Goal: Task Accomplishment & Management: Manage account settings

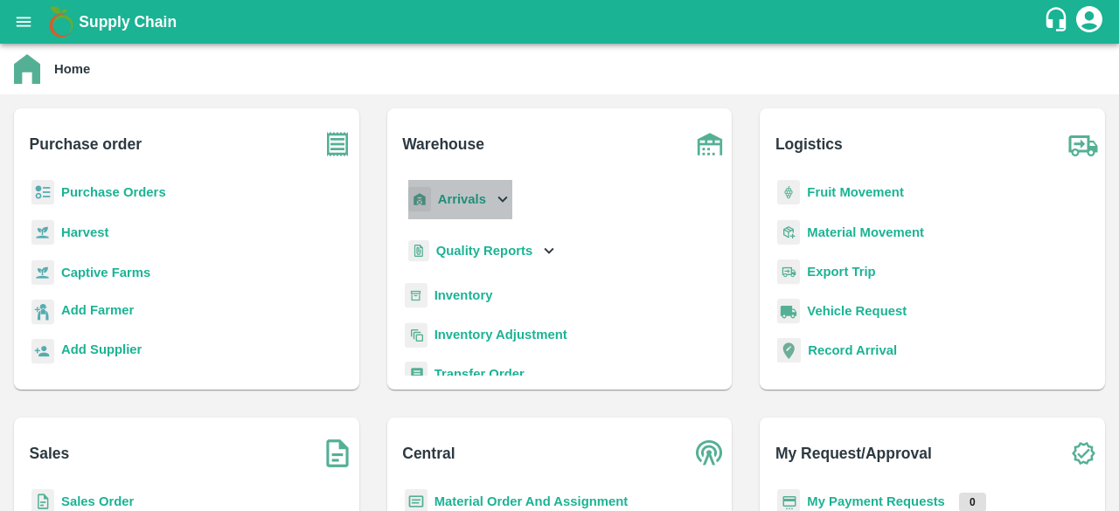
click at [500, 195] on icon at bounding box center [502, 199] width 19 height 19
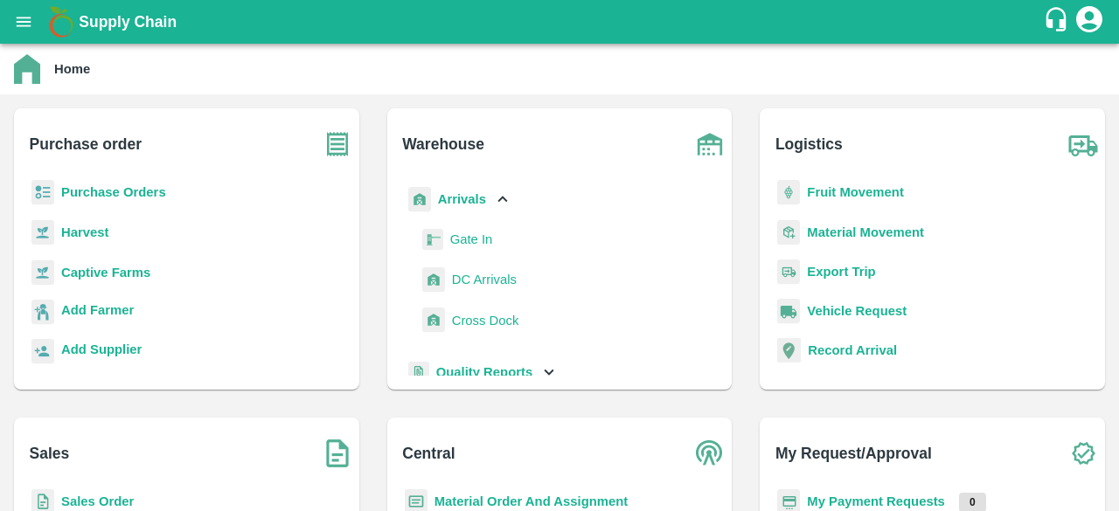
click at [472, 278] on span "DC Arrivals" at bounding box center [484, 279] width 65 height 19
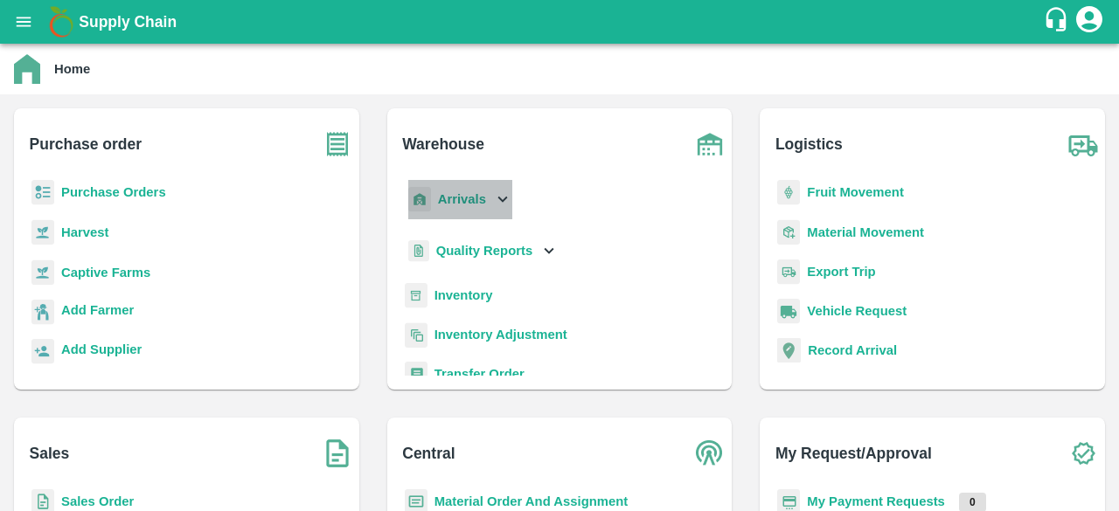
click at [499, 199] on icon at bounding box center [503, 200] width 10 height 6
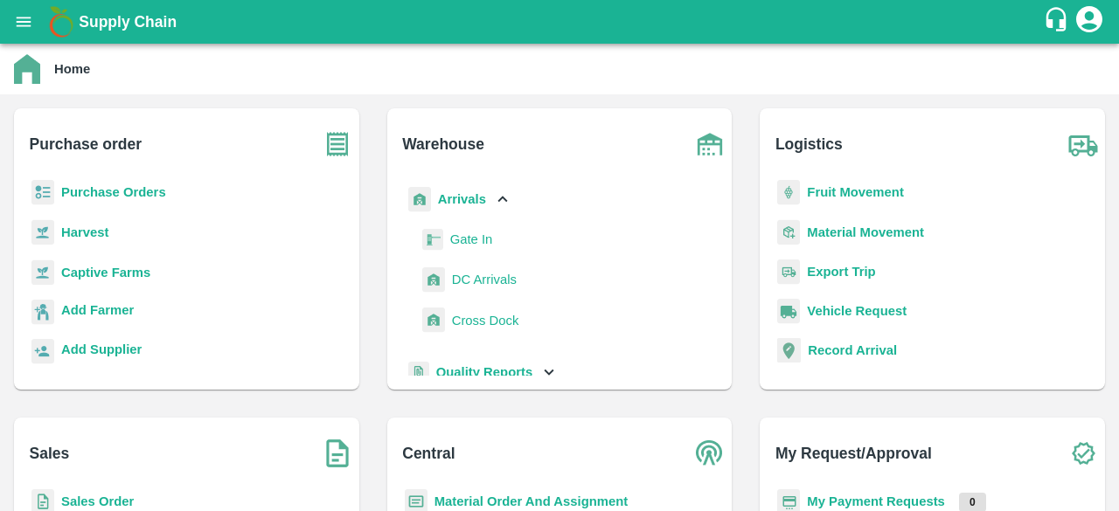
click at [476, 279] on span "DC Arrivals" at bounding box center [484, 279] width 65 height 19
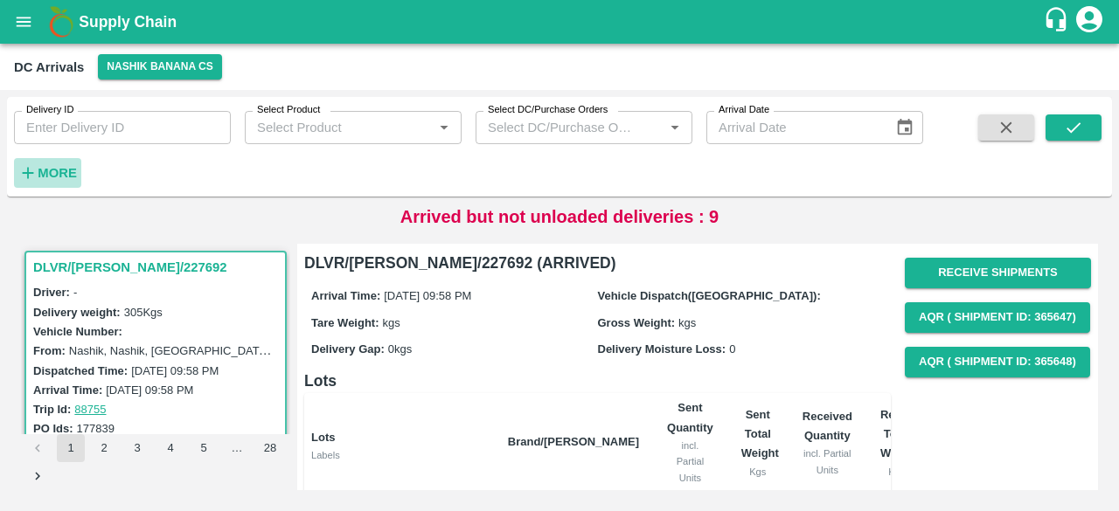
click at [36, 177] on icon "button" at bounding box center [27, 172] width 19 height 19
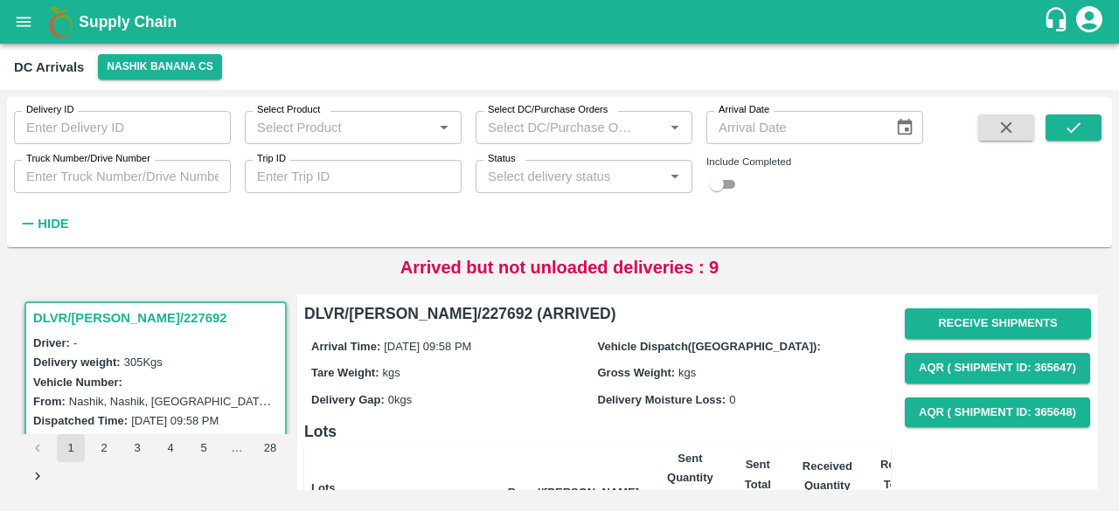
click at [553, 191] on div "Status   *" at bounding box center [584, 176] width 217 height 33
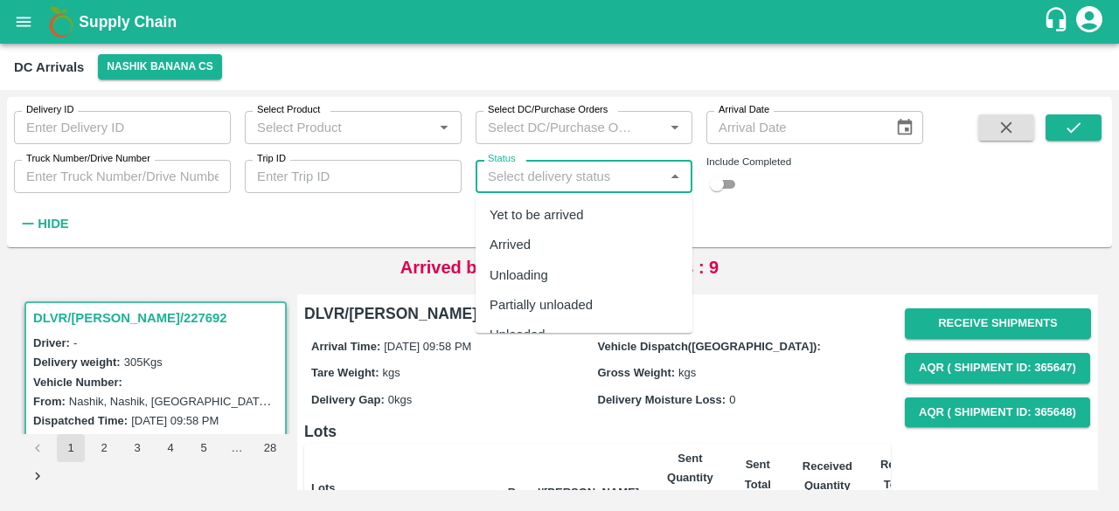
click at [555, 214] on div "Yet to be arrived" at bounding box center [537, 214] width 94 height 19
type input "Yet to be arrived"
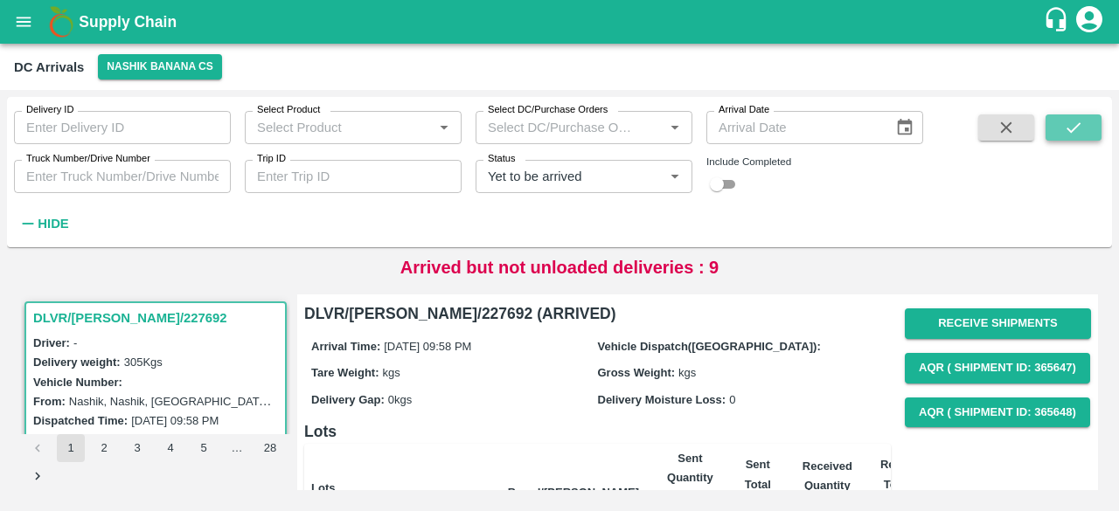
click at [1061, 127] on button "submit" at bounding box center [1074, 128] width 56 height 26
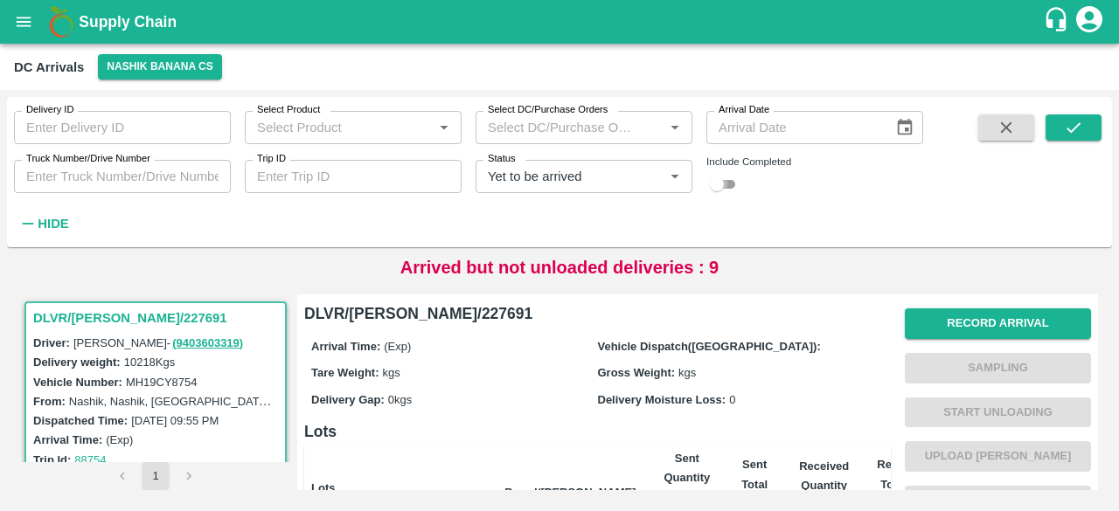
click at [722, 184] on input "checkbox" at bounding box center [716, 184] width 63 height 21
checkbox input "true"
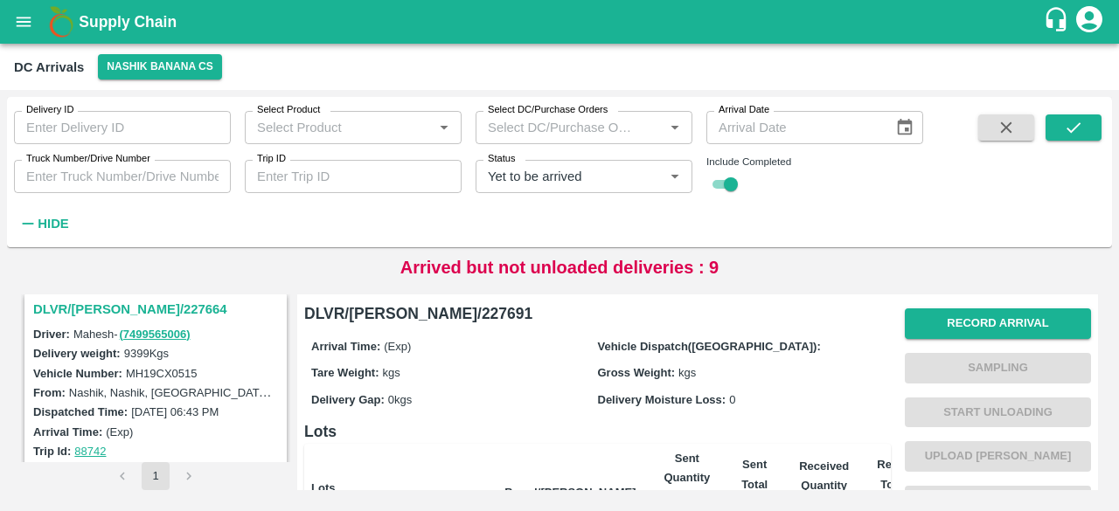
scroll to position [978, 0]
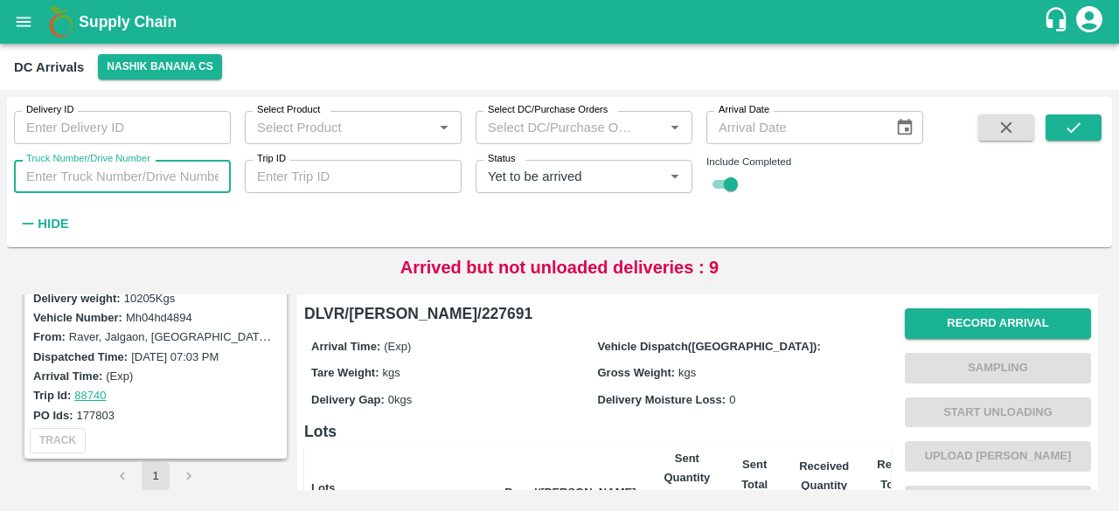
click at [135, 176] on input "Truck Number/Drive Number" at bounding box center [122, 176] width 217 height 33
type input "5708"
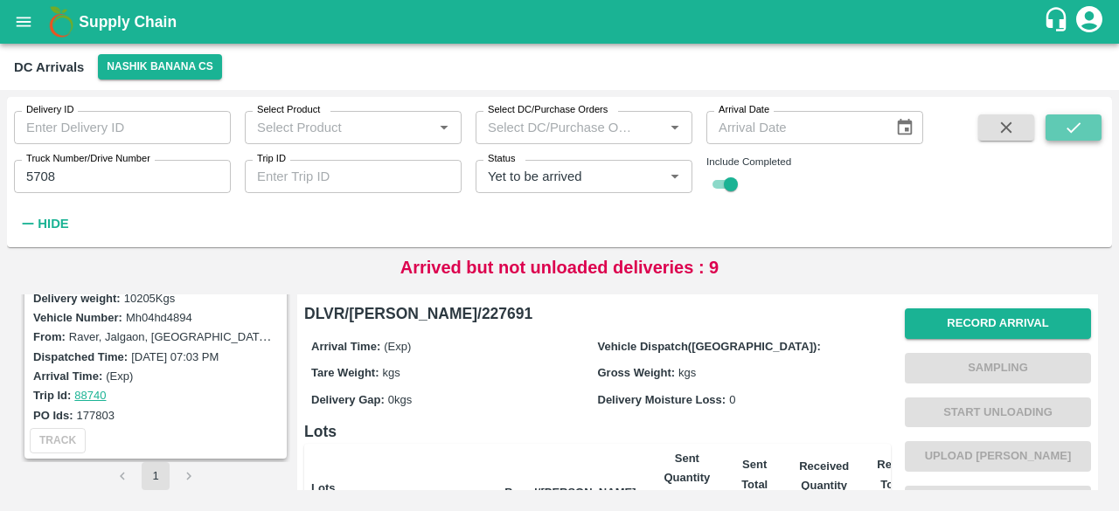
click at [1074, 126] on icon "submit" at bounding box center [1073, 127] width 19 height 19
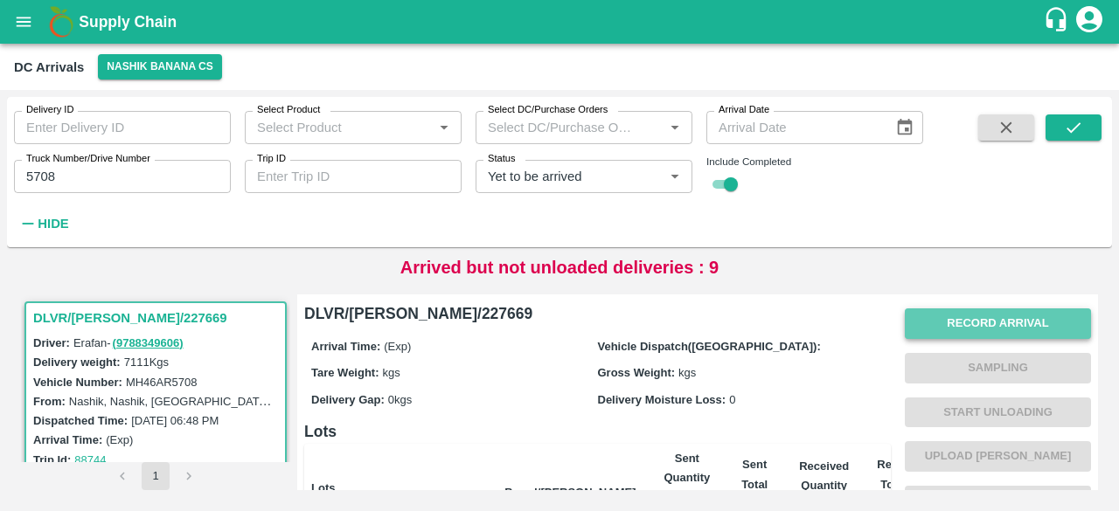
click at [985, 319] on button "Record Arrival" at bounding box center [998, 324] width 186 height 31
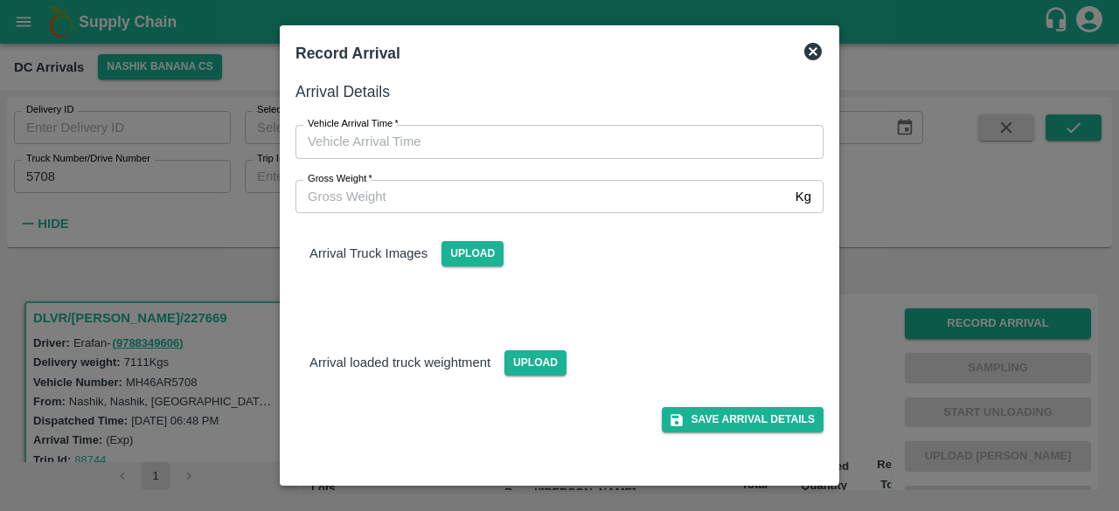
type input "DD/MM/YYYY hh:mm aa"
click at [591, 157] on input "DD/MM/YYYY hh:mm aa" at bounding box center [553, 141] width 516 height 33
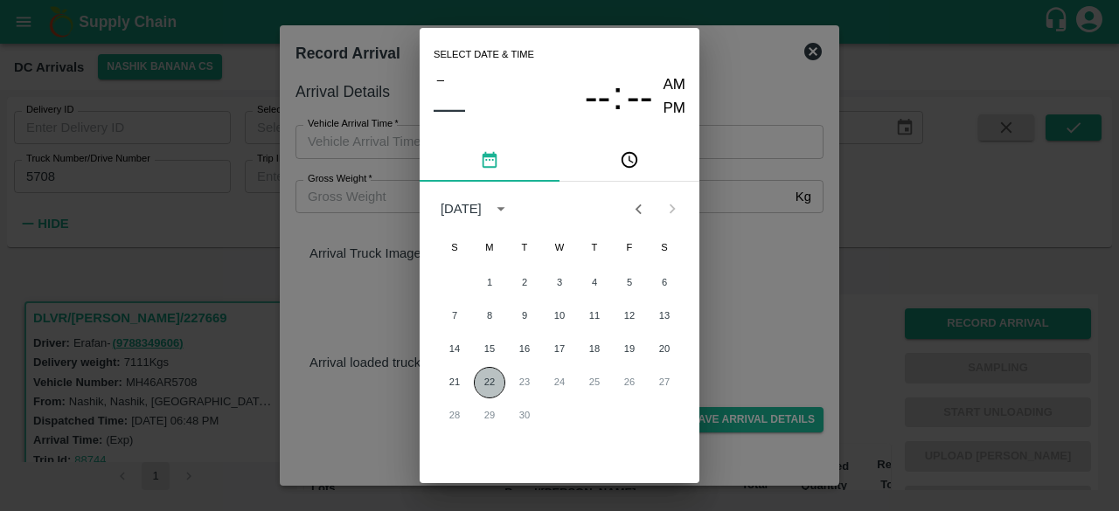
click at [490, 382] on button "22" at bounding box center [489, 382] width 31 height 31
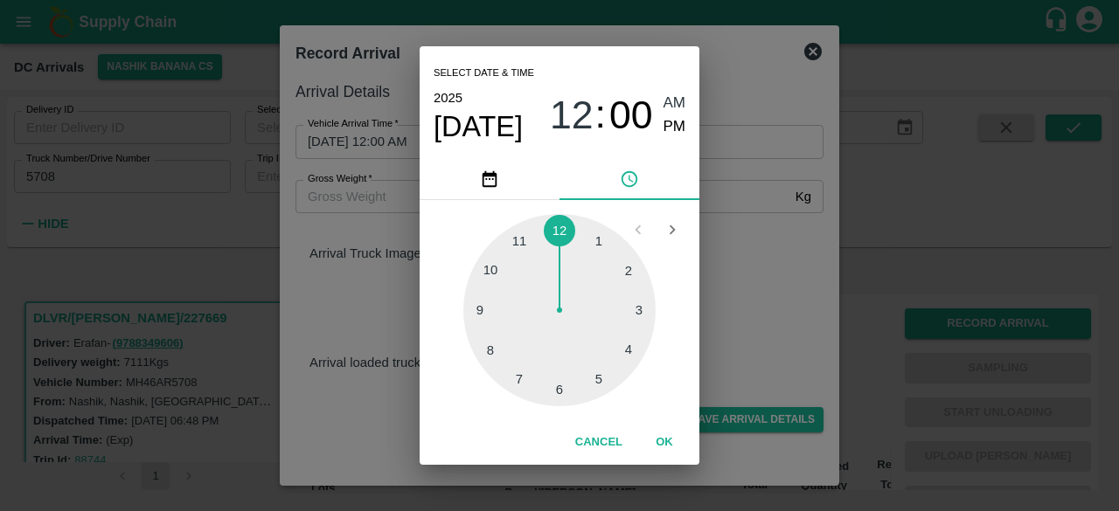
click at [561, 391] on div at bounding box center [559, 310] width 192 height 192
type input "[DATE] 06:00 AM"
click at [757, 318] on div "Select date & time [DATE] 06 : 00 AM PM 05 10 15 20 25 30 35 40 45 50 55 00 Can…" at bounding box center [559, 255] width 1119 height 511
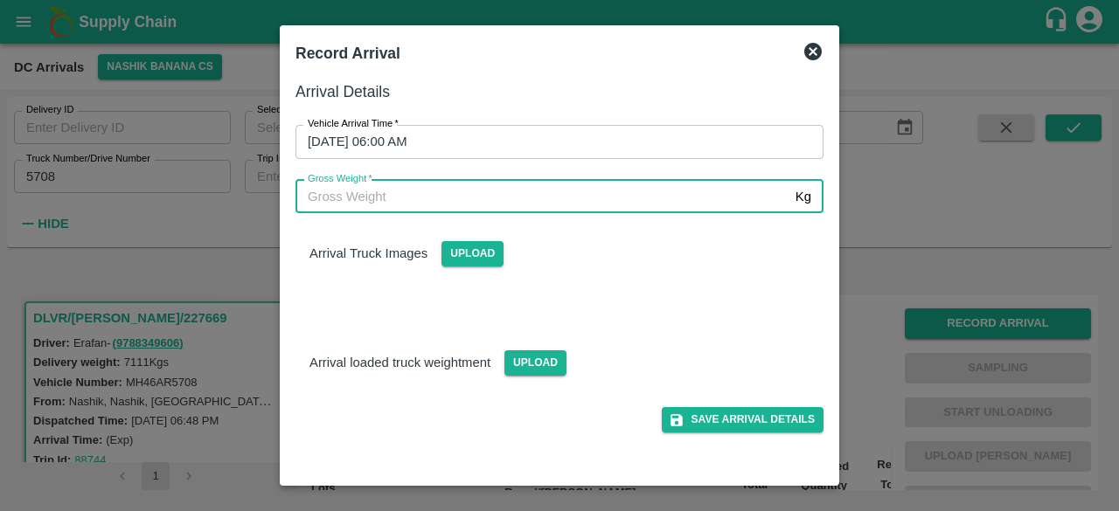
click at [351, 192] on input "Gross Weight   *" at bounding box center [541, 196] width 493 height 33
type input "13545"
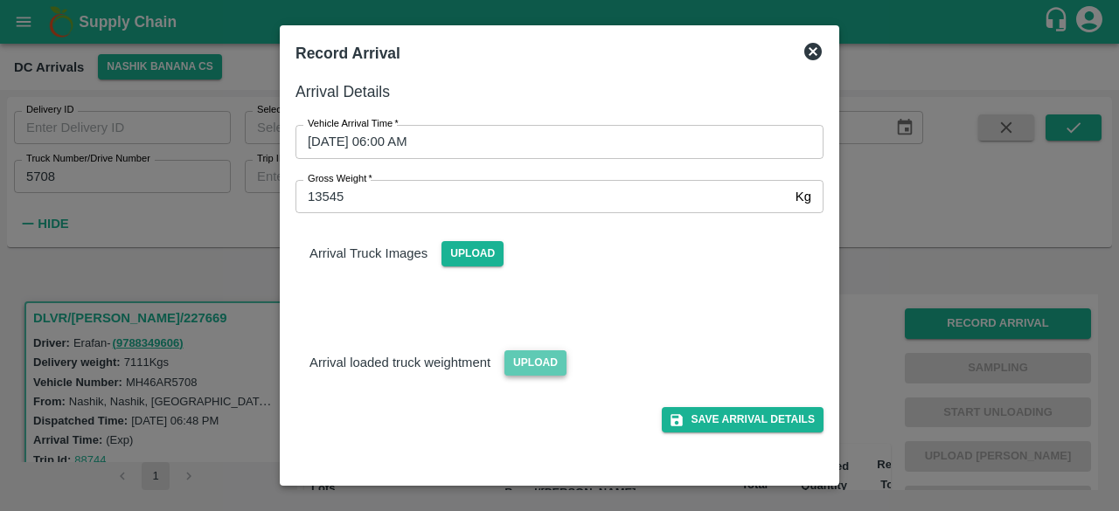
click at [523, 351] on span "Upload" at bounding box center [535, 363] width 62 height 25
click at [0, 0] on input "Upload" at bounding box center [0, 0] width 0 height 0
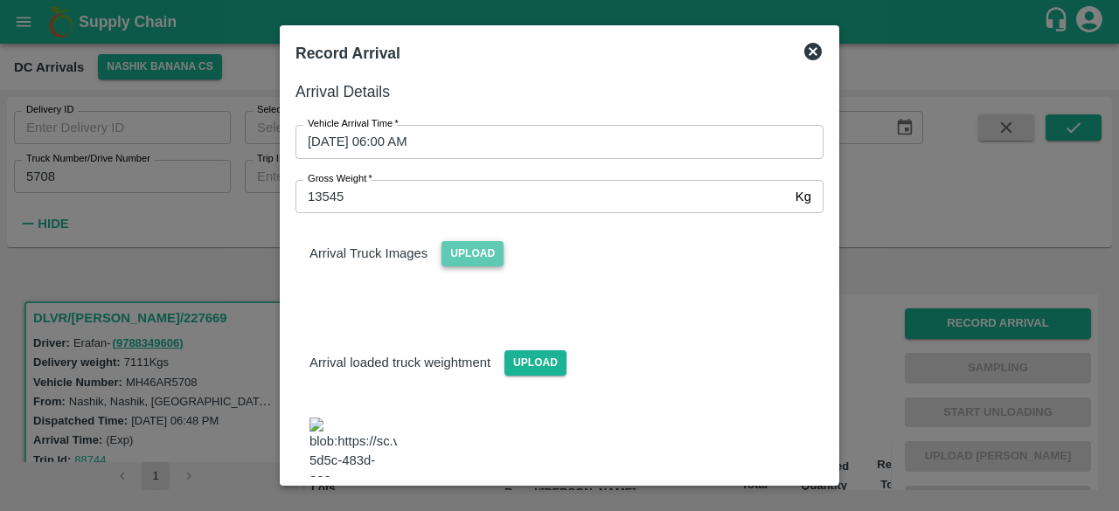
click at [467, 251] on span "Upload" at bounding box center [472, 253] width 62 height 25
click at [0, 0] on input "Upload" at bounding box center [0, 0] width 0 height 0
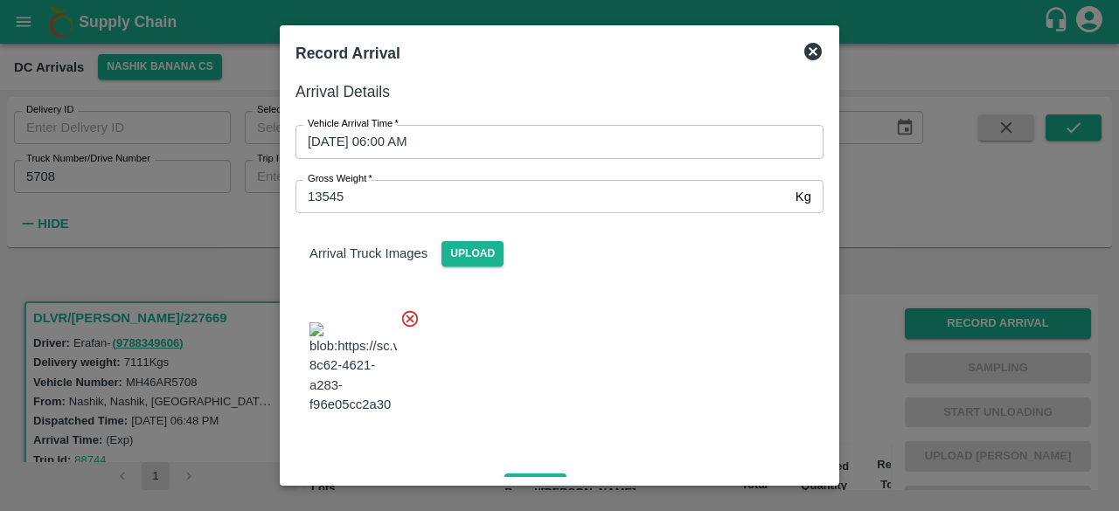
scroll to position [273, 0]
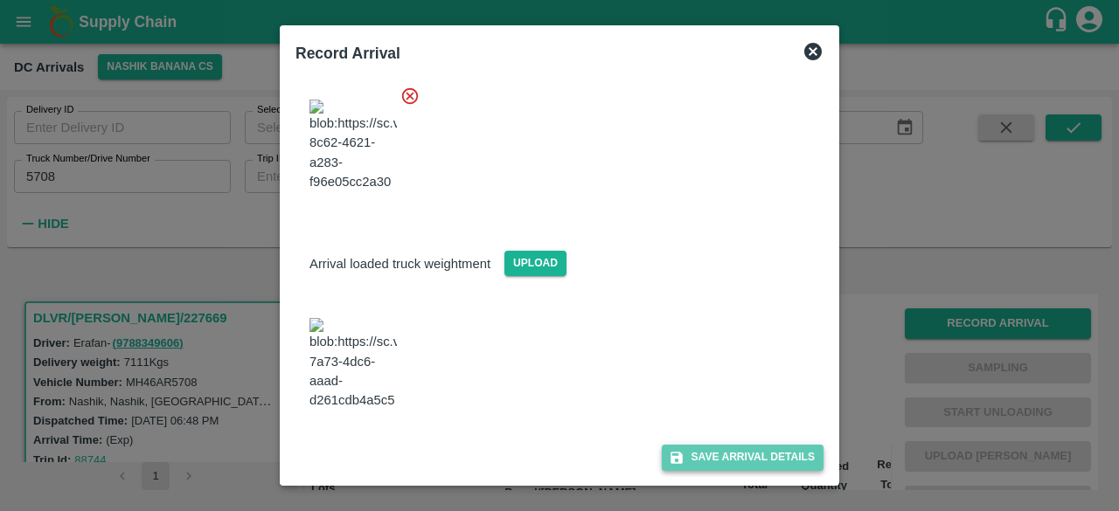
click at [713, 455] on button "Save Arrival Details" at bounding box center [743, 457] width 162 height 25
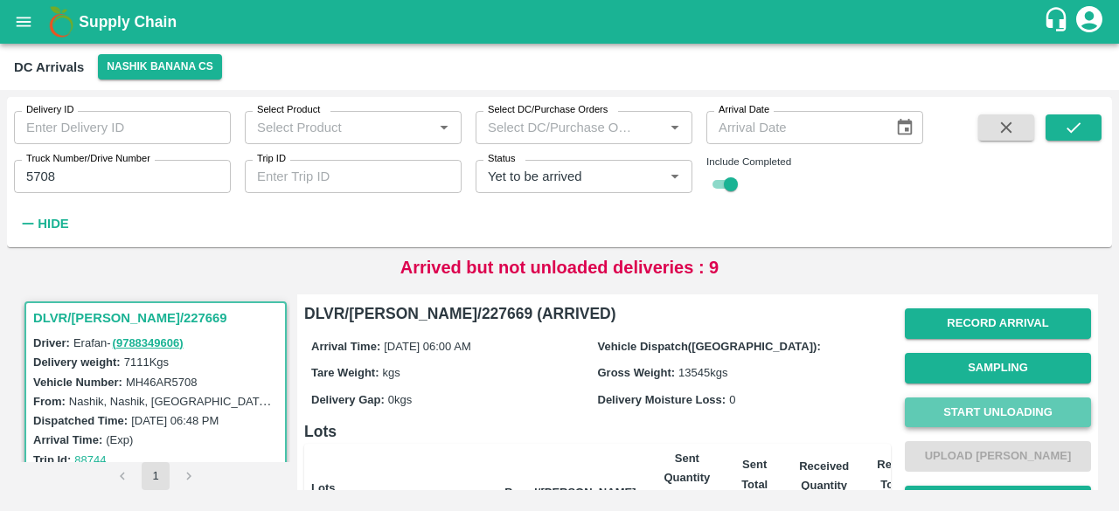
click at [1000, 414] on button "Start Unloading" at bounding box center [998, 413] width 186 height 31
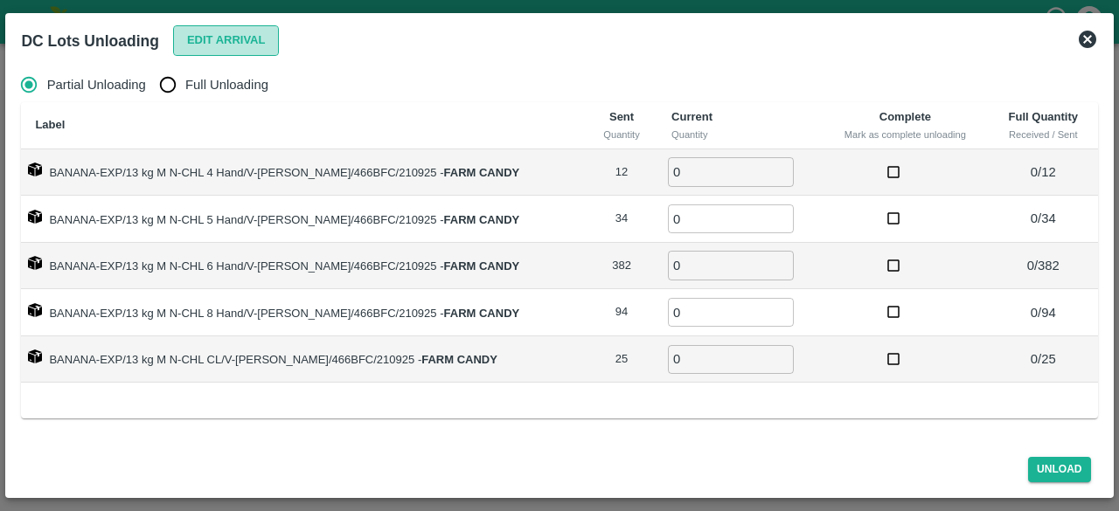
click at [225, 46] on button "Edit Arrival" at bounding box center [226, 40] width 107 height 31
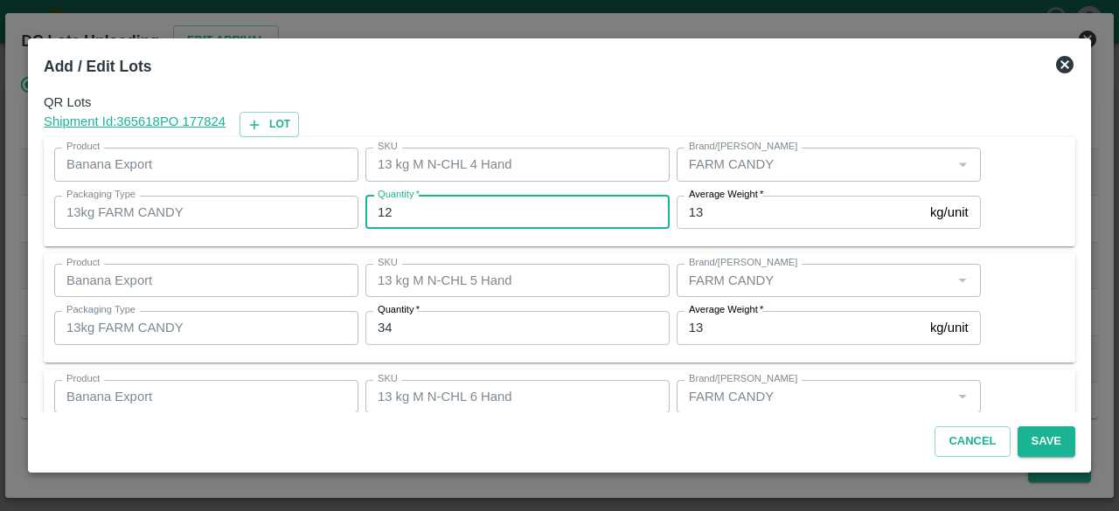
click at [383, 211] on input "12" at bounding box center [517, 212] width 304 height 33
type input "1"
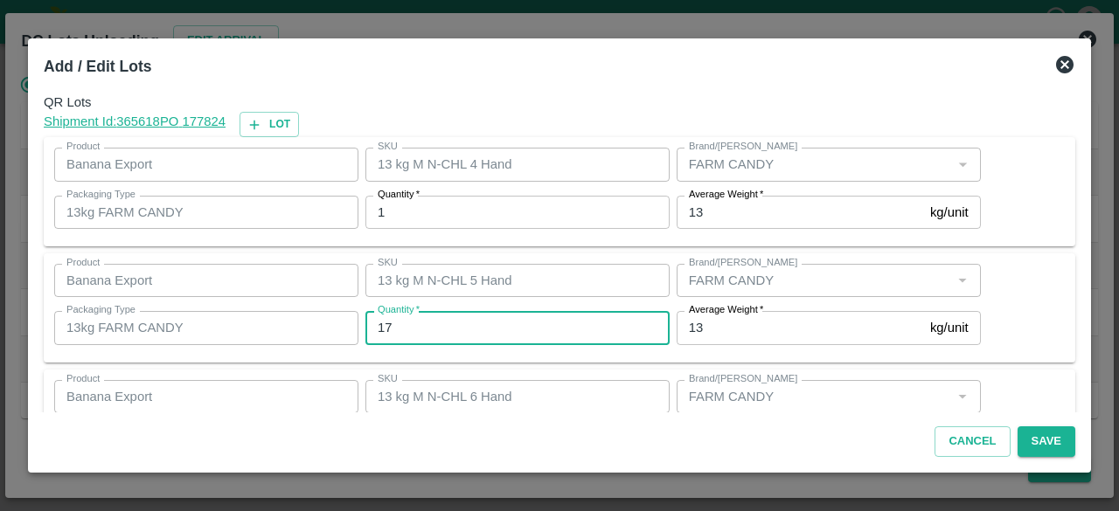
type input "17"
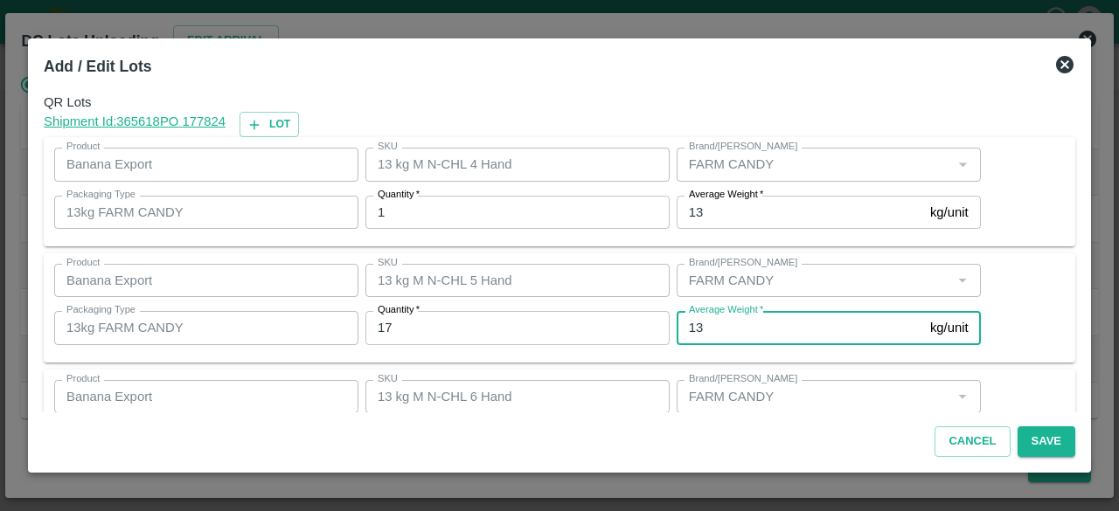
scroll to position [194, 0]
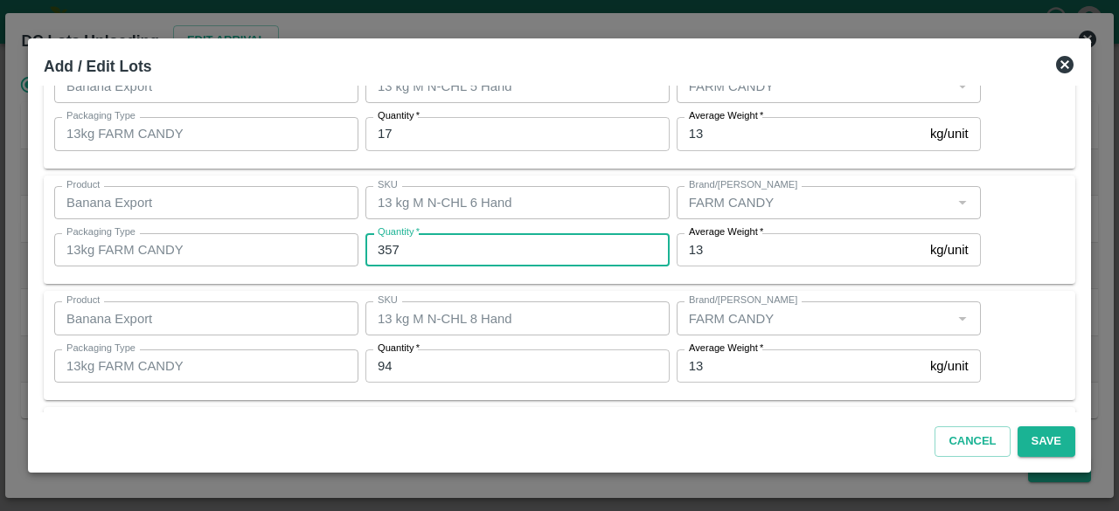
type input "357"
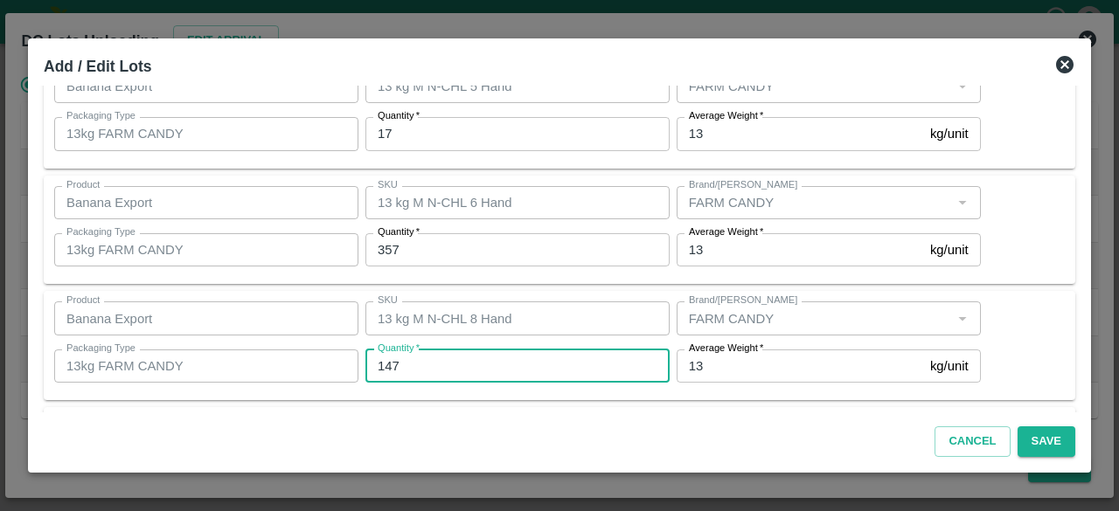
type input "147"
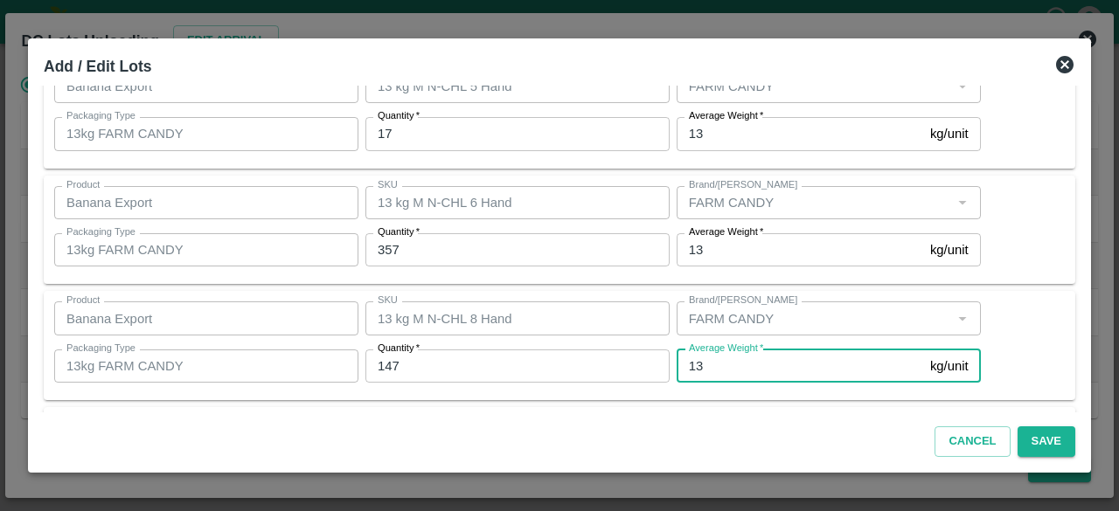
scroll to position [310, 0]
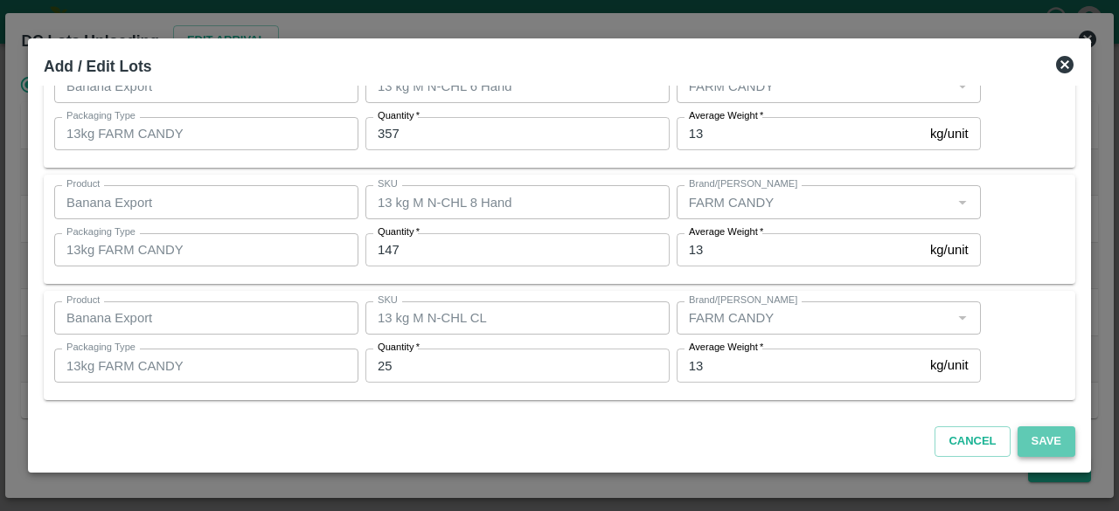
click at [1050, 448] on button "Save" at bounding box center [1047, 442] width 58 height 31
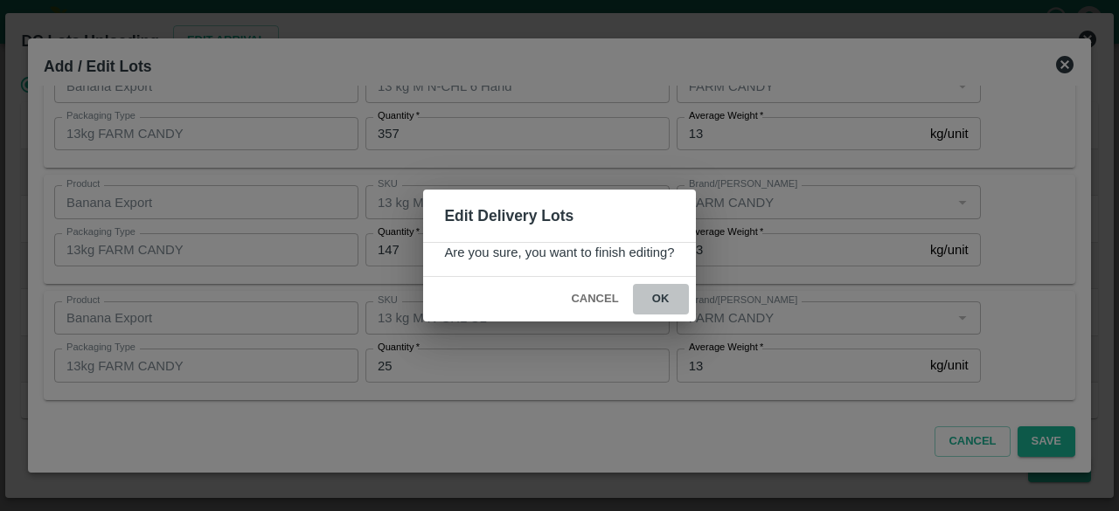
click at [661, 298] on button "ok" at bounding box center [661, 299] width 56 height 31
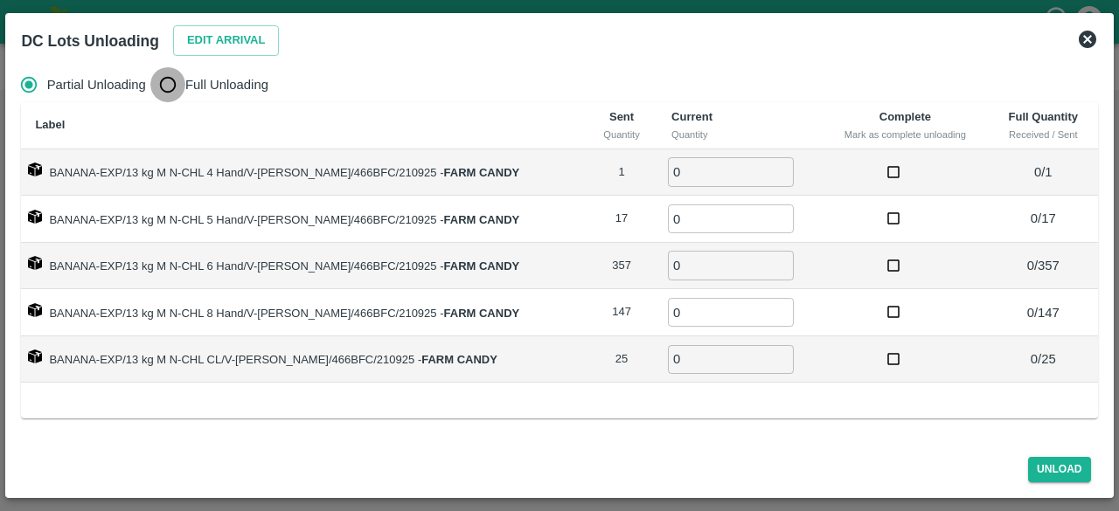
click at [173, 88] on input "Full Unloading" at bounding box center [167, 84] width 35 height 35
radio input "true"
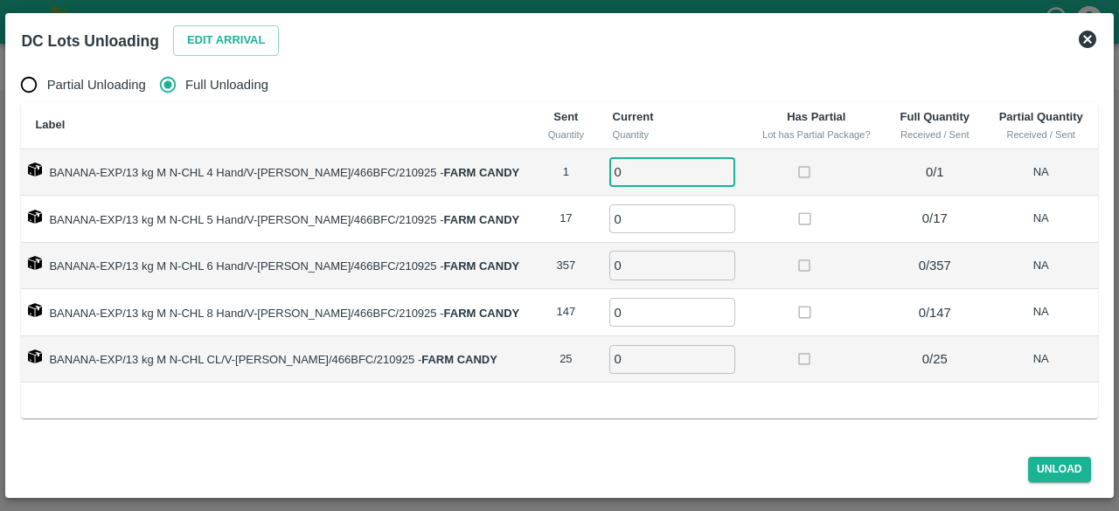
click at [619, 174] on input "0" at bounding box center [672, 171] width 126 height 29
type input "1"
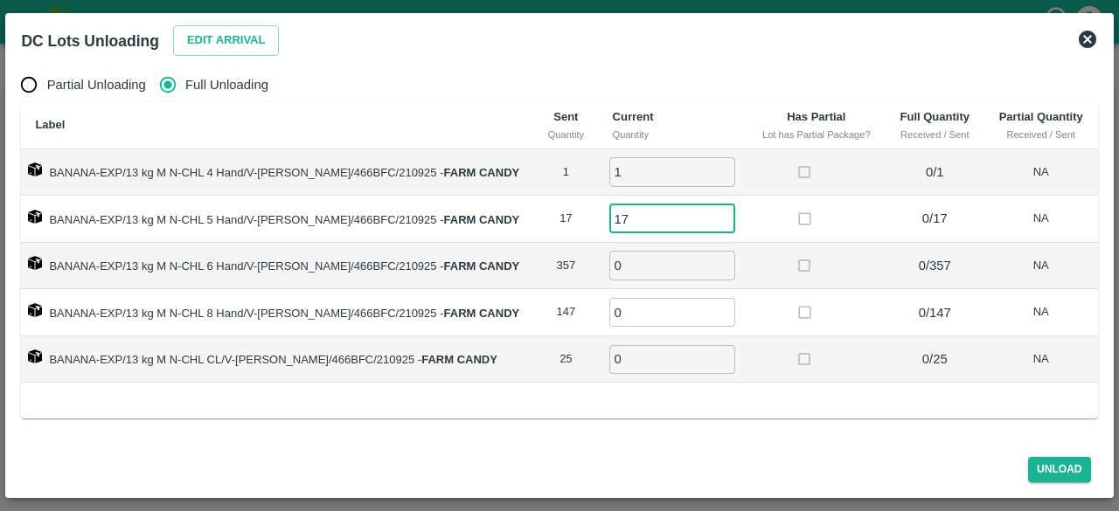
type input "17"
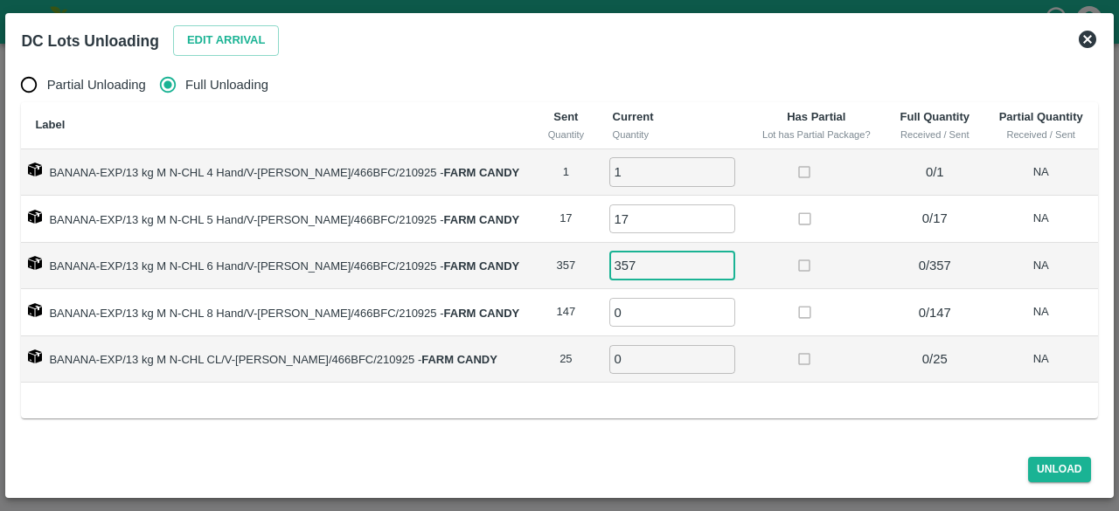
type input "357"
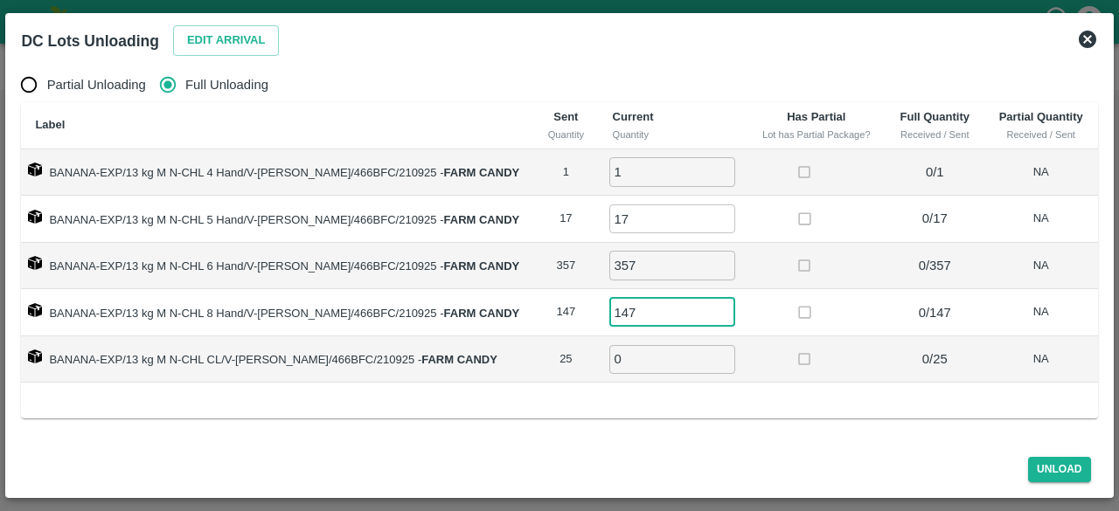
type input "147"
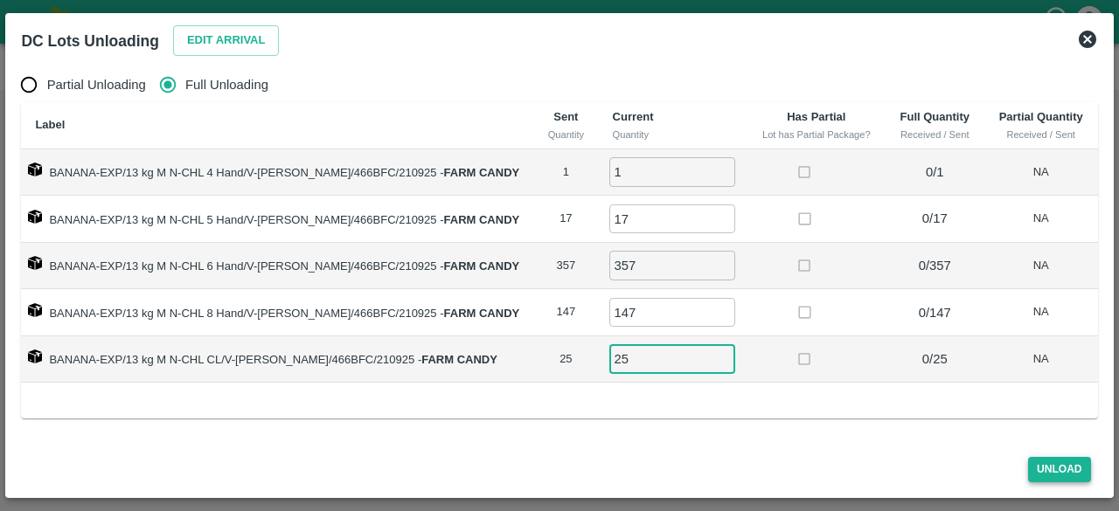
type input "25"
click at [1054, 473] on button "Unload" at bounding box center [1059, 469] width 63 height 25
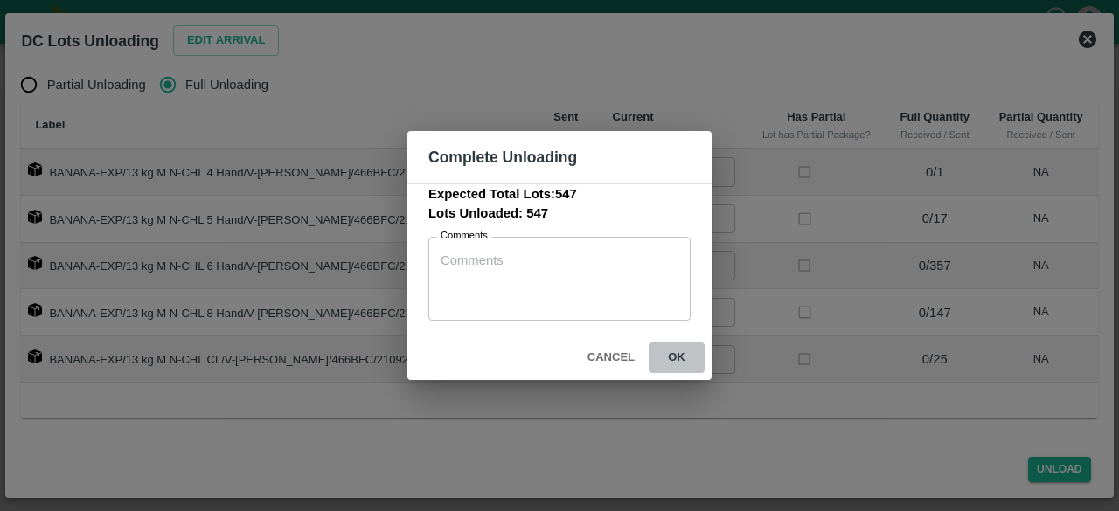
click at [682, 360] on button "ok" at bounding box center [677, 358] width 56 height 31
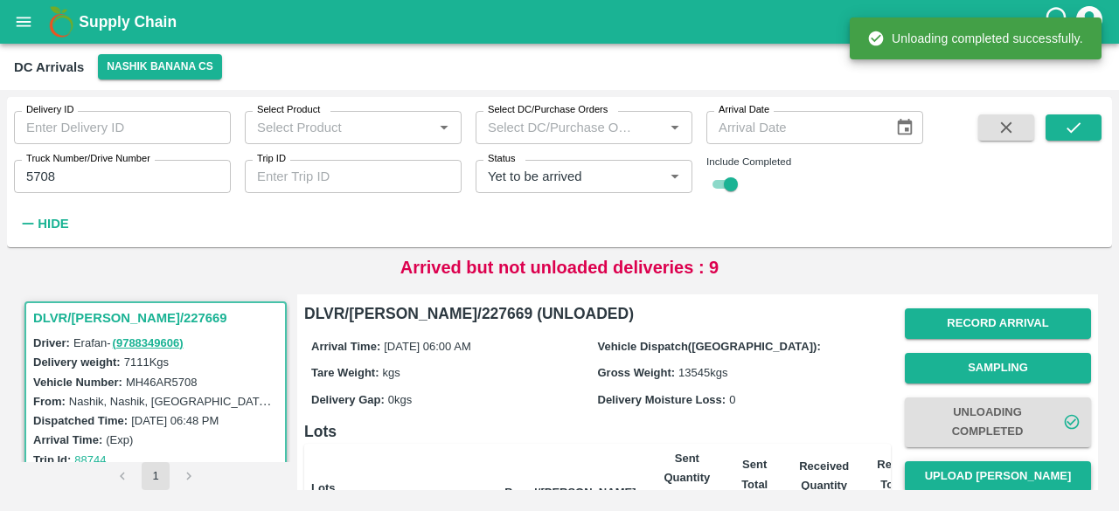
click at [981, 474] on button "Upload [PERSON_NAME]" at bounding box center [998, 477] width 186 height 31
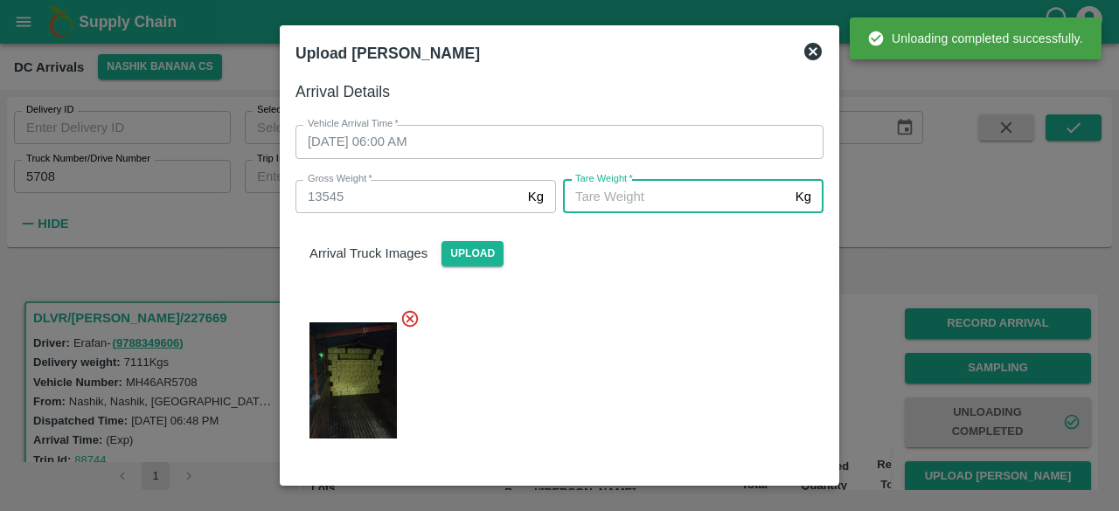
click at [656, 203] on input "[PERSON_NAME]   *" at bounding box center [676, 196] width 226 height 33
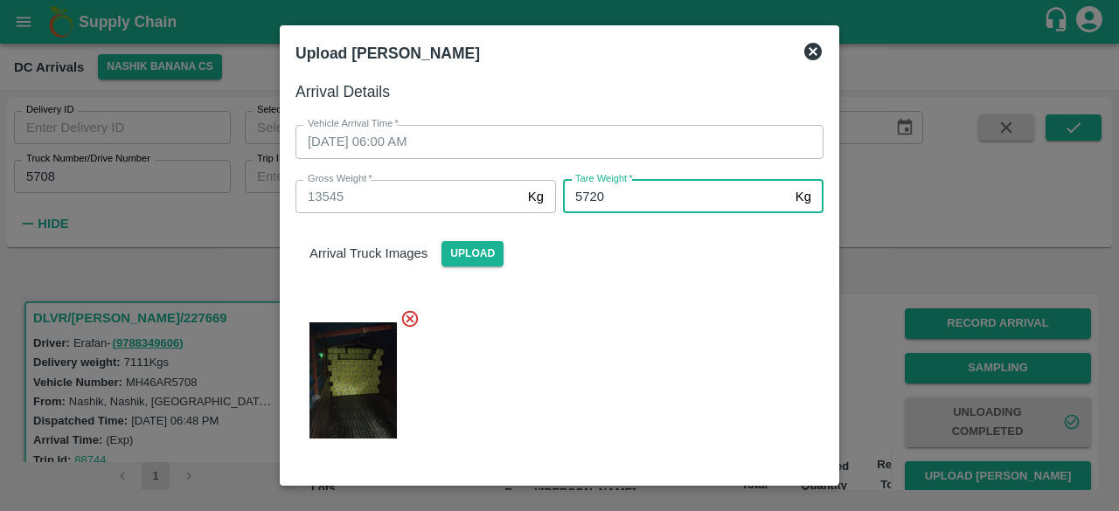
type input "5720"
click at [604, 323] on div at bounding box center [553, 376] width 542 height 162
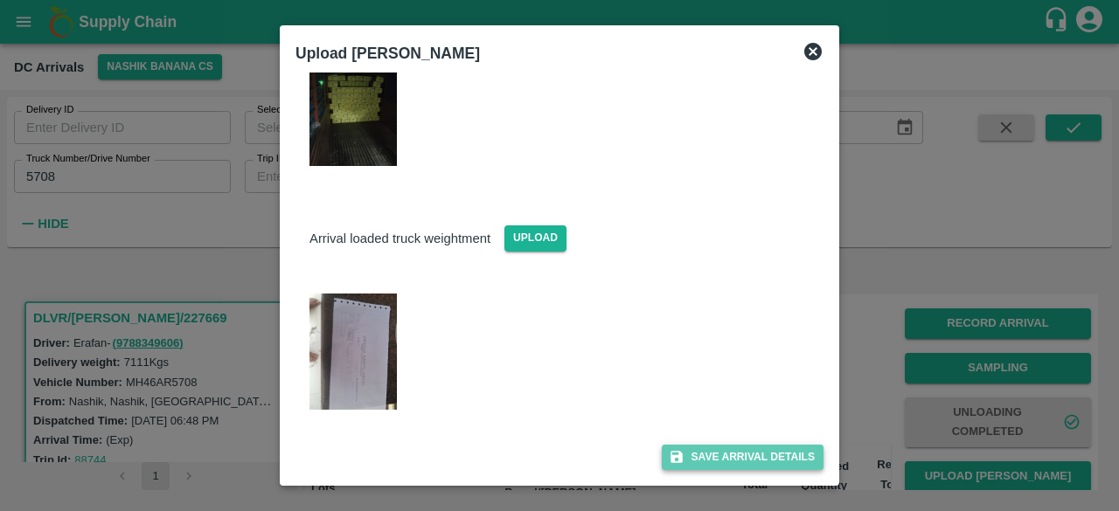
click at [736, 452] on button "Save Arrival Details" at bounding box center [743, 457] width 162 height 25
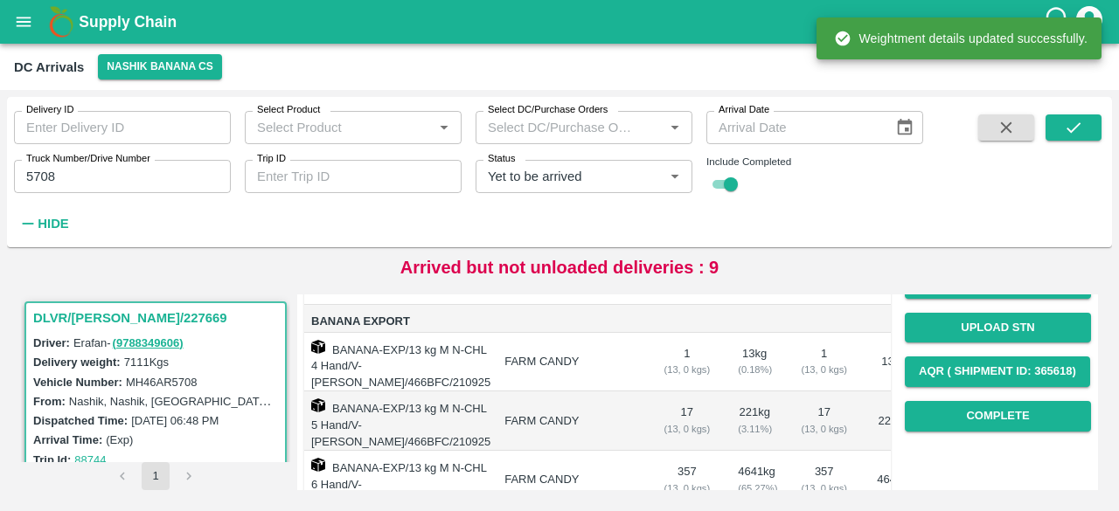
scroll to position [240, 0]
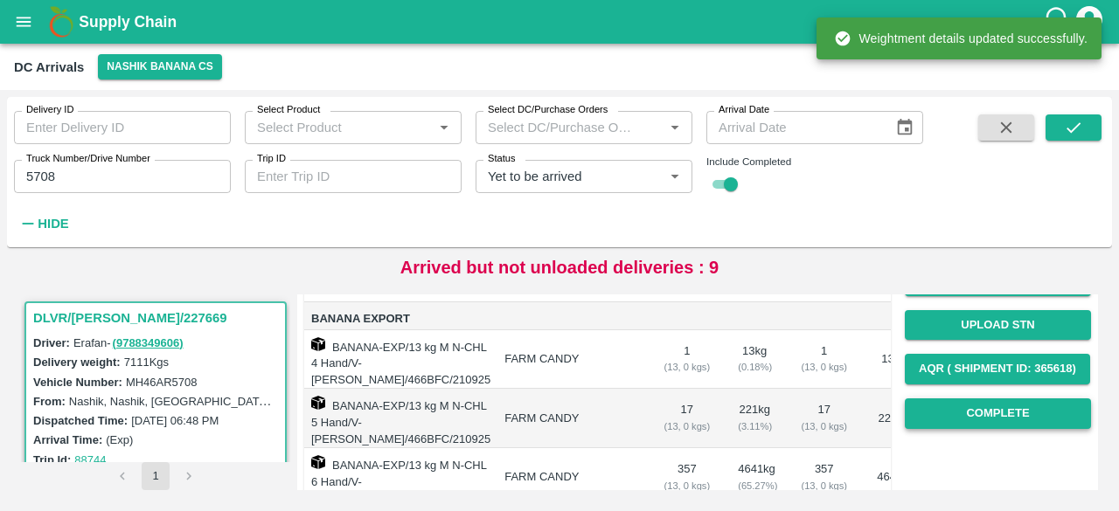
click at [961, 410] on button "Complete" at bounding box center [998, 414] width 186 height 31
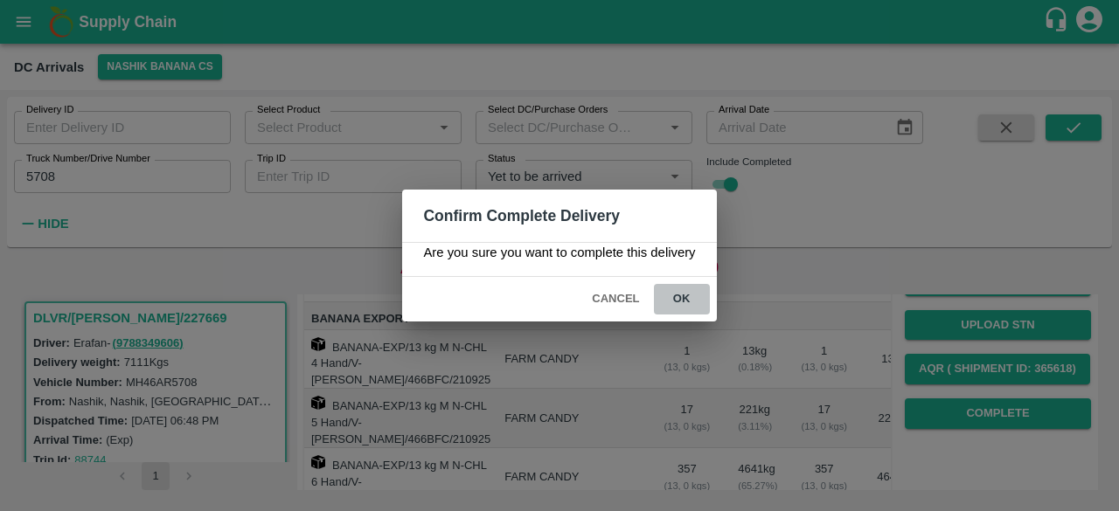
click at [685, 302] on button "ok" at bounding box center [682, 299] width 56 height 31
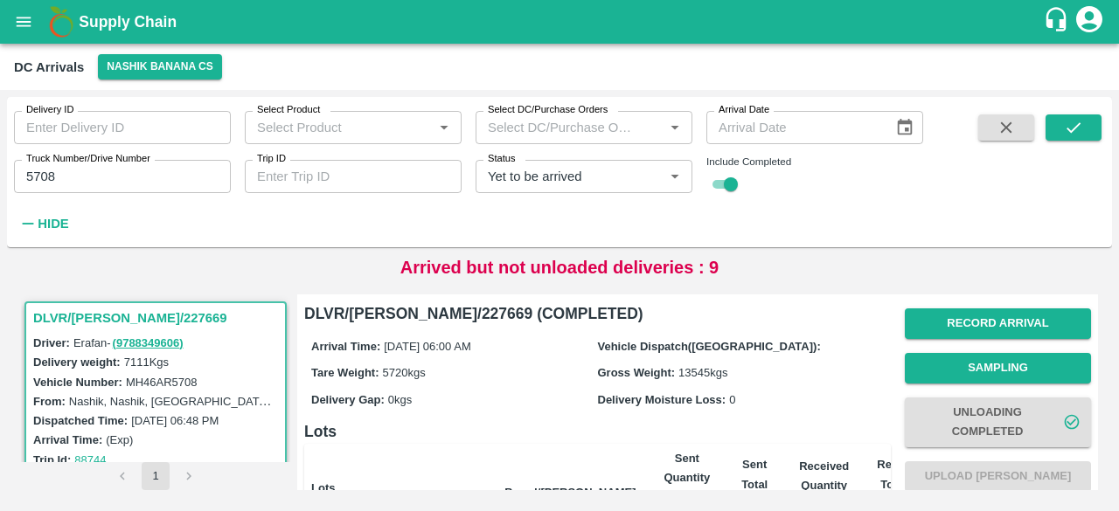
click at [42, 182] on input "5708" at bounding box center [122, 176] width 217 height 33
type input "8297"
click at [1075, 127] on icon "submit" at bounding box center [1074, 127] width 14 height 10
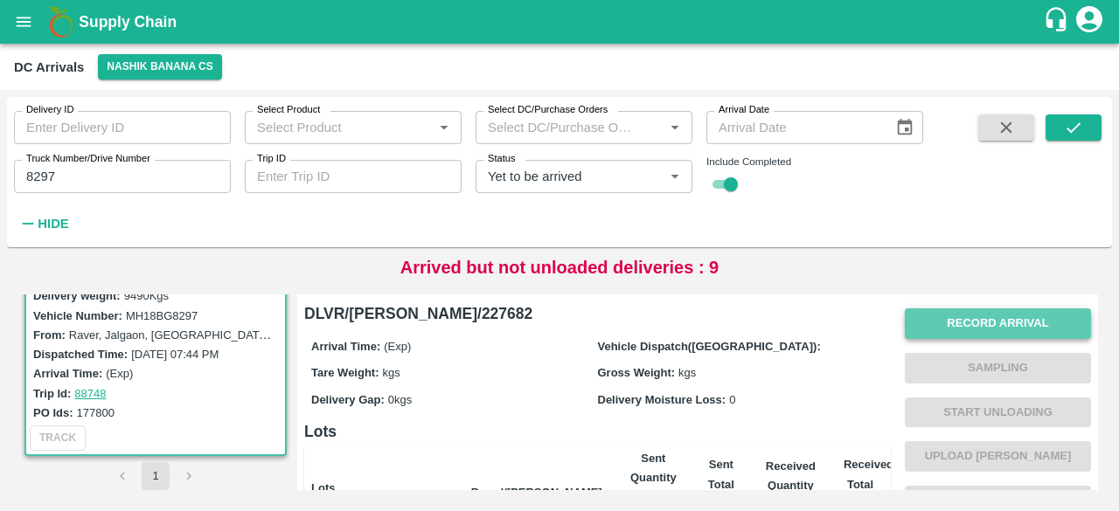
click at [980, 314] on button "Record Arrival" at bounding box center [998, 324] width 186 height 31
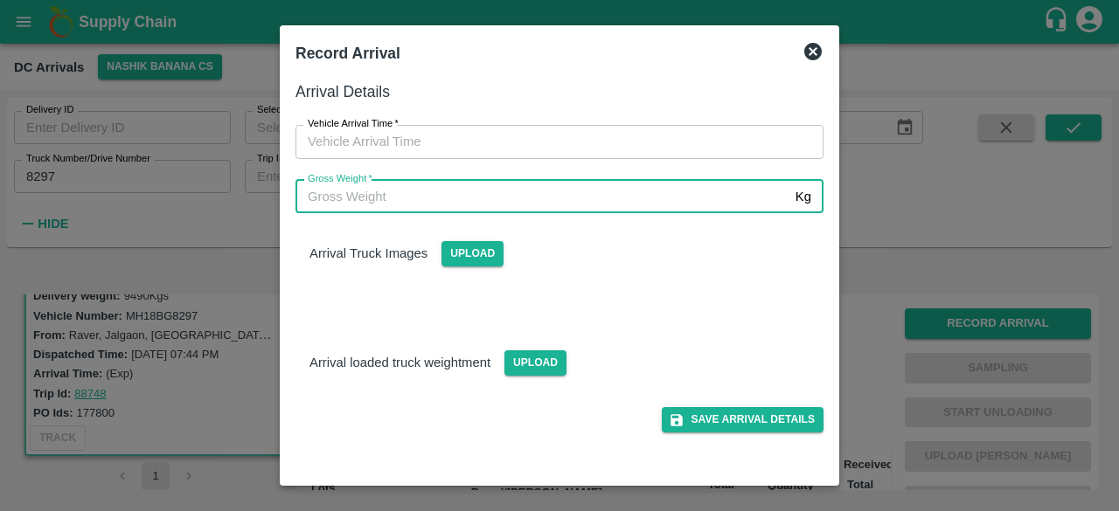
click at [477, 193] on input "Gross Weight   *" at bounding box center [541, 196] width 493 height 33
type input "16500"
type input "DD/MM/YYYY hh:mm aa"
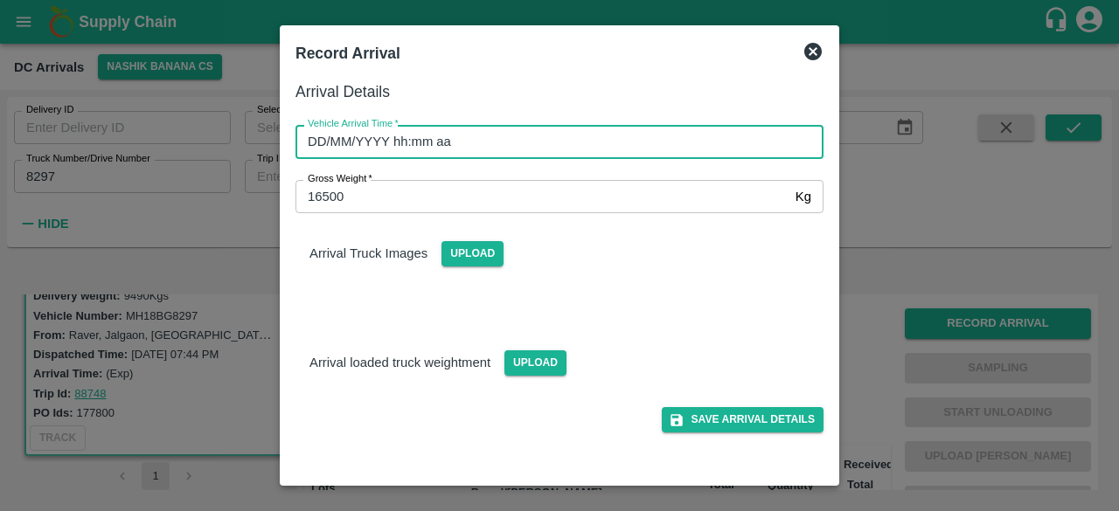
click at [582, 129] on input "DD/MM/YYYY hh:mm aa" at bounding box center [553, 141] width 516 height 33
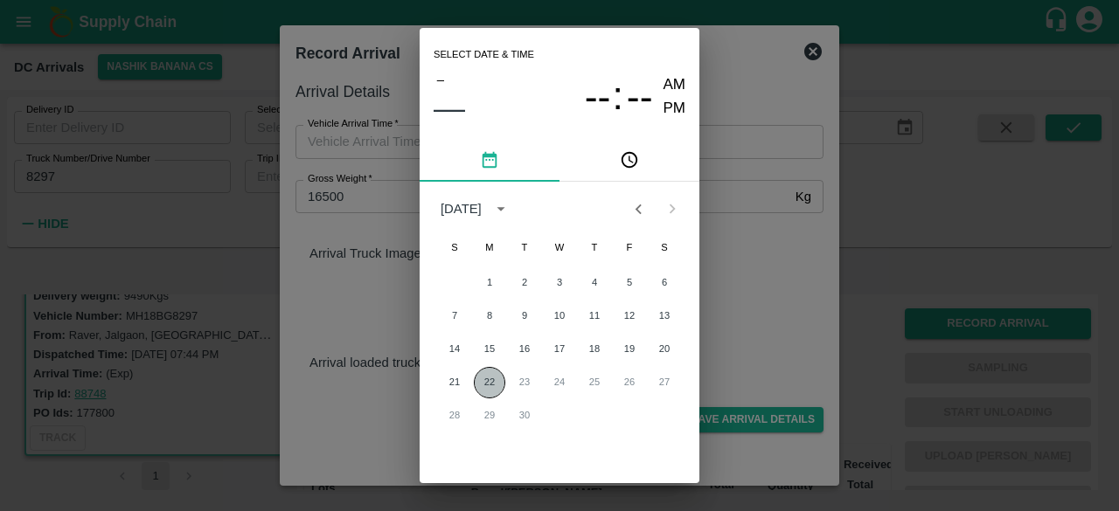
click at [484, 382] on button "22" at bounding box center [489, 382] width 31 height 31
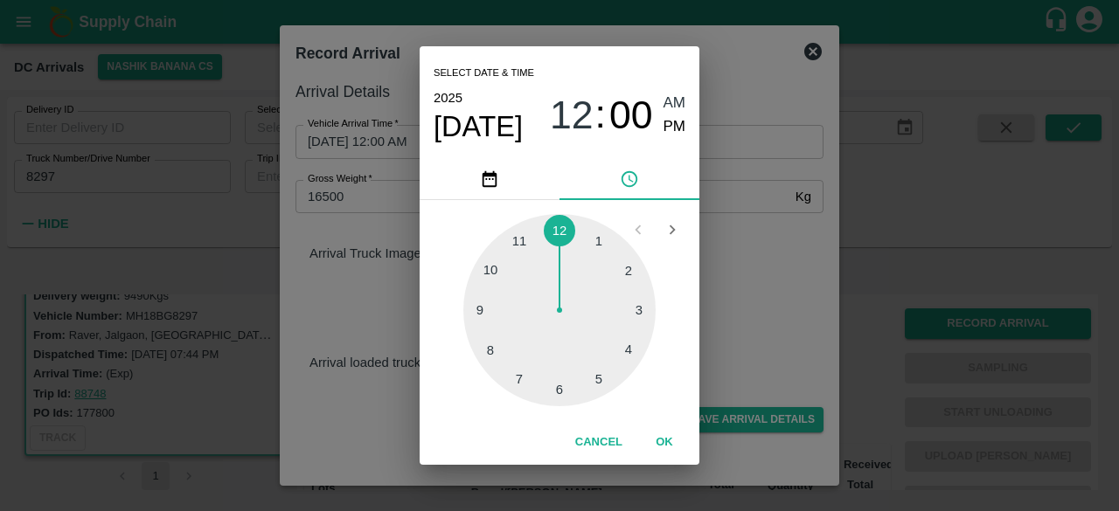
click at [516, 379] on div at bounding box center [559, 310] width 192 height 192
type input "[DATE] 07:00 AM"
click at [744, 281] on div "Select date & time [DATE] 07 : 00 AM PM 05 10 15 20 25 30 35 40 45 50 55 00 Can…" at bounding box center [559, 255] width 1119 height 511
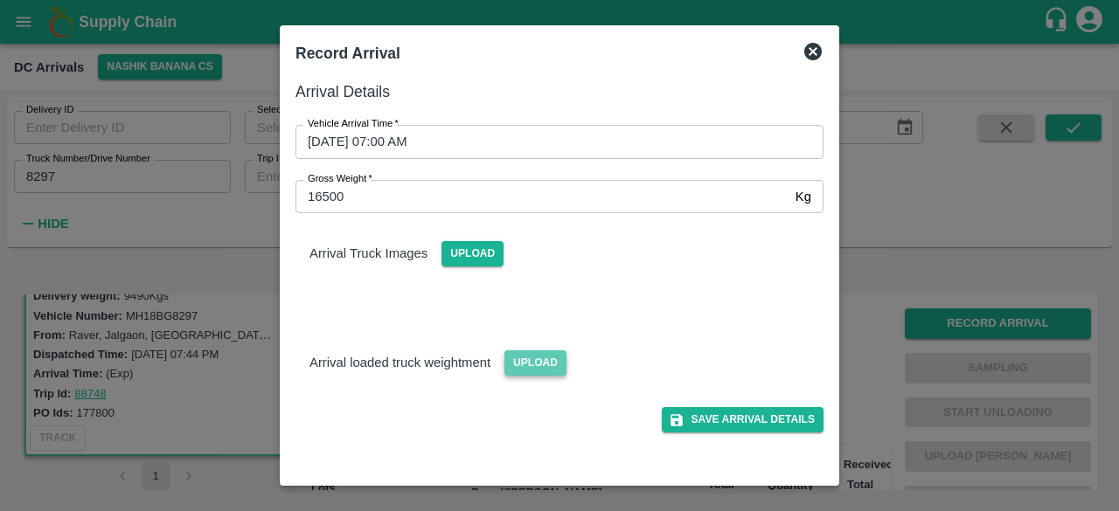
click at [527, 354] on span "Upload" at bounding box center [535, 363] width 62 height 25
click at [0, 0] on input "Upload" at bounding box center [0, 0] width 0 height 0
click at [466, 249] on span "Upload" at bounding box center [472, 253] width 62 height 25
click at [0, 0] on input "Upload" at bounding box center [0, 0] width 0 height 0
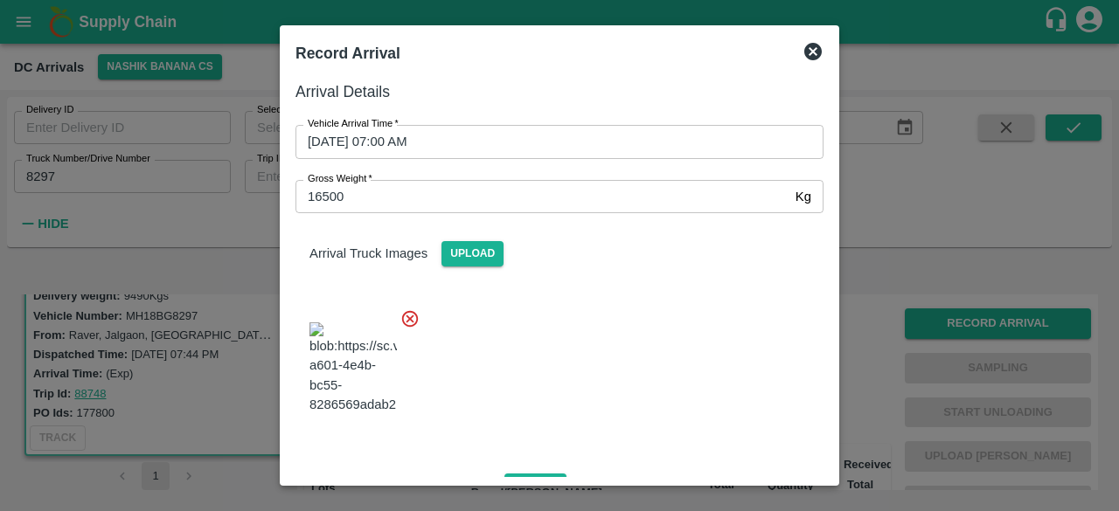
scroll to position [110, 0]
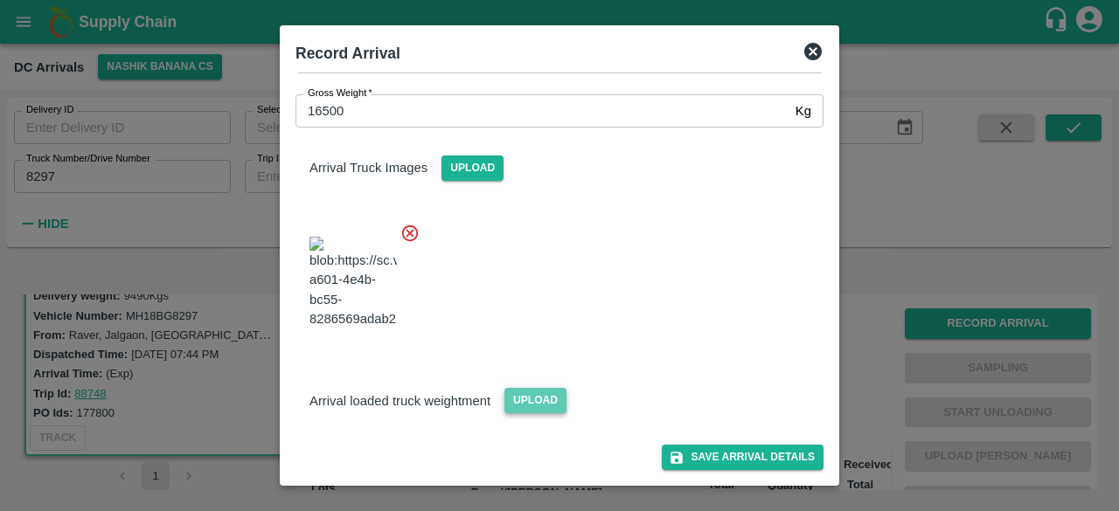
click at [522, 403] on span "Upload" at bounding box center [535, 400] width 62 height 25
click at [0, 0] on input "Upload" at bounding box center [0, 0] width 0 height 0
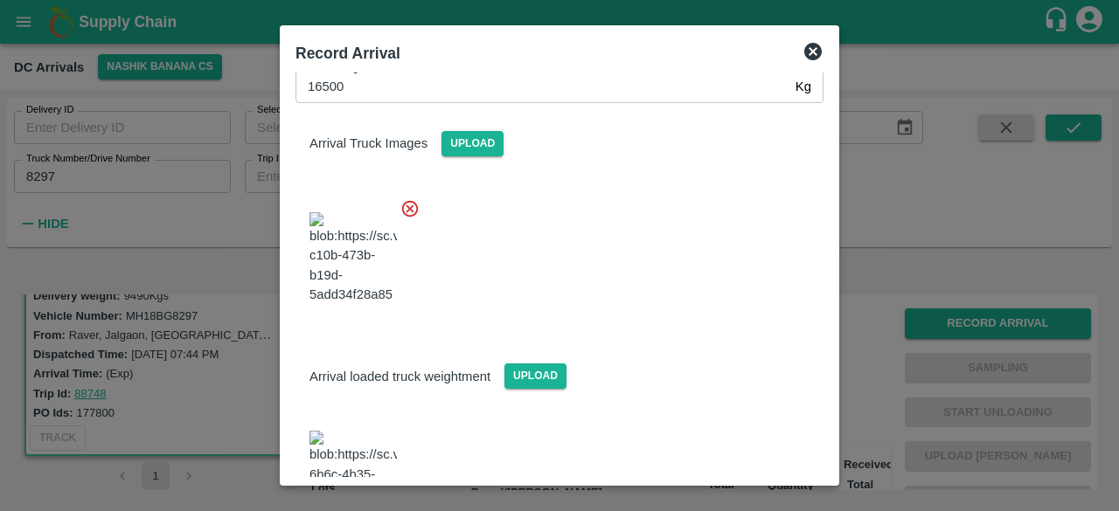
scroll to position [214, 0]
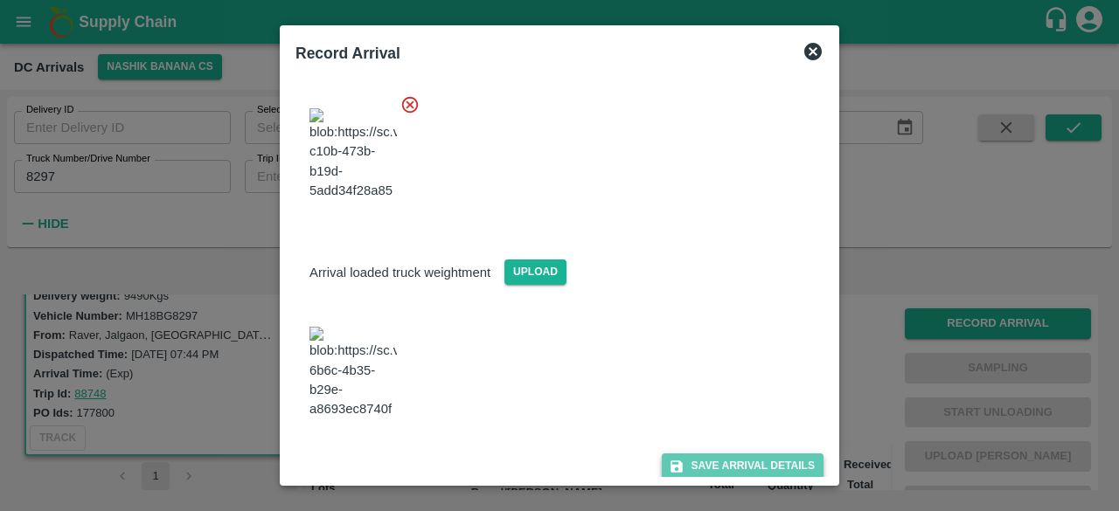
click at [726, 454] on button "Save Arrival Details" at bounding box center [743, 466] width 162 height 25
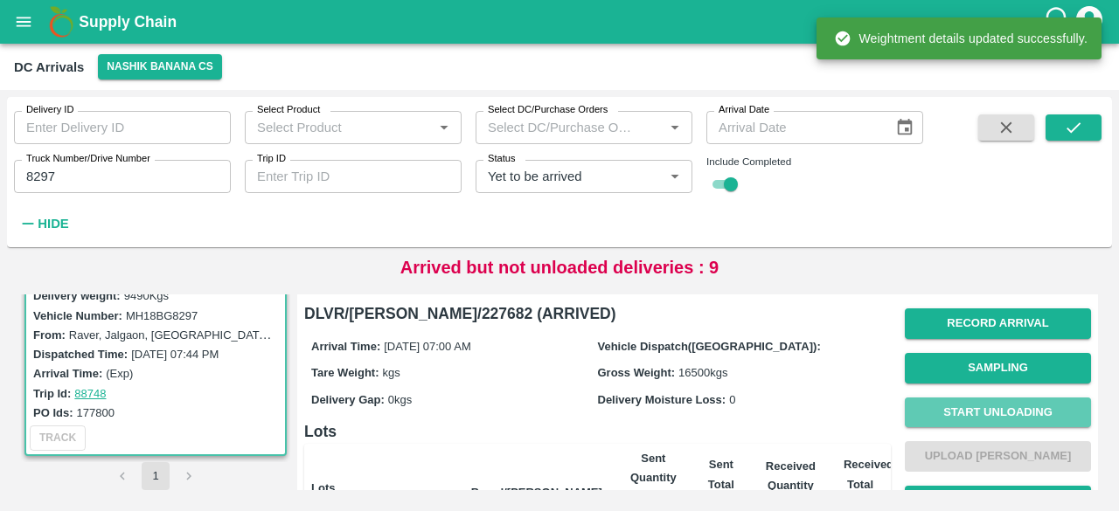
click at [991, 403] on button "Start Unloading" at bounding box center [998, 413] width 186 height 31
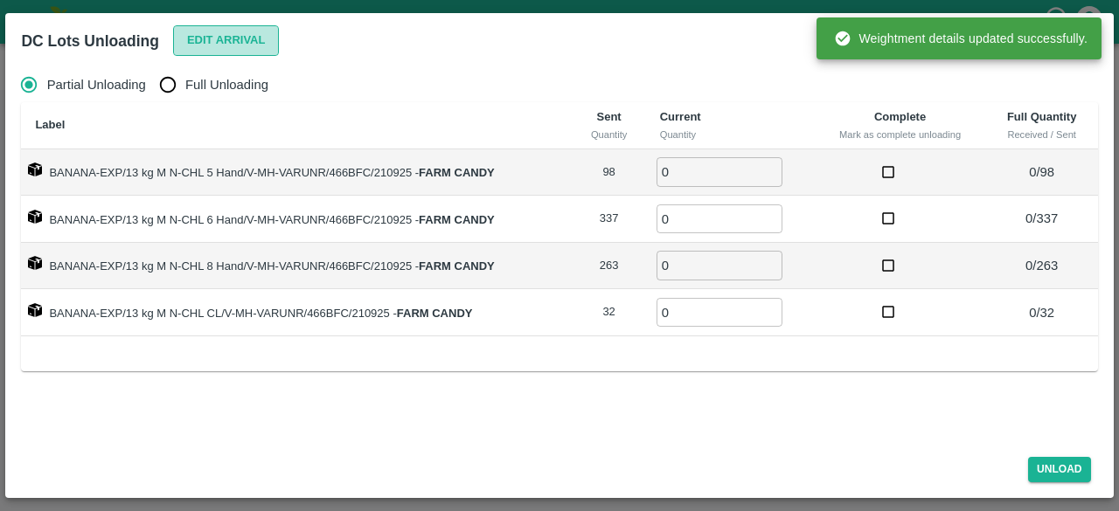
click at [240, 45] on button "Edit Arrival" at bounding box center [226, 40] width 107 height 31
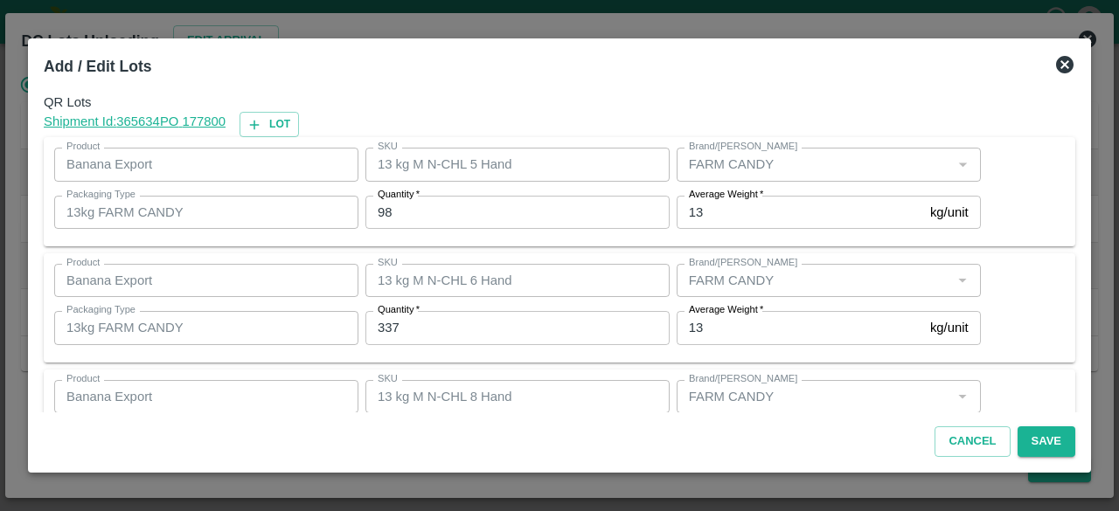
click at [381, 209] on input "98" at bounding box center [517, 212] width 304 height 33
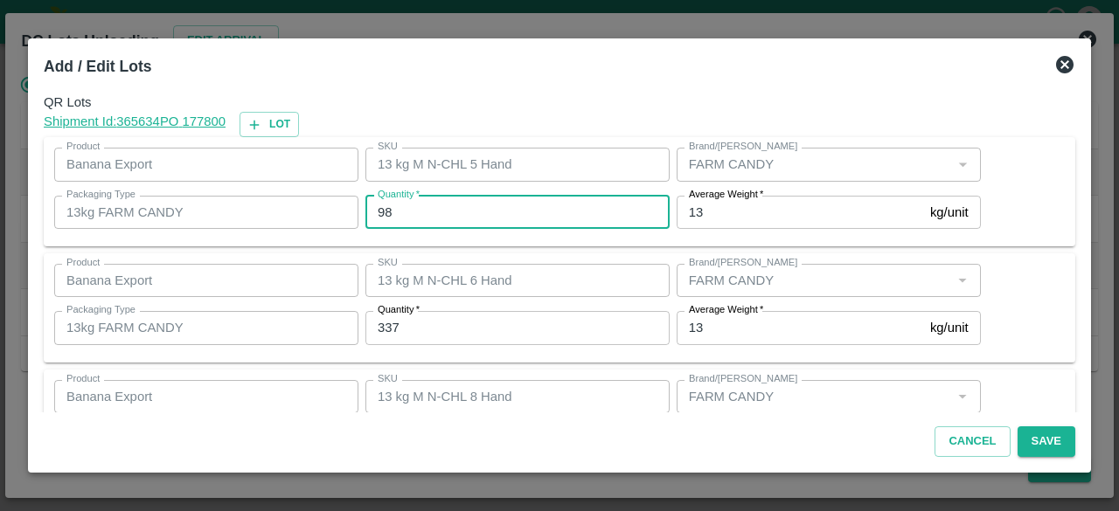
click at [381, 209] on input "98" at bounding box center [517, 212] width 304 height 33
type input "85"
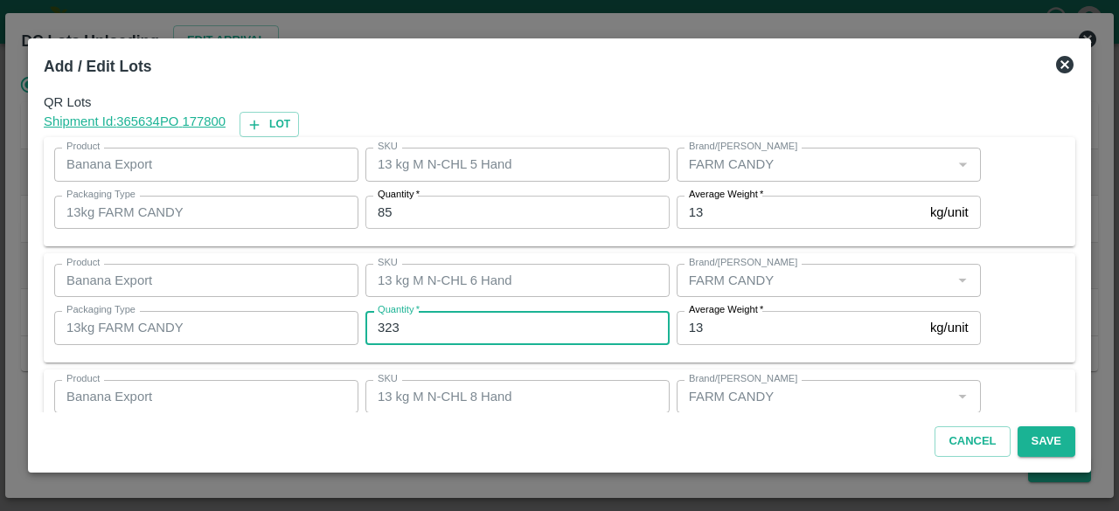
type input "323"
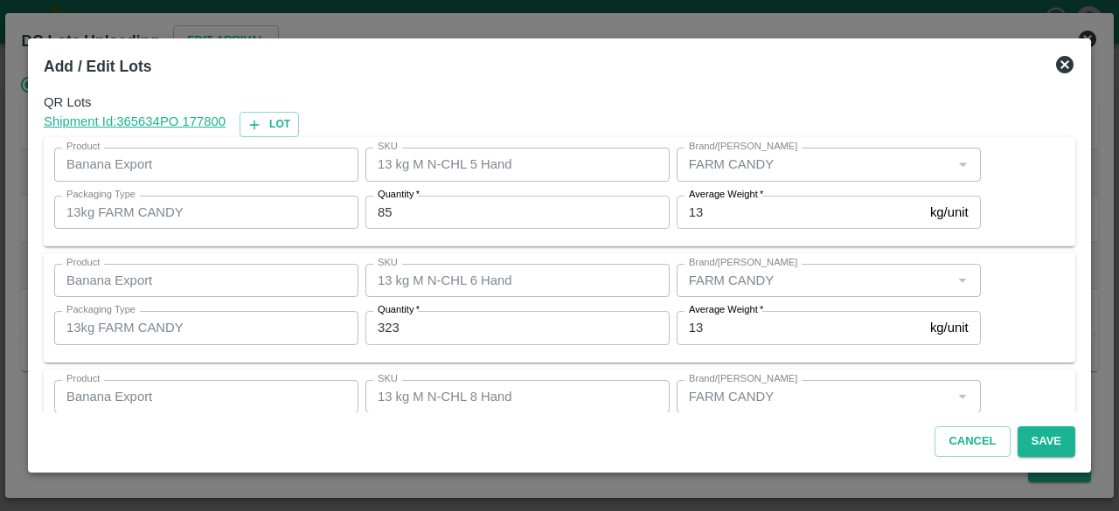
scroll to position [194, 0]
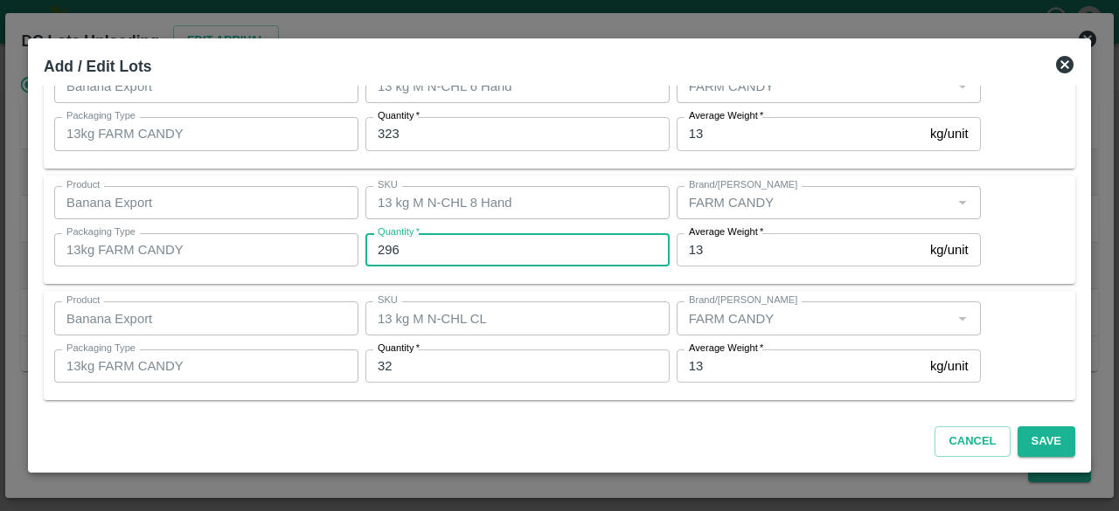
type input "296"
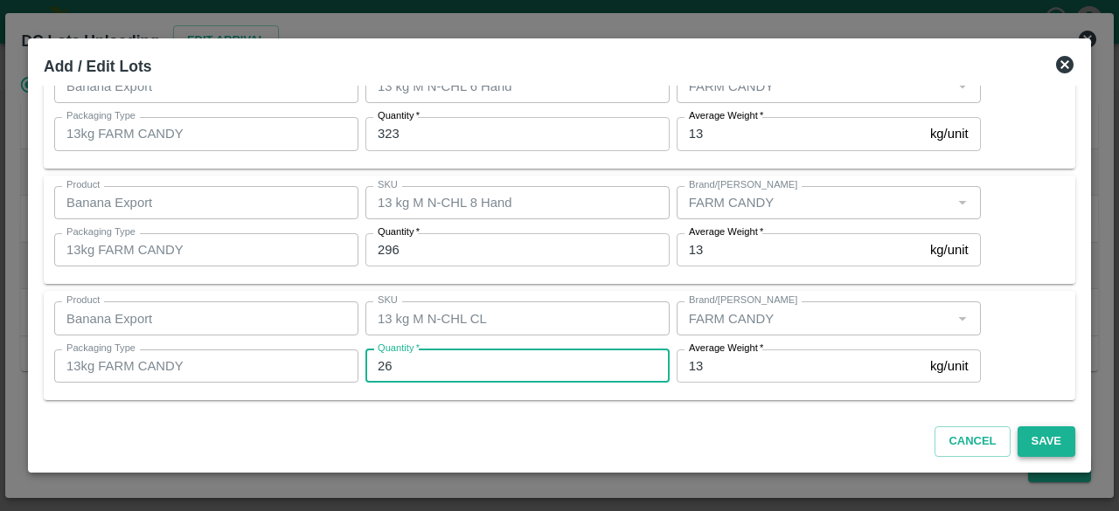
type input "26"
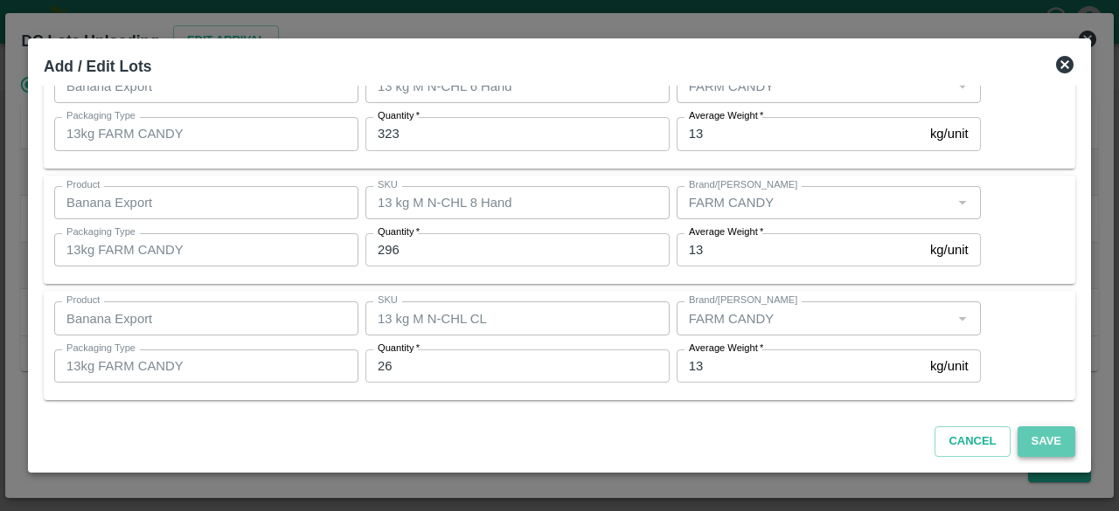
click at [1047, 441] on button "Save" at bounding box center [1047, 442] width 58 height 31
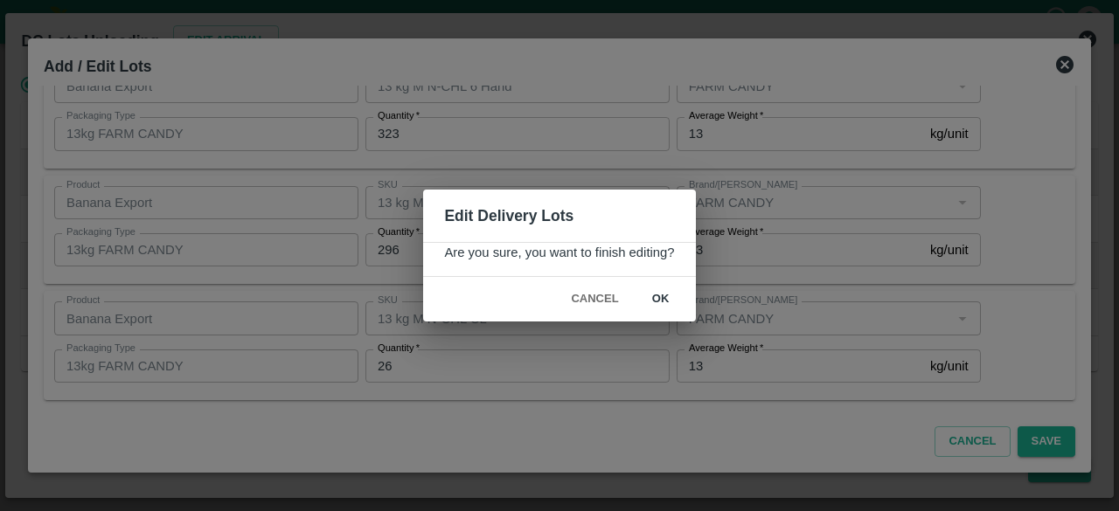
click at [661, 302] on button "ok" at bounding box center [661, 299] width 56 height 31
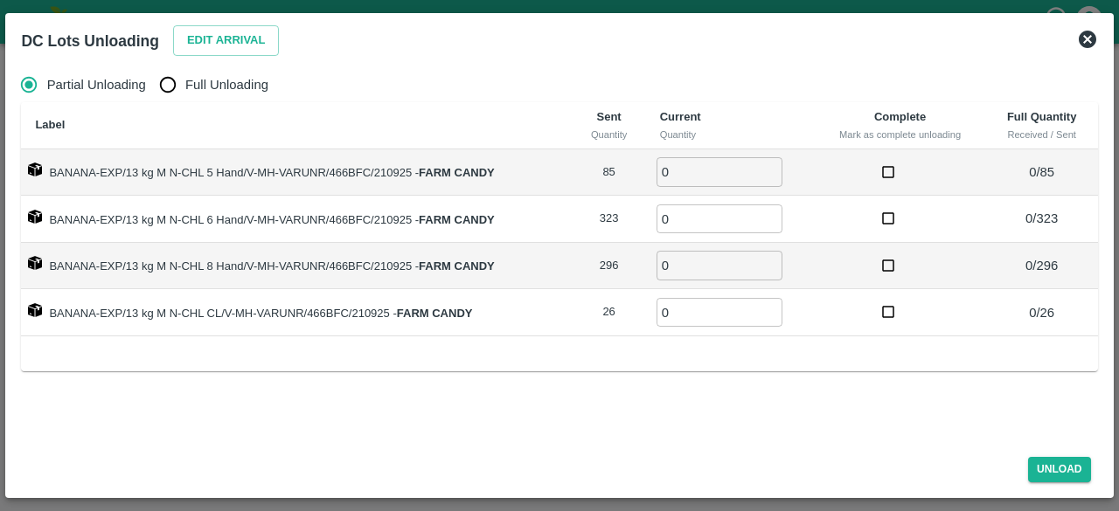
click at [162, 91] on input "Full Unloading" at bounding box center [167, 84] width 35 height 35
radio input "true"
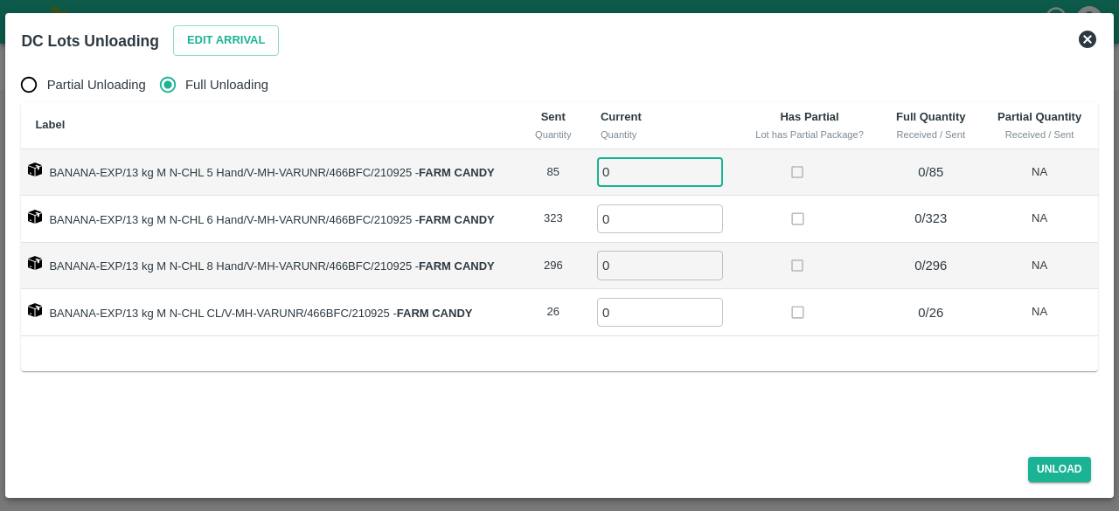
click at [629, 177] on input "0" at bounding box center [660, 171] width 126 height 29
type input "85"
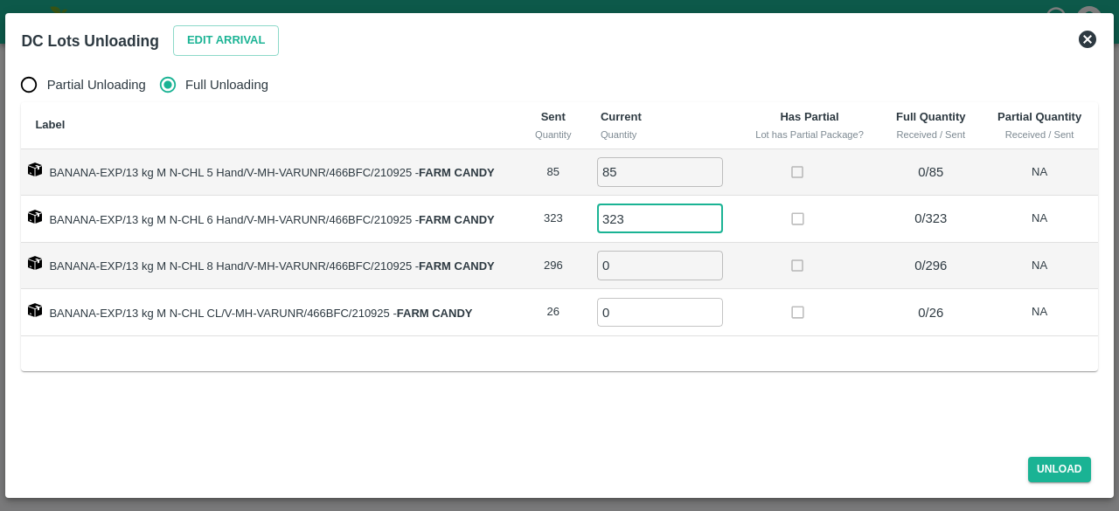
type input "323"
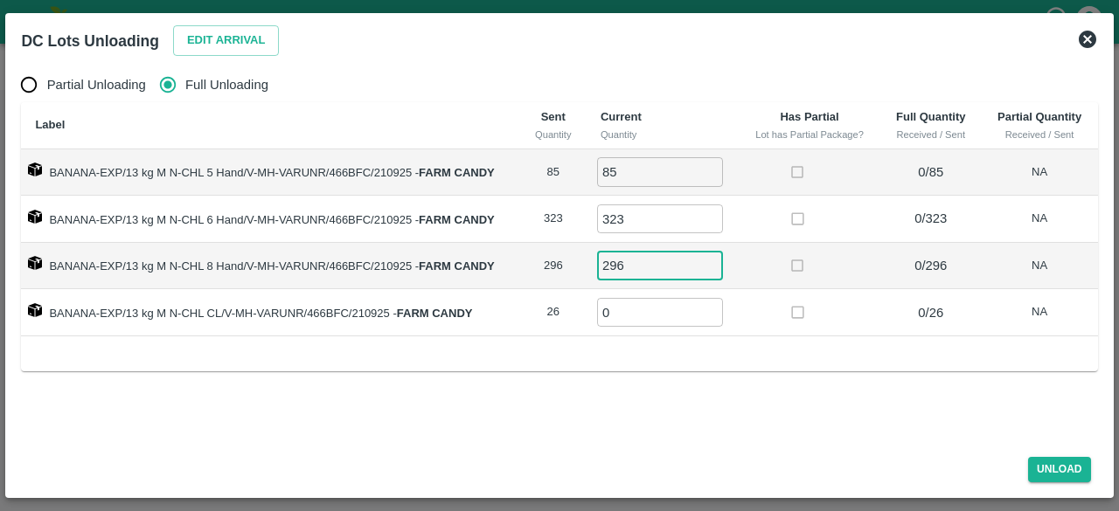
type input "296"
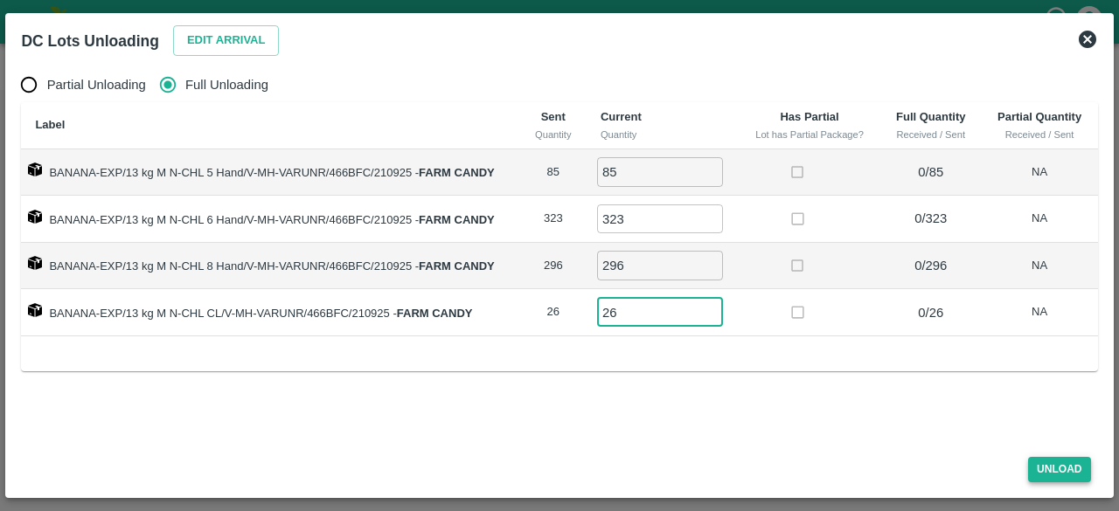
type input "26"
click at [1049, 471] on button "Unload" at bounding box center [1059, 469] width 63 height 25
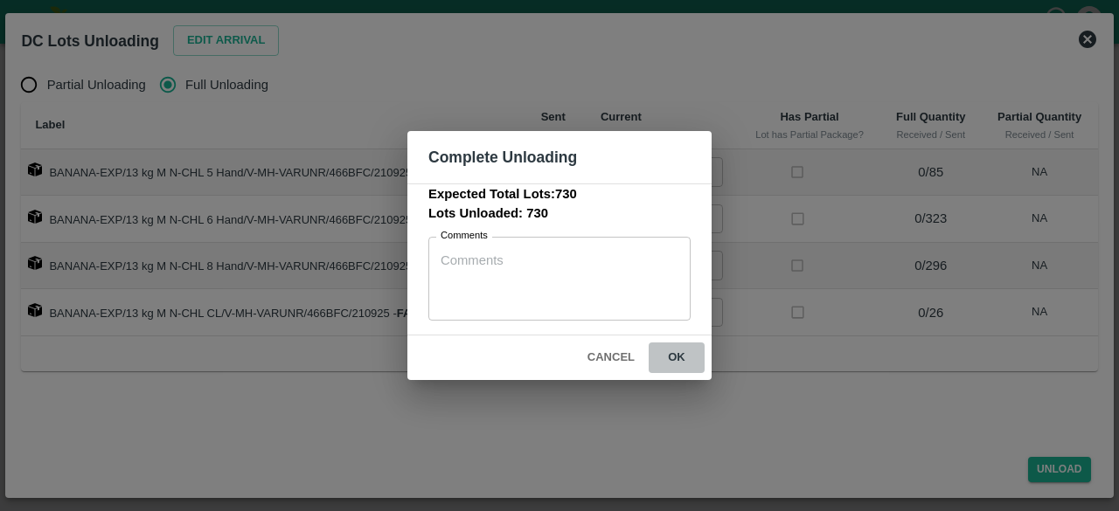
click at [677, 356] on button "ok" at bounding box center [677, 358] width 56 height 31
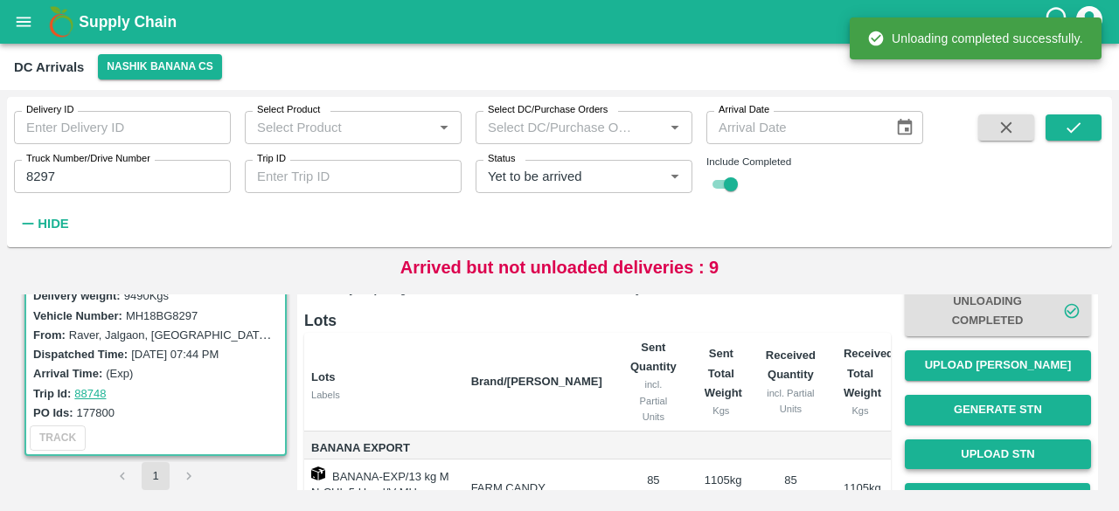
scroll to position [110, 0]
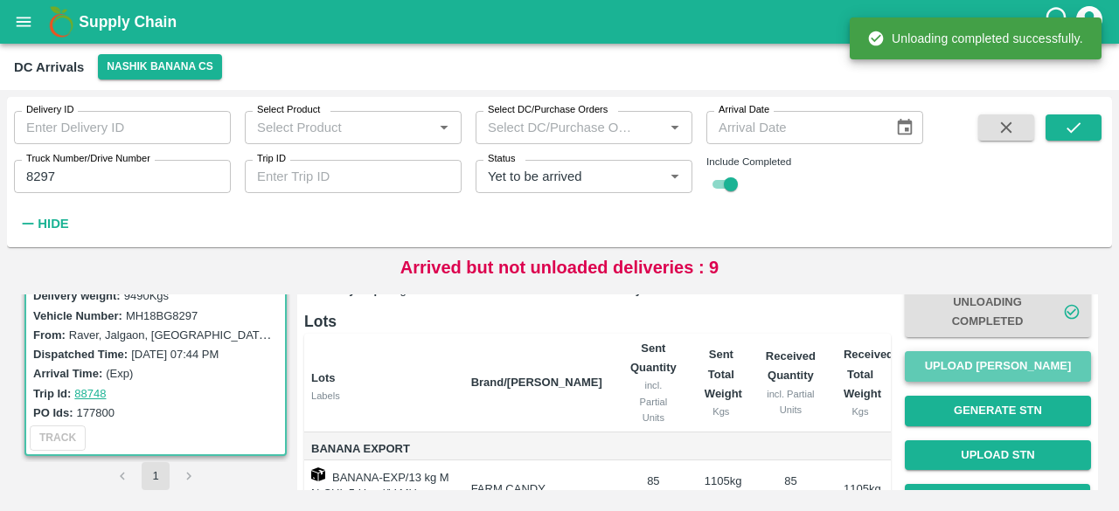
click at [990, 372] on button "Upload [PERSON_NAME]" at bounding box center [998, 366] width 186 height 31
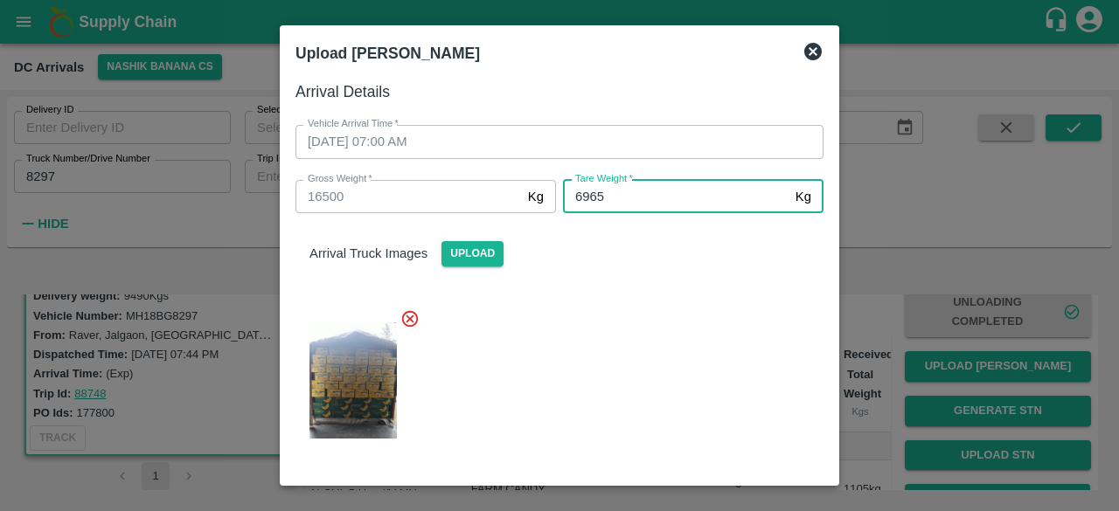
type input "6965"
click at [681, 326] on div at bounding box center [553, 376] width 542 height 162
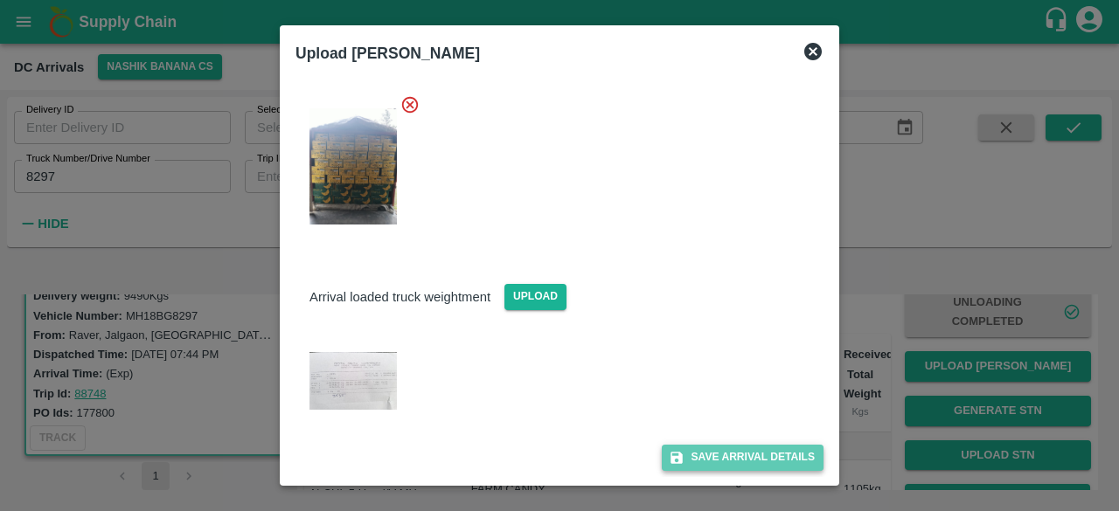
click at [730, 455] on button "Save Arrival Details" at bounding box center [743, 457] width 162 height 25
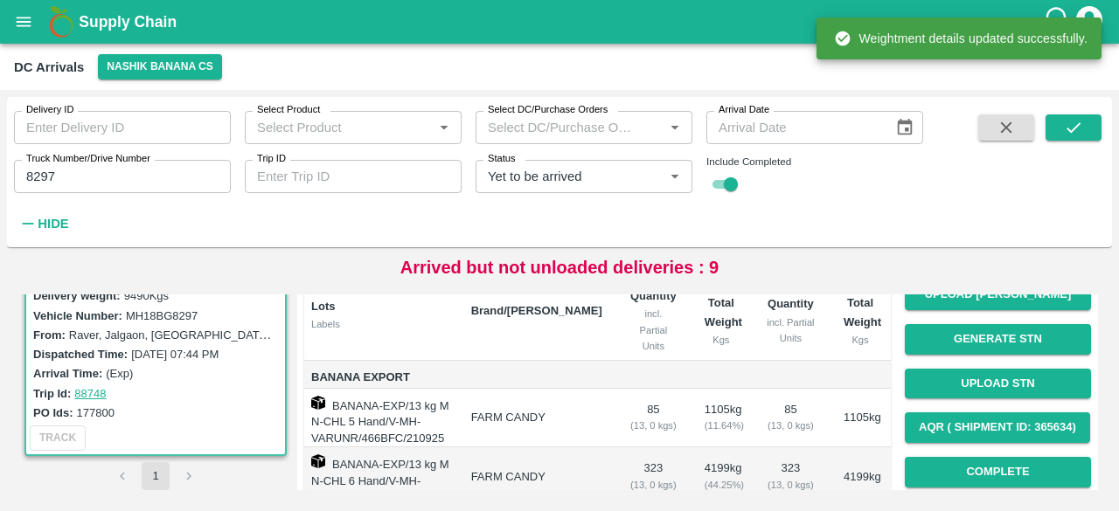
scroll to position [184, 0]
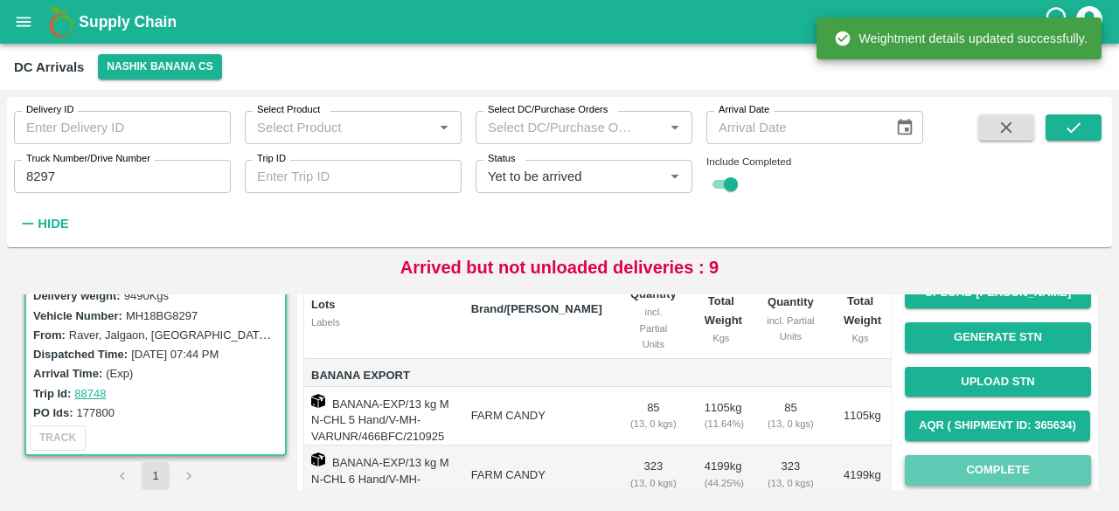
click at [984, 469] on button "Complete" at bounding box center [998, 470] width 186 height 31
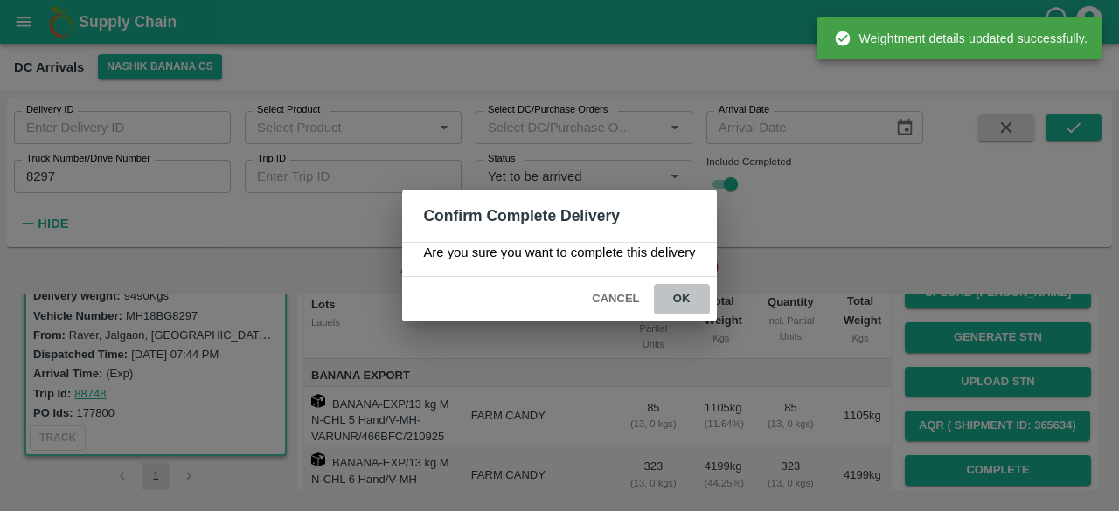
click at [677, 300] on button "ok" at bounding box center [682, 299] width 56 height 31
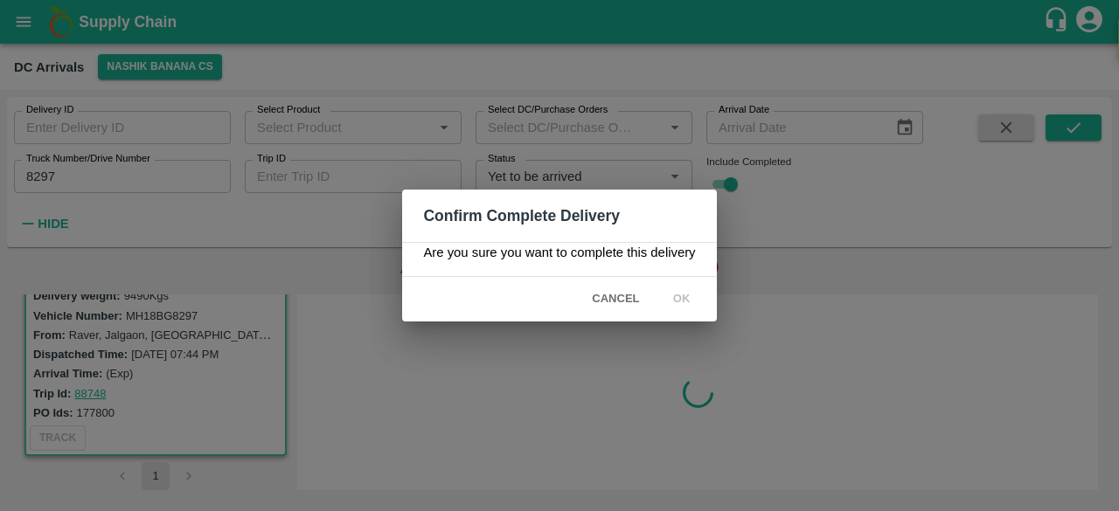
scroll to position [0, 0]
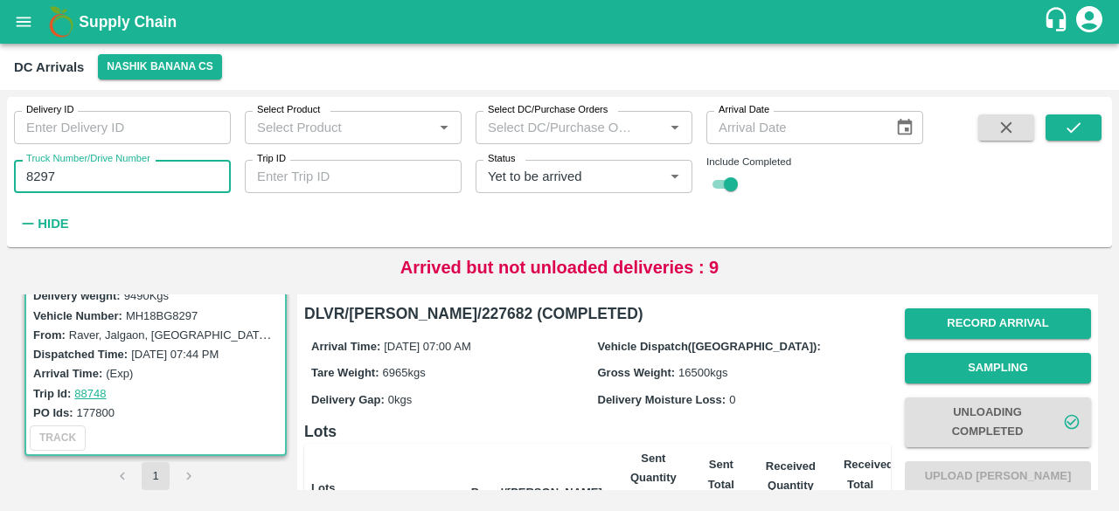
click at [42, 174] on input "8297" at bounding box center [122, 176] width 217 height 33
type input "4894"
click at [1061, 126] on button "submit" at bounding box center [1074, 128] width 56 height 26
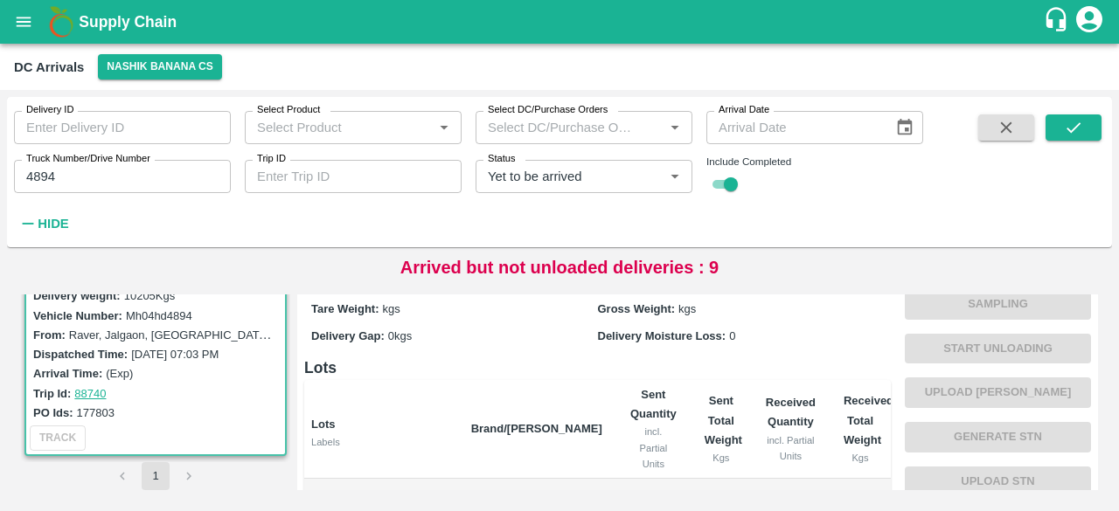
scroll to position [23, 0]
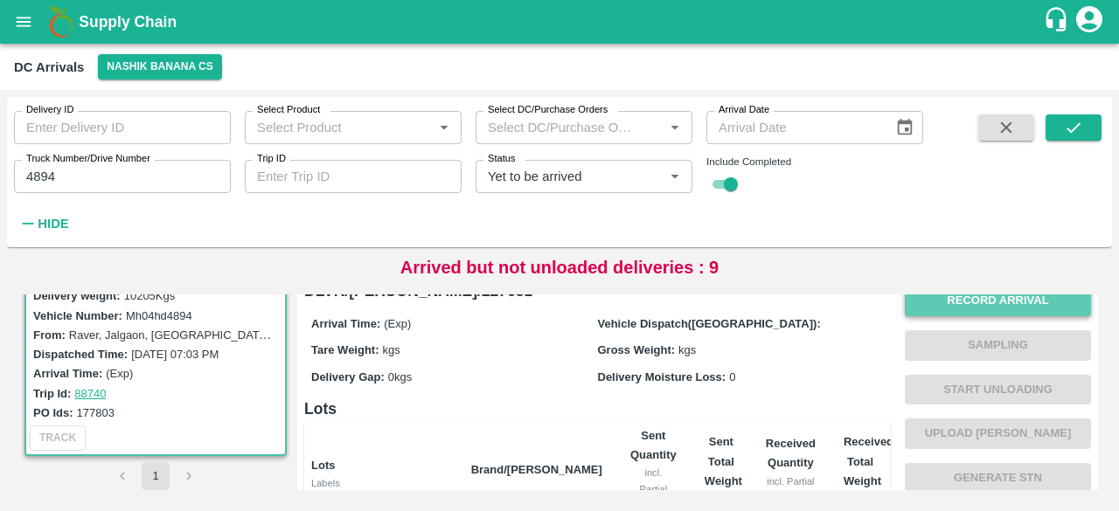
click at [982, 295] on button "Record Arrival" at bounding box center [998, 301] width 186 height 31
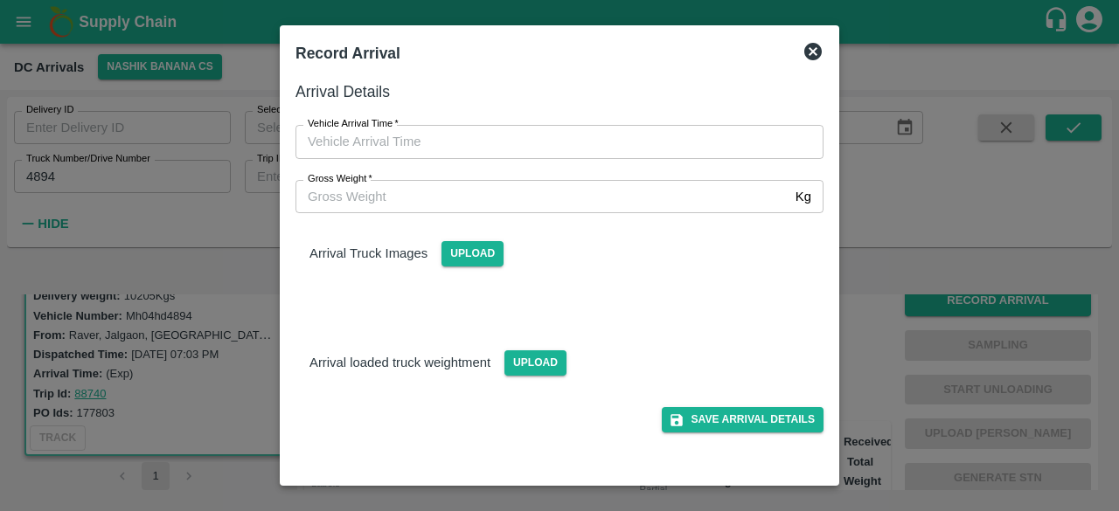
click at [502, 205] on input "Gross Weight   *" at bounding box center [541, 196] width 493 height 33
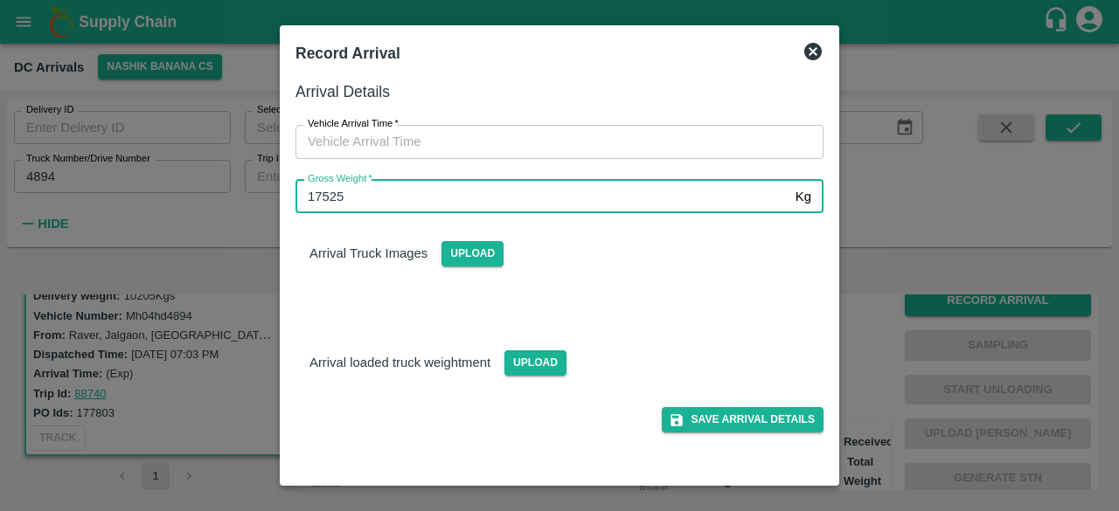
type input "17525"
type input "DD/MM/YYYY hh:mm aa"
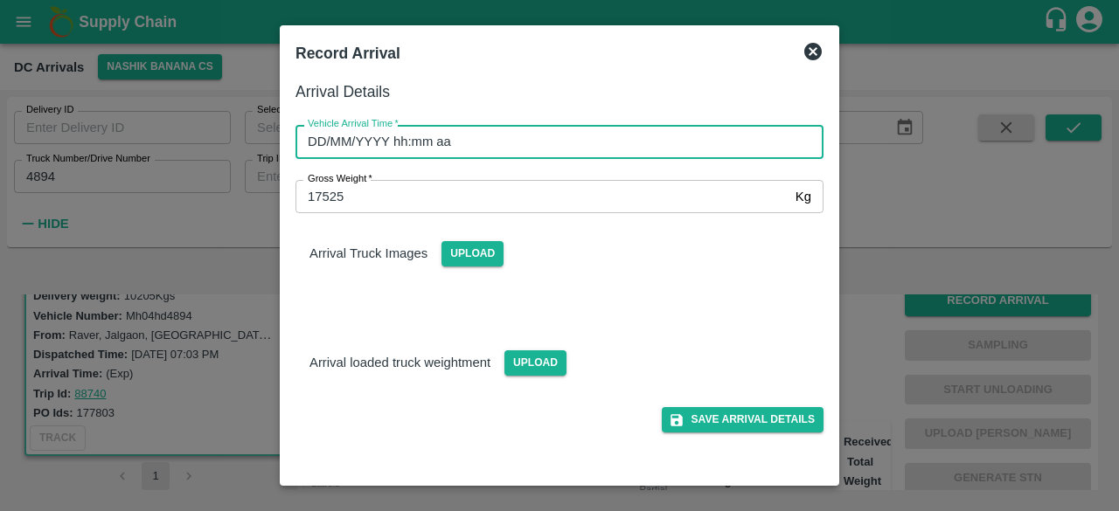
click at [619, 145] on input "DD/MM/YYYY hh:mm aa" at bounding box center [553, 141] width 516 height 33
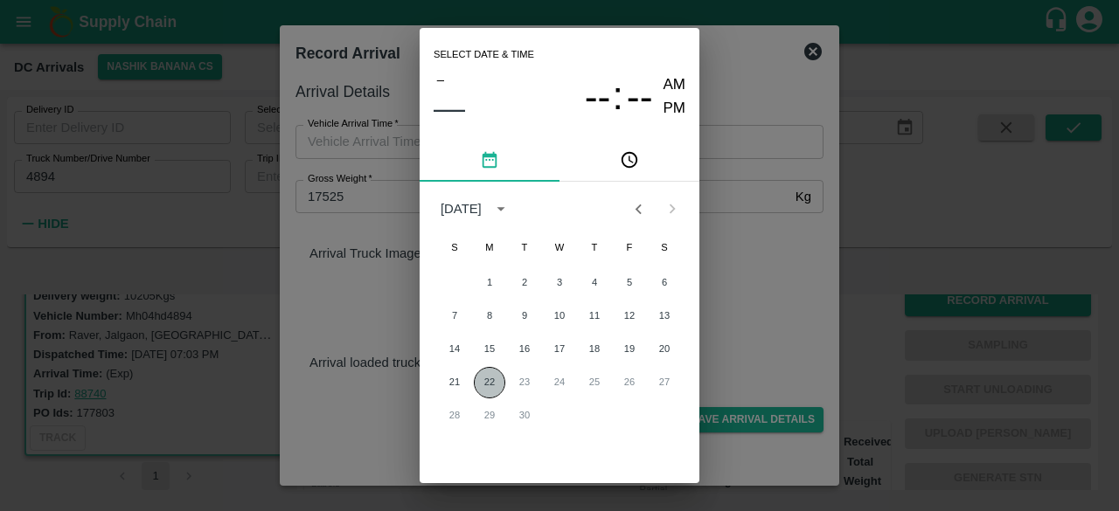
click at [479, 377] on button "22" at bounding box center [489, 382] width 31 height 31
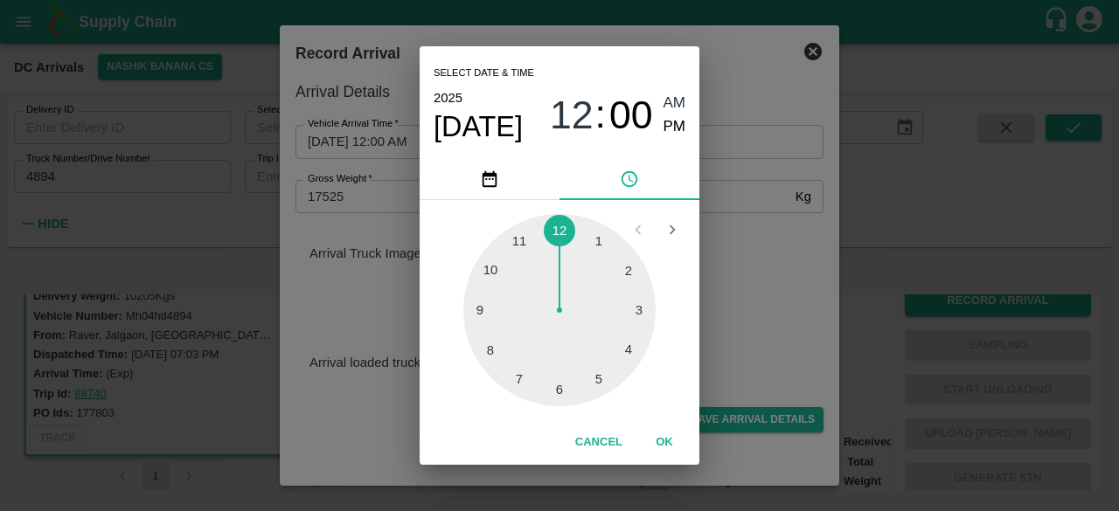
click at [491, 345] on div at bounding box center [559, 310] width 192 height 192
type input "[DATE] 08:00 AM"
click at [790, 279] on div "Select date & time [DATE] 08 : 00 AM PM 05 10 15 20 25 30 35 40 45 50 55 00 Can…" at bounding box center [559, 255] width 1119 height 511
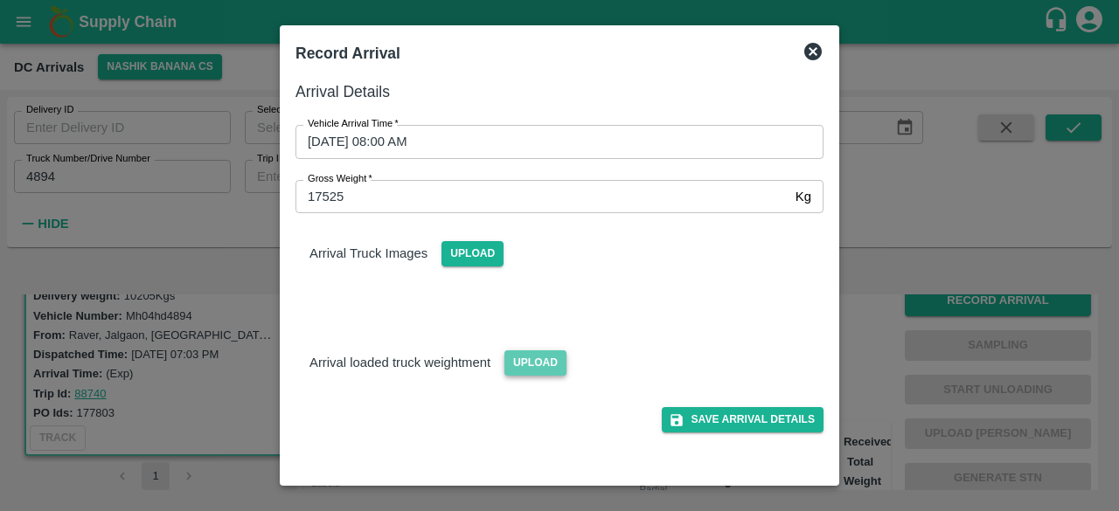
click at [533, 364] on span "Upload" at bounding box center [535, 363] width 62 height 25
click at [0, 0] on input "Upload" at bounding box center [0, 0] width 0 height 0
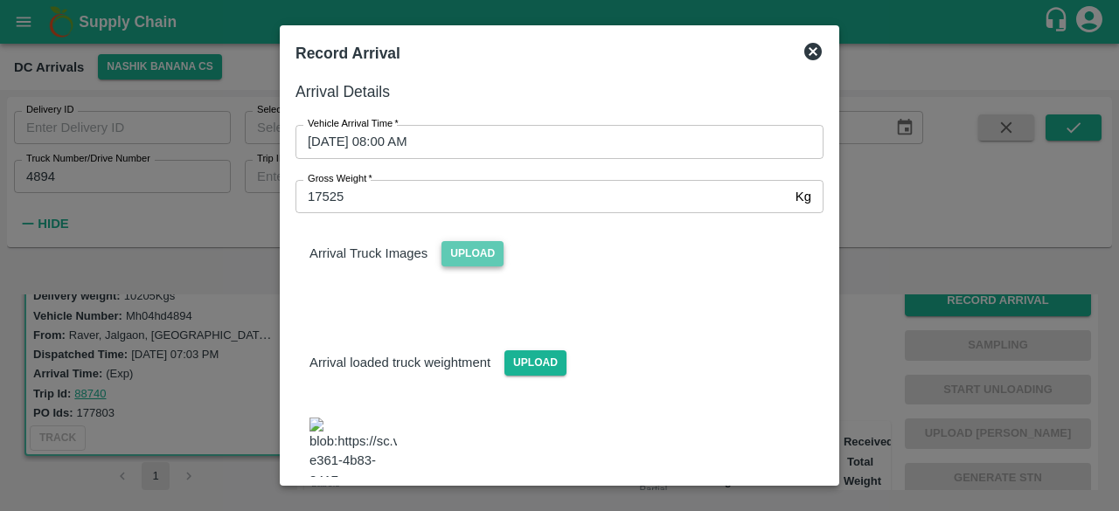
click at [481, 251] on span "Upload" at bounding box center [472, 253] width 62 height 25
click at [0, 0] on input "Upload" at bounding box center [0, 0] width 0 height 0
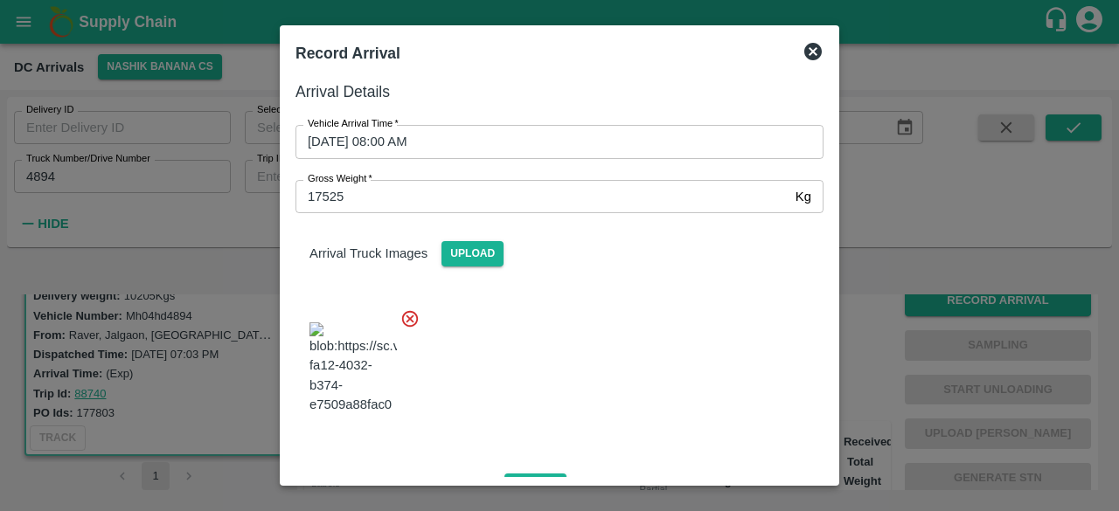
scroll to position [205, 0]
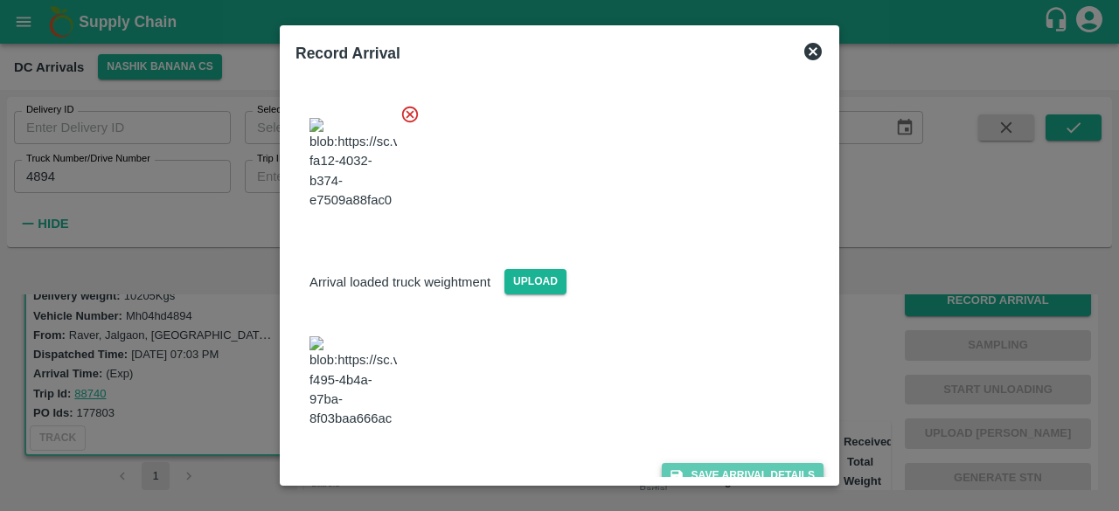
click at [724, 463] on button "Save Arrival Details" at bounding box center [743, 475] width 162 height 25
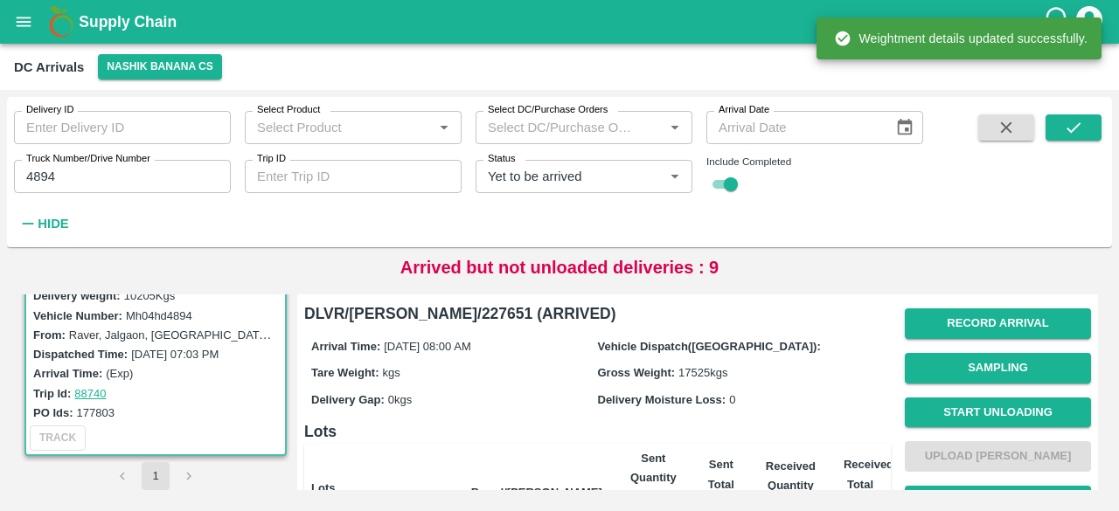
click at [978, 391] on span "Start Unloading" at bounding box center [998, 413] width 186 height 45
click at [991, 415] on button "Start Unloading" at bounding box center [998, 413] width 186 height 31
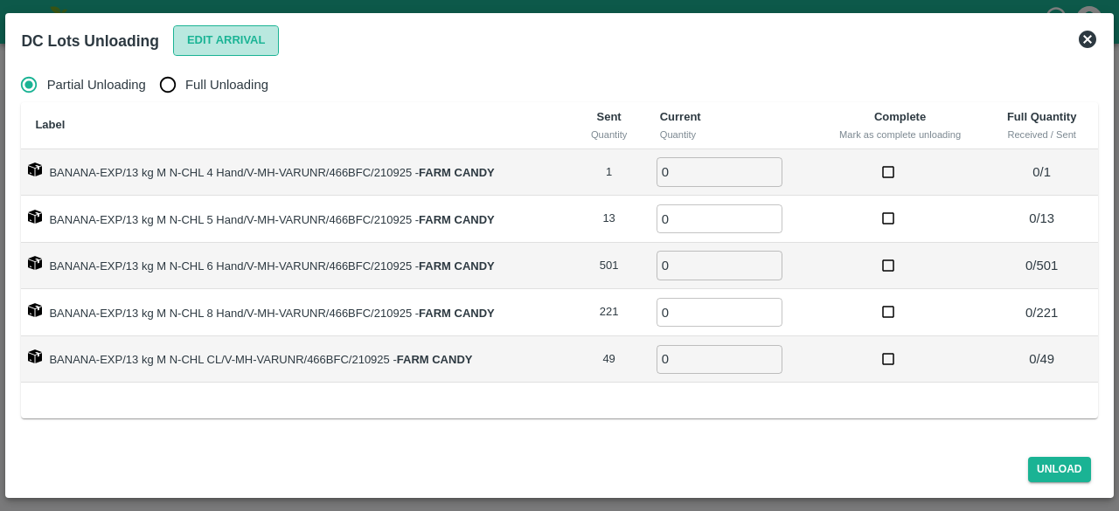
click at [221, 39] on button "Edit Arrival" at bounding box center [226, 40] width 107 height 31
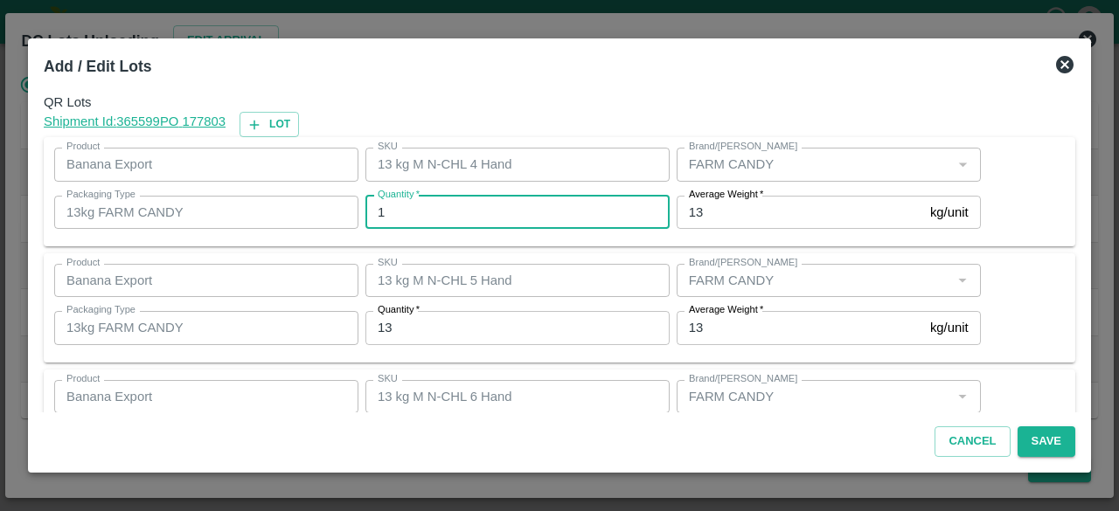
click at [402, 212] on input "1" at bounding box center [517, 212] width 304 height 33
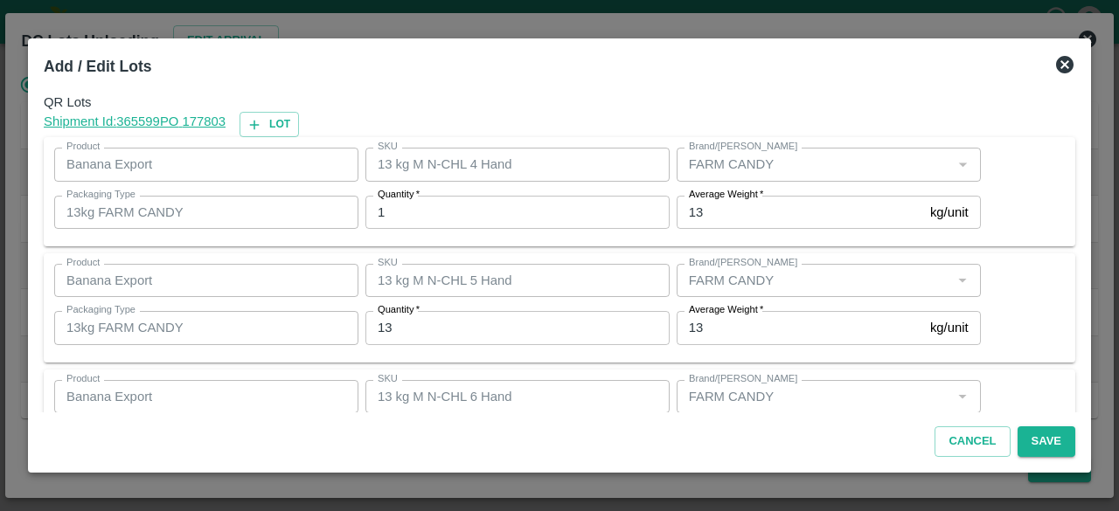
scroll to position [194, 0]
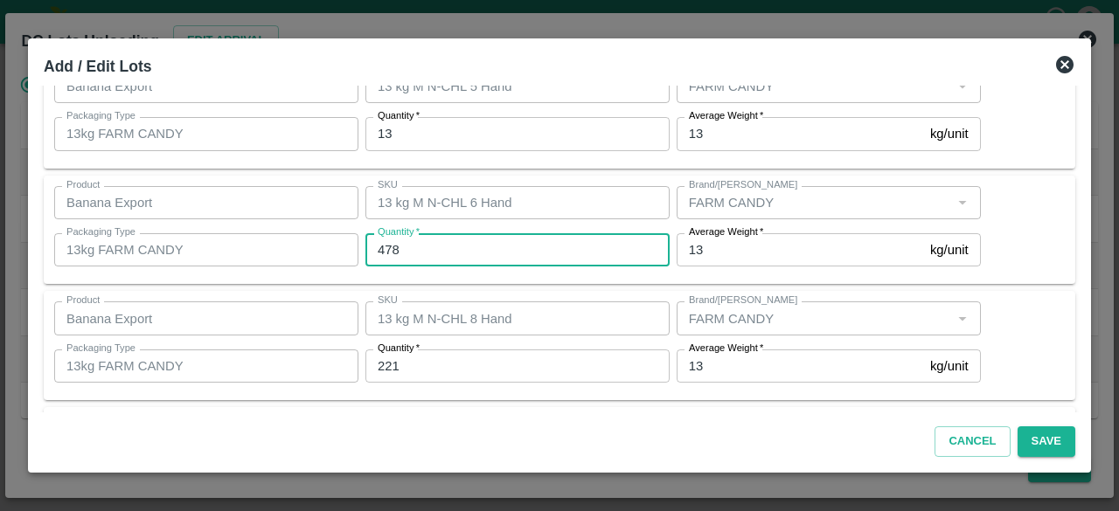
type input "478"
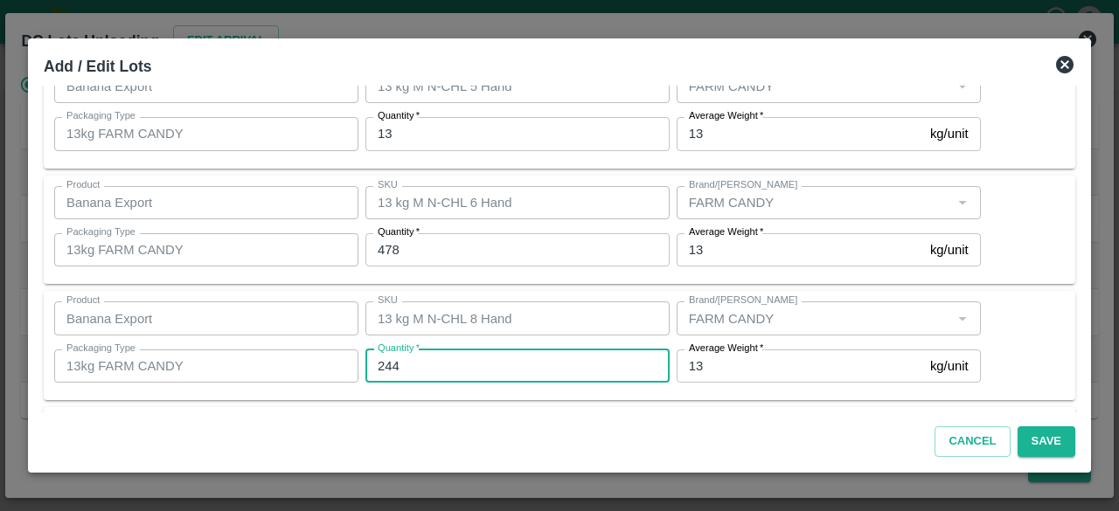
type input "244"
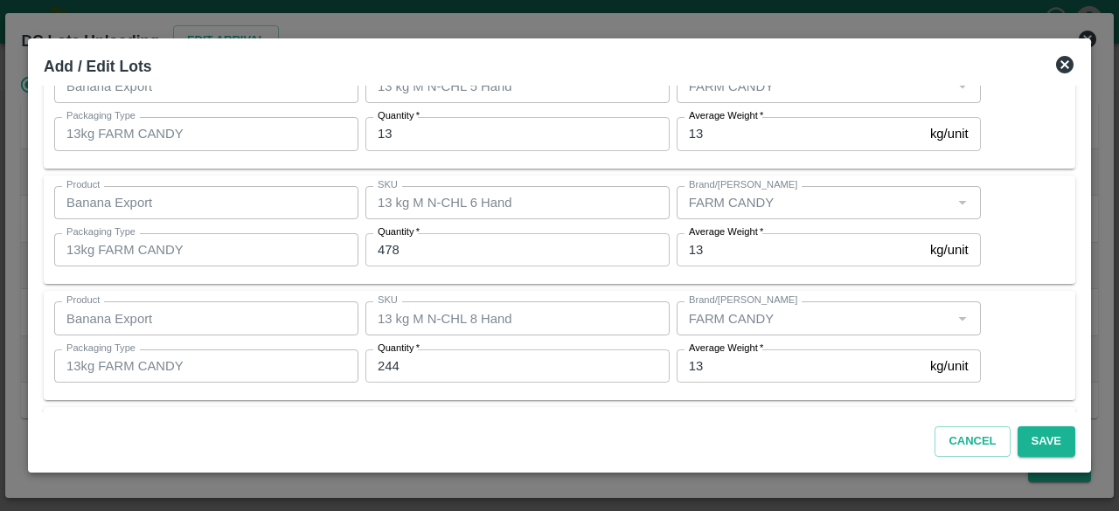
scroll to position [310, 0]
click at [1045, 436] on button "Save" at bounding box center [1047, 442] width 58 height 31
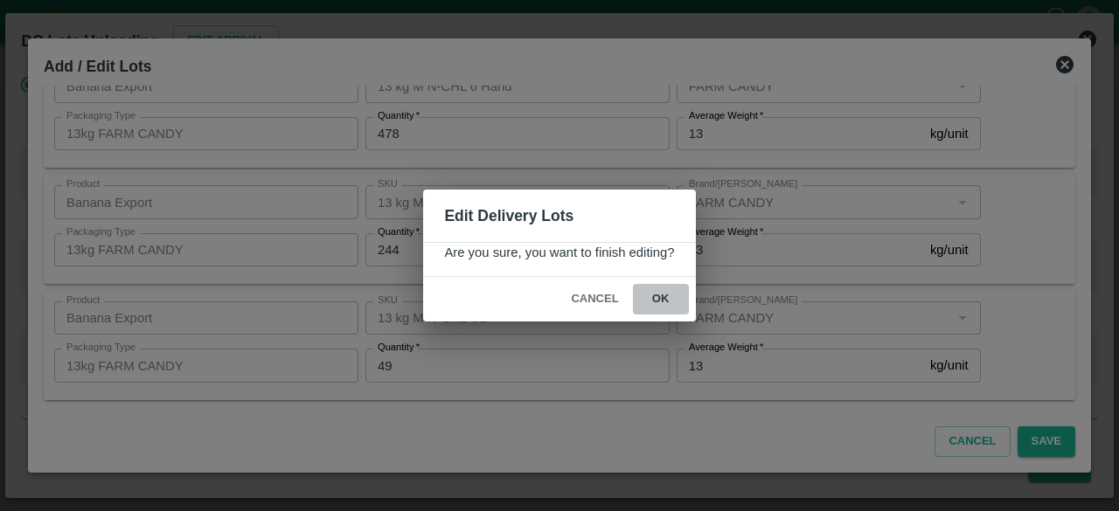
click at [661, 296] on button "ok" at bounding box center [661, 299] width 56 height 31
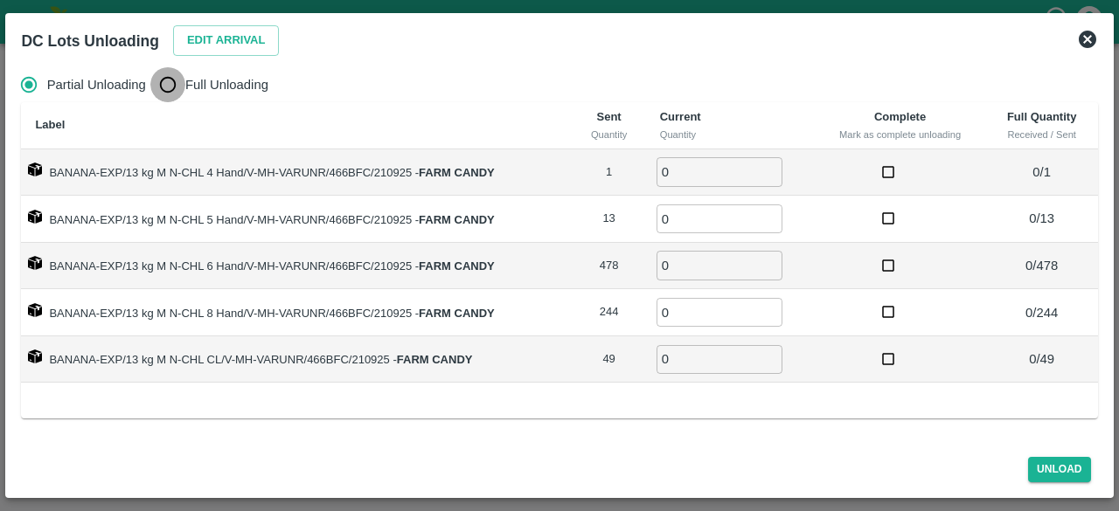
click at [166, 85] on input "Full Unloading" at bounding box center [167, 84] width 35 height 35
radio input "true"
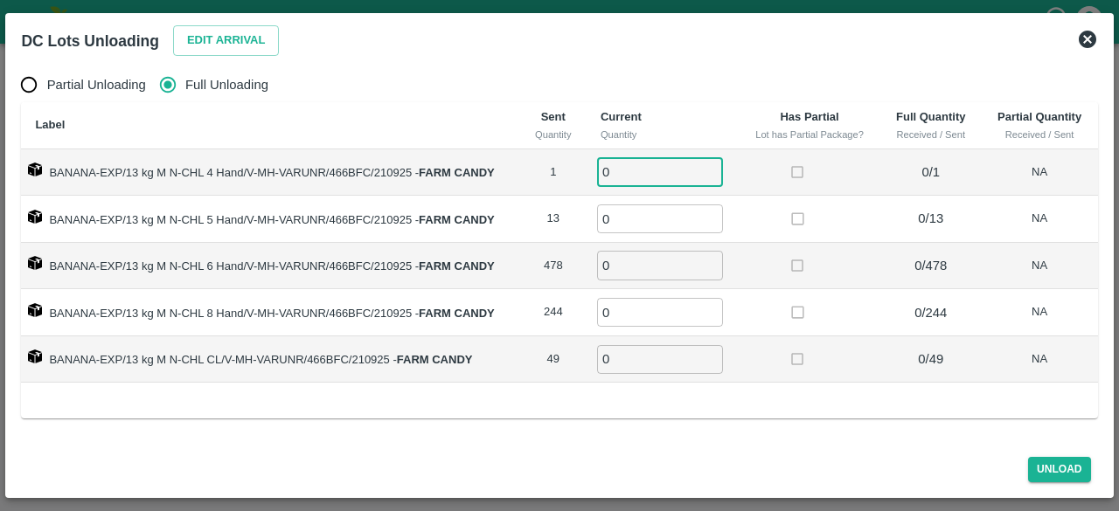
click at [651, 176] on input "0" at bounding box center [660, 171] width 126 height 29
type input "1"
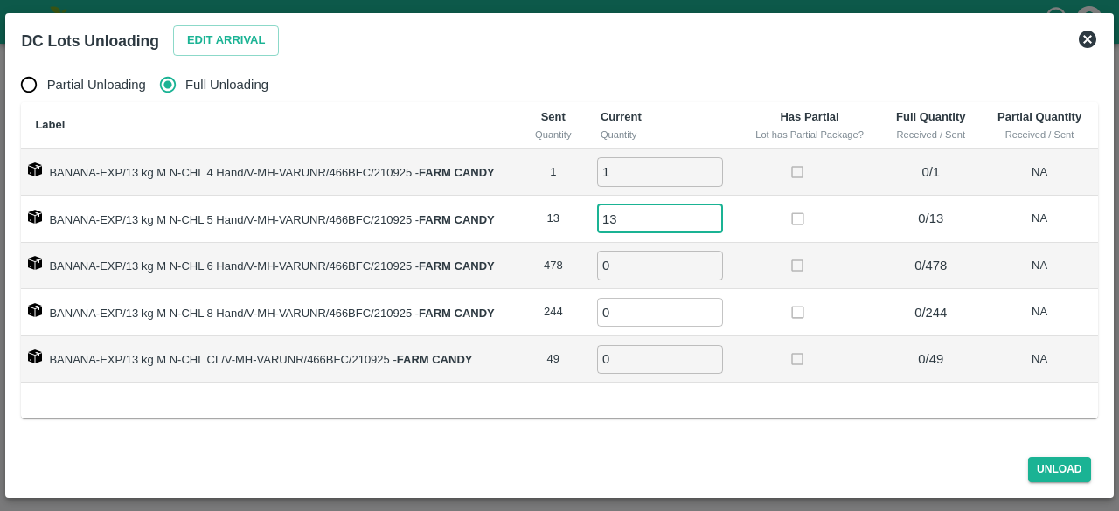
type input "13"
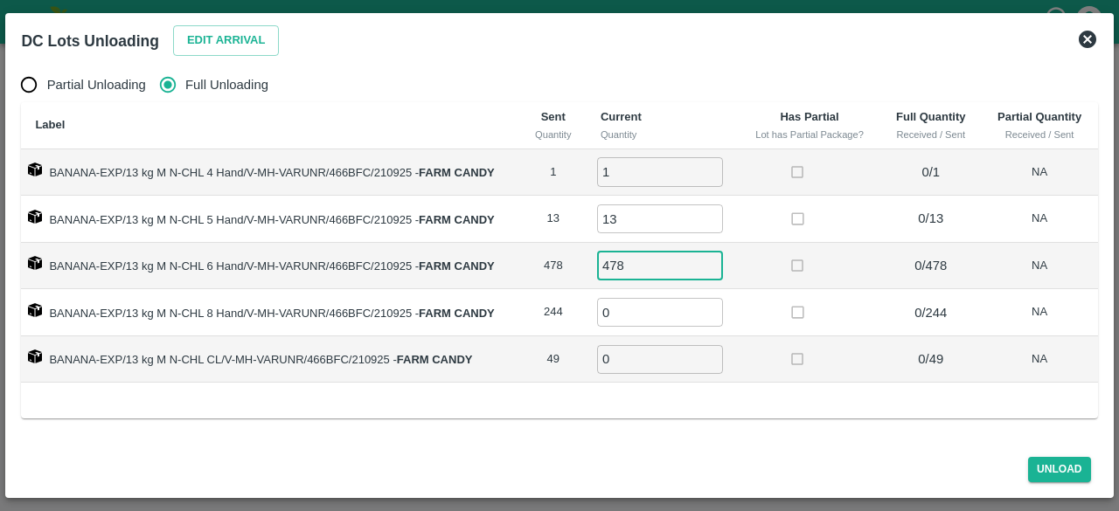
type input "478"
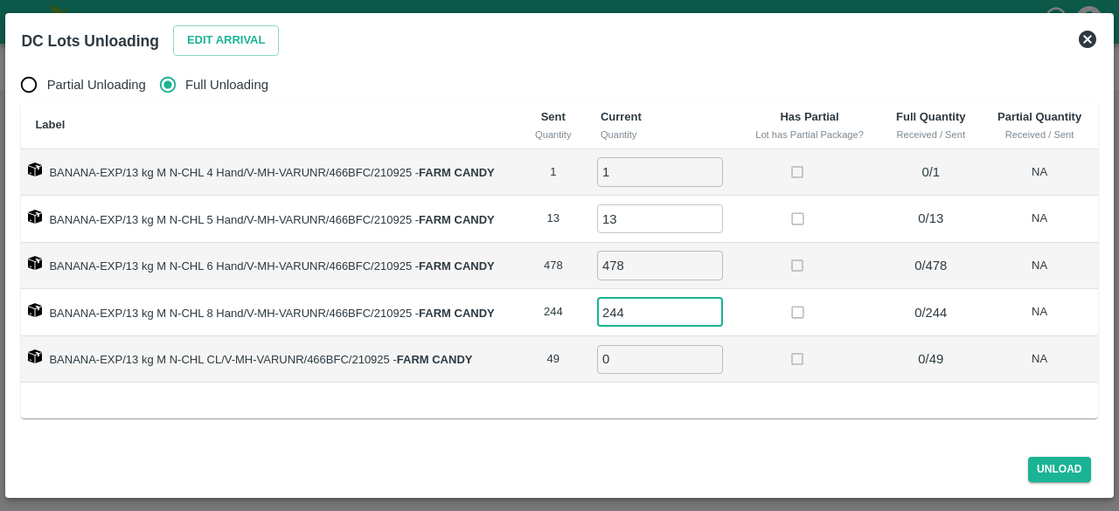
type input "244"
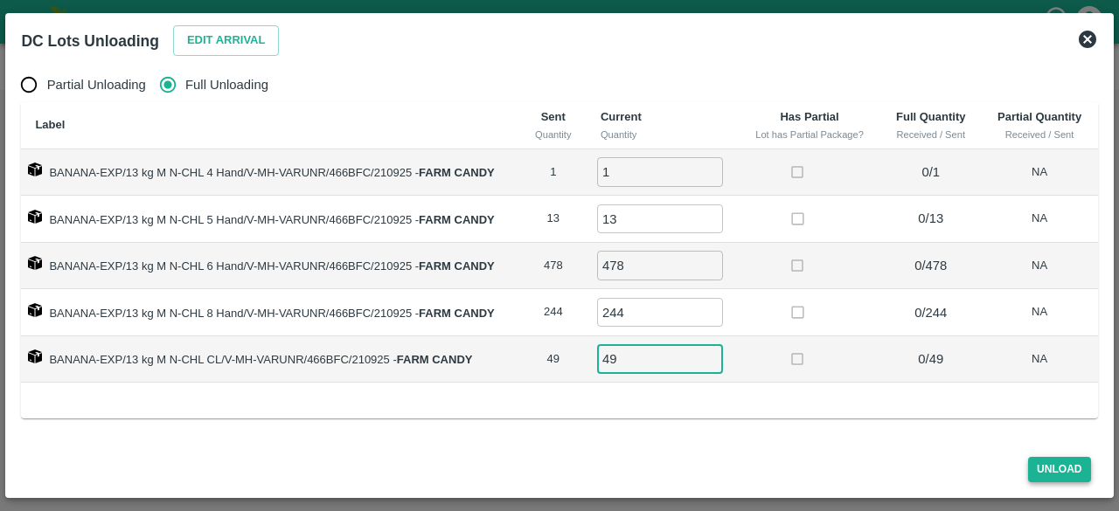
type input "49"
click at [1061, 468] on button "Unload" at bounding box center [1059, 469] width 63 height 25
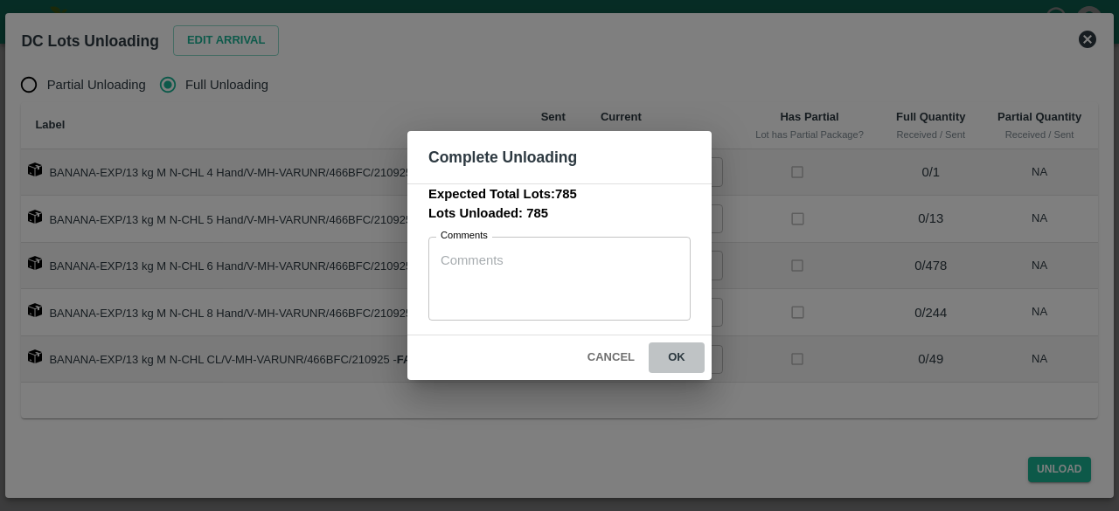
click at [672, 358] on button "ok" at bounding box center [677, 358] width 56 height 31
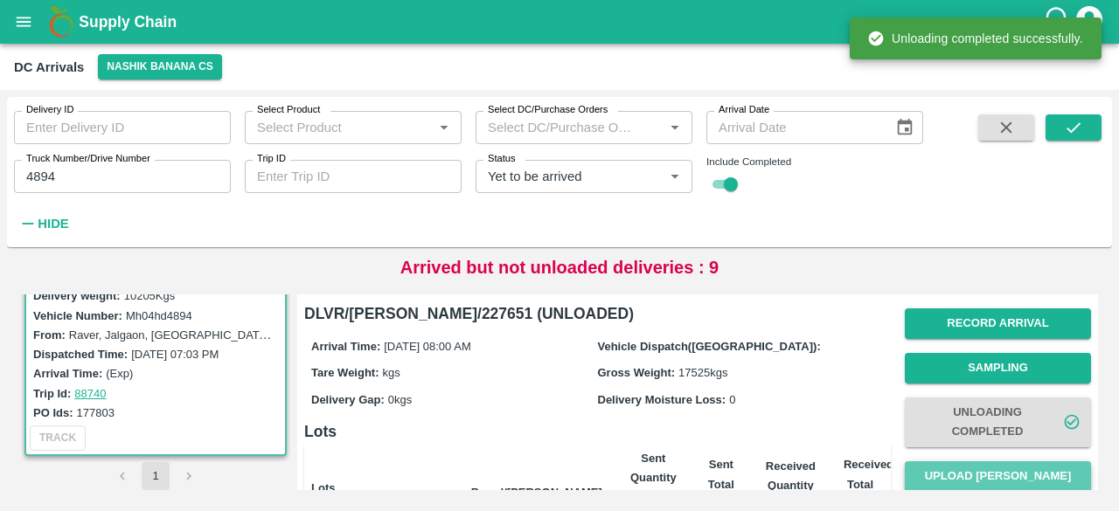
click at [998, 478] on button "Upload [PERSON_NAME]" at bounding box center [998, 477] width 186 height 31
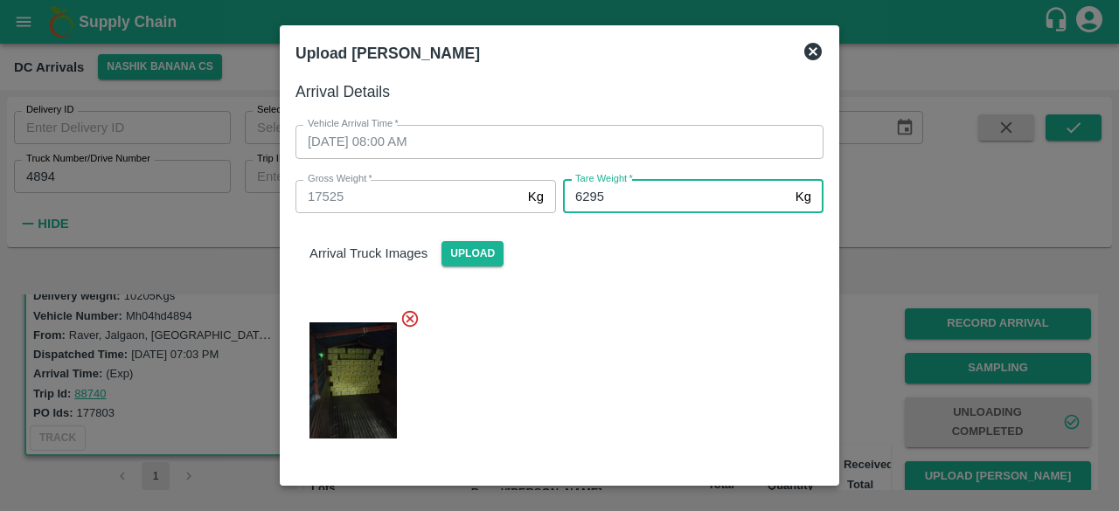
type input "6295"
click at [701, 325] on div at bounding box center [553, 376] width 542 height 162
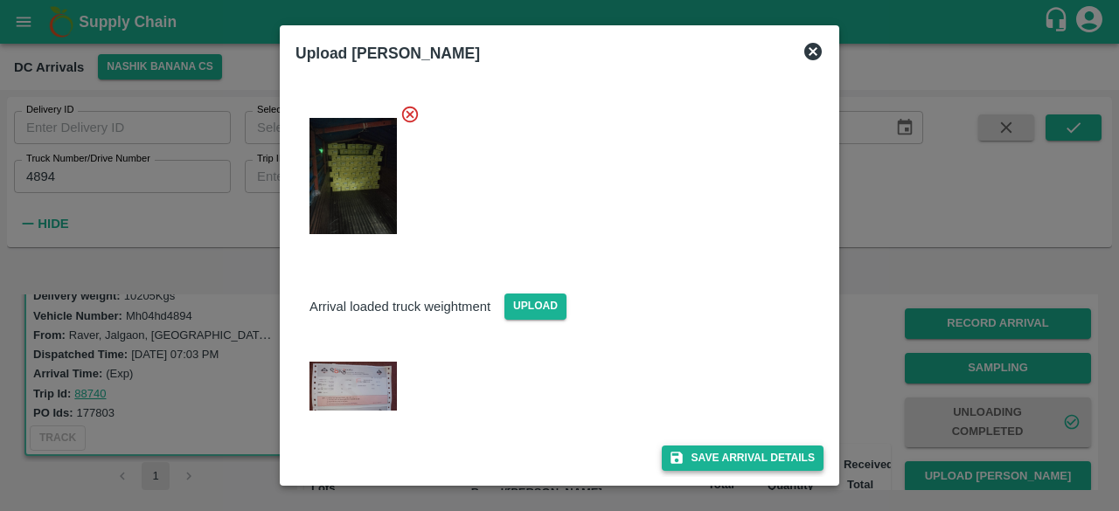
click at [753, 455] on button "Save Arrival Details" at bounding box center [743, 458] width 162 height 25
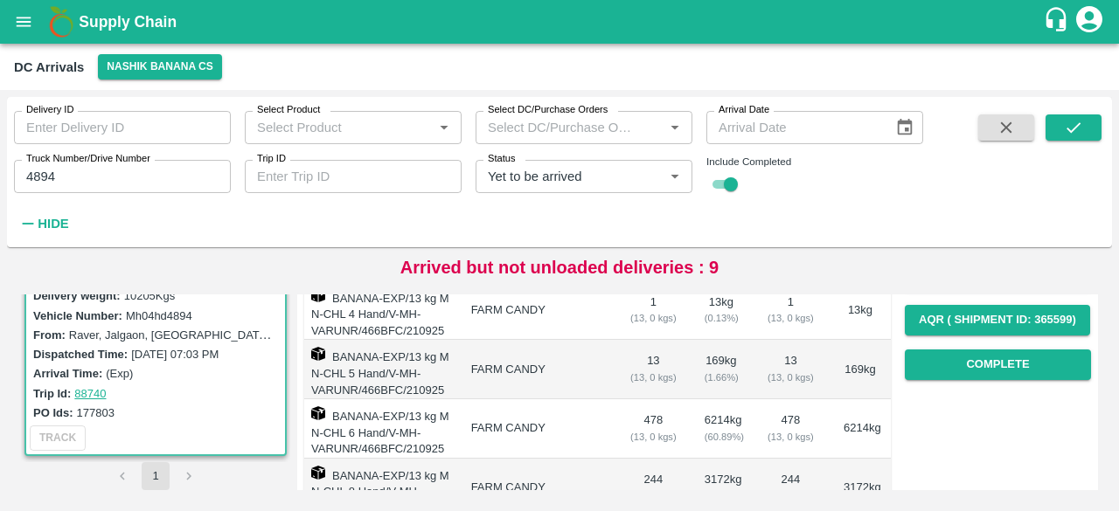
scroll to position [289, 0]
click at [974, 372] on button "Complete" at bounding box center [998, 366] width 186 height 31
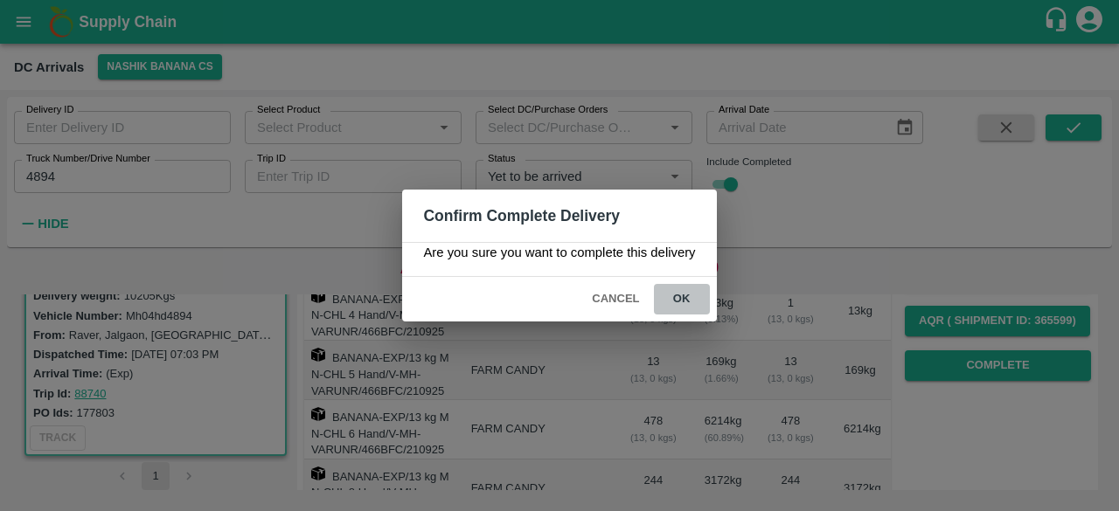
click at [679, 294] on button "ok" at bounding box center [682, 299] width 56 height 31
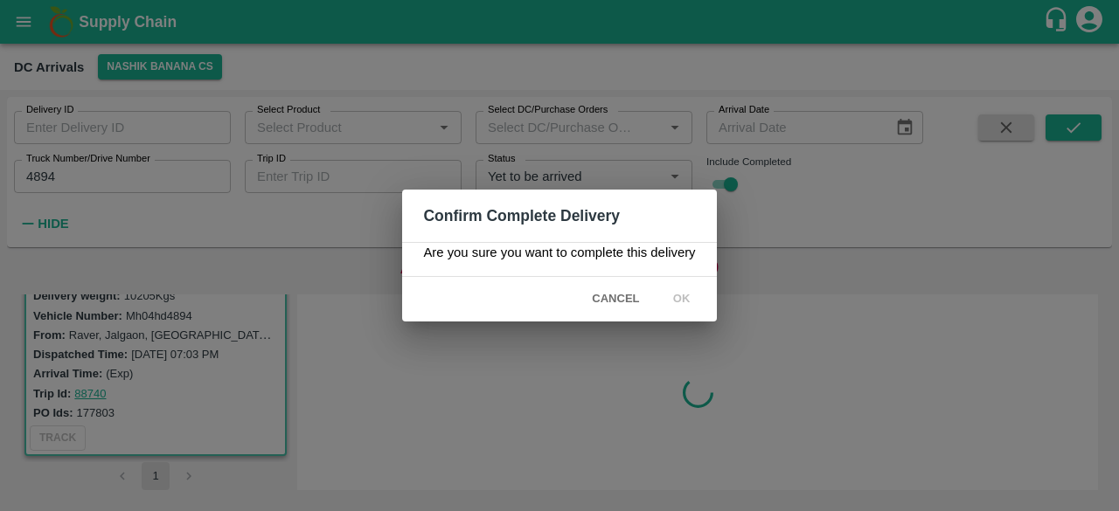
scroll to position [0, 0]
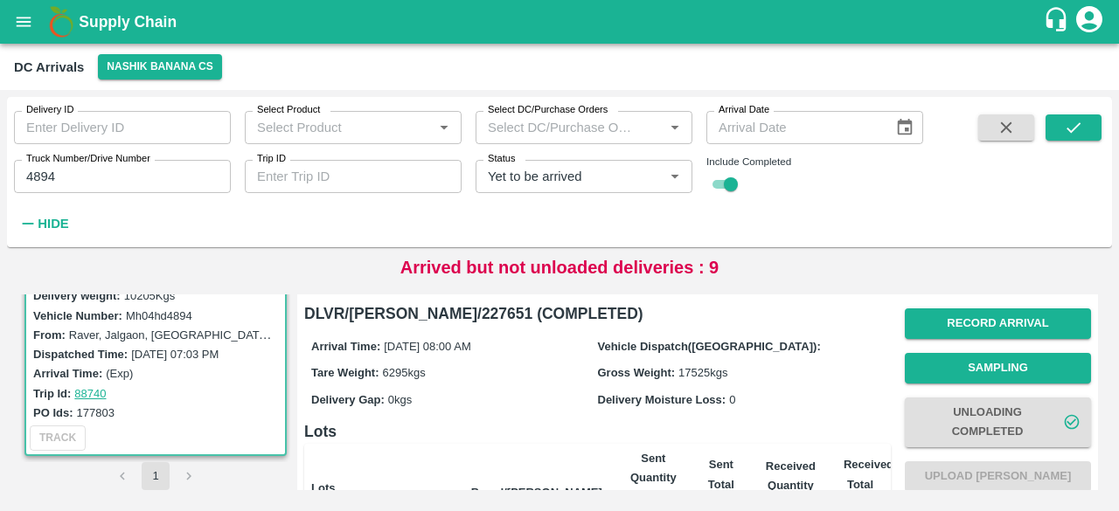
click at [45, 174] on input "4894" at bounding box center [122, 176] width 217 height 33
type input "0515"
click at [1074, 130] on icon "submit" at bounding box center [1073, 127] width 19 height 19
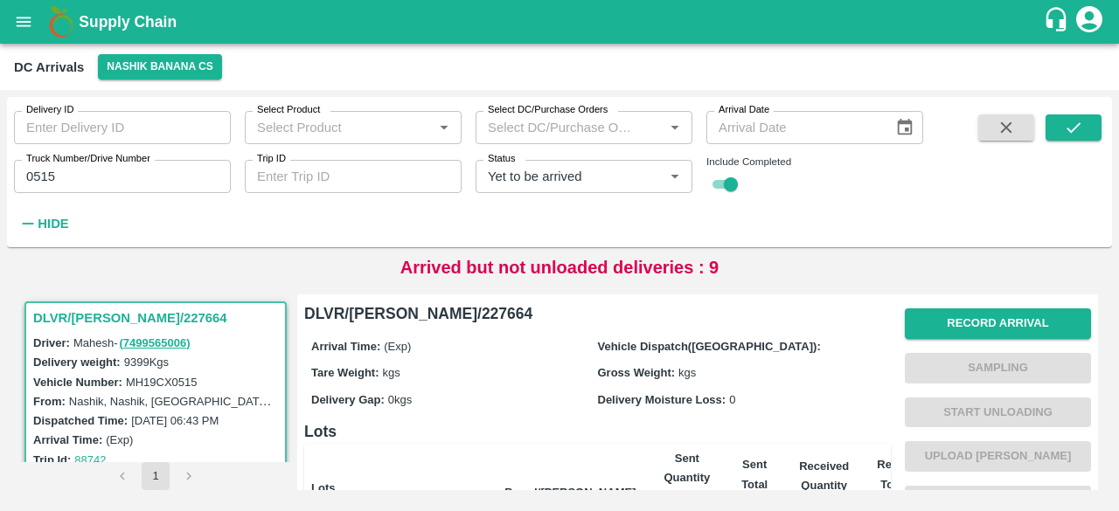
click at [967, 306] on div "Record Arrival Sampling Start Unloading Upload Tare Weight Generate STN Upload …" at bounding box center [998, 479] width 186 height 355
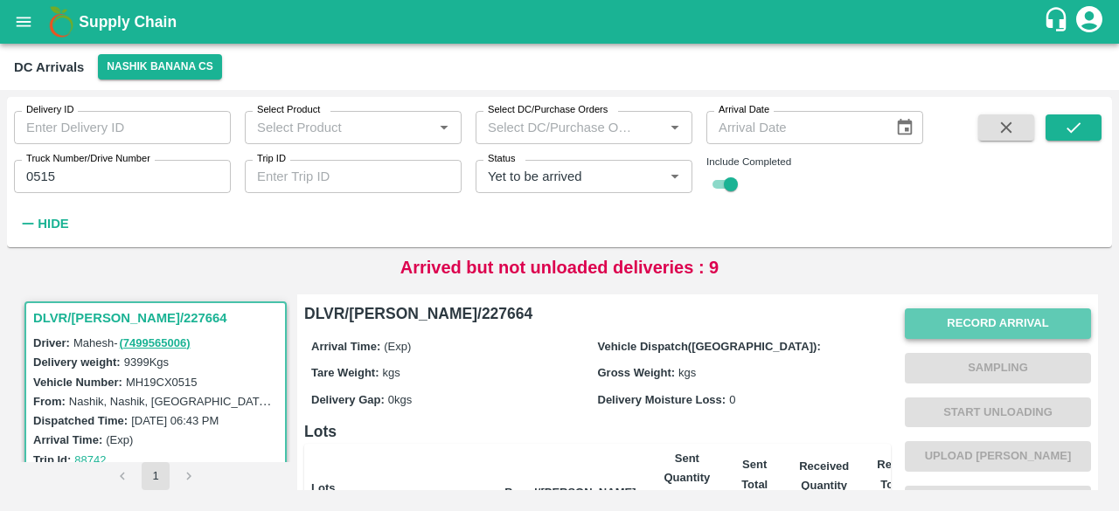
click at [974, 329] on button "Record Arrival" at bounding box center [998, 324] width 186 height 31
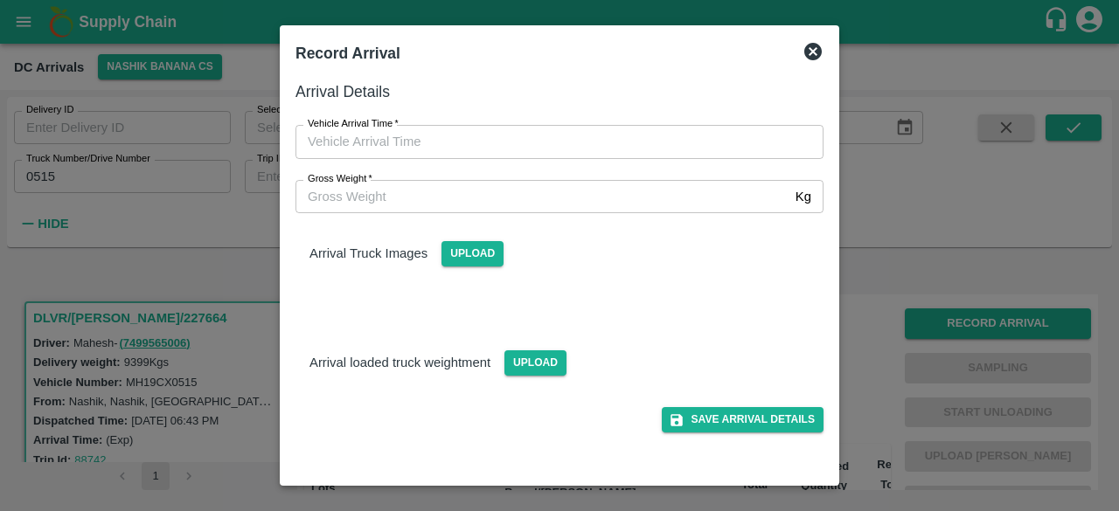
type input "DD/MM/YYYY hh:mm aa"
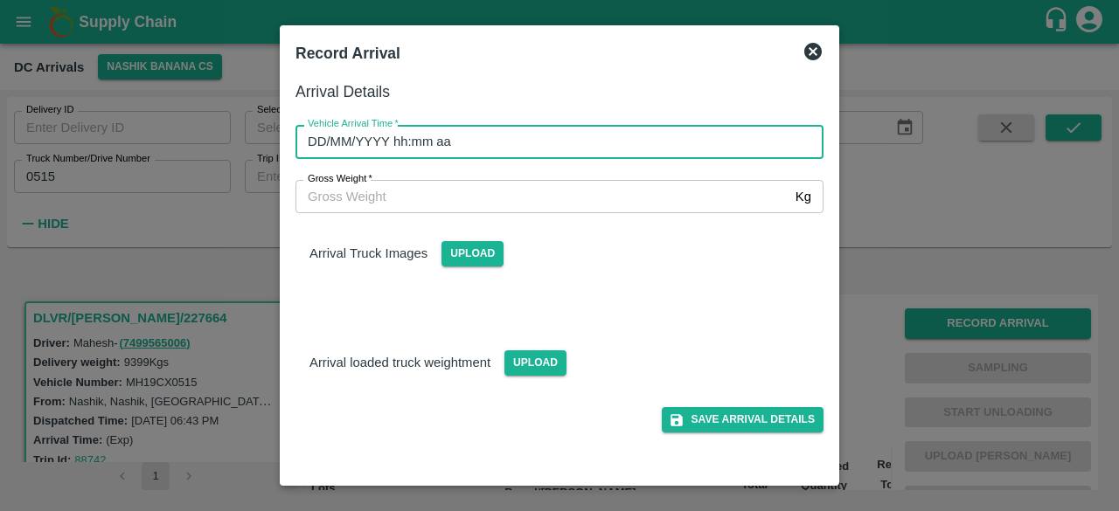
click at [605, 149] on input "DD/MM/YYYY hh:mm aa" at bounding box center [553, 141] width 516 height 33
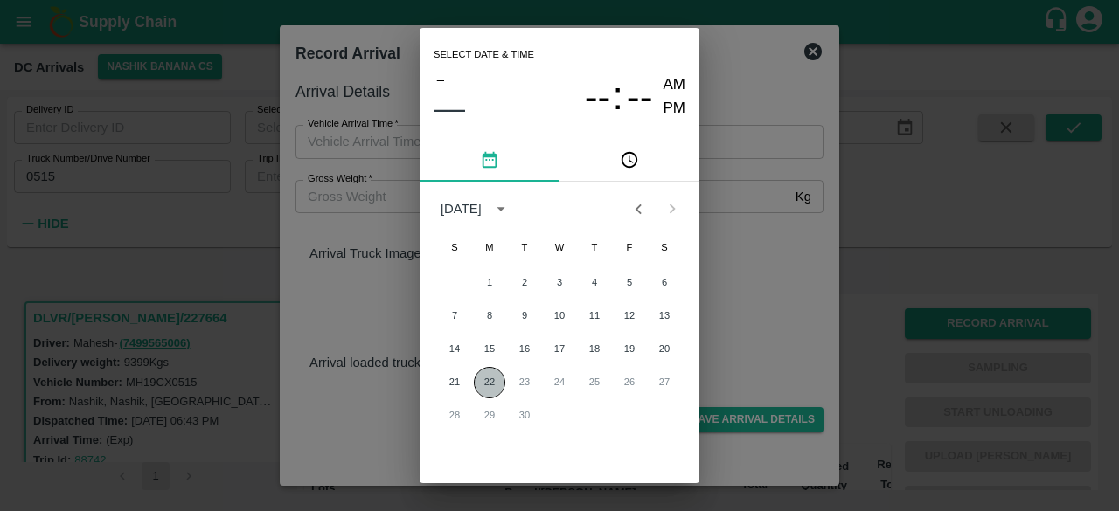
click at [486, 389] on button "22" at bounding box center [489, 382] width 31 height 31
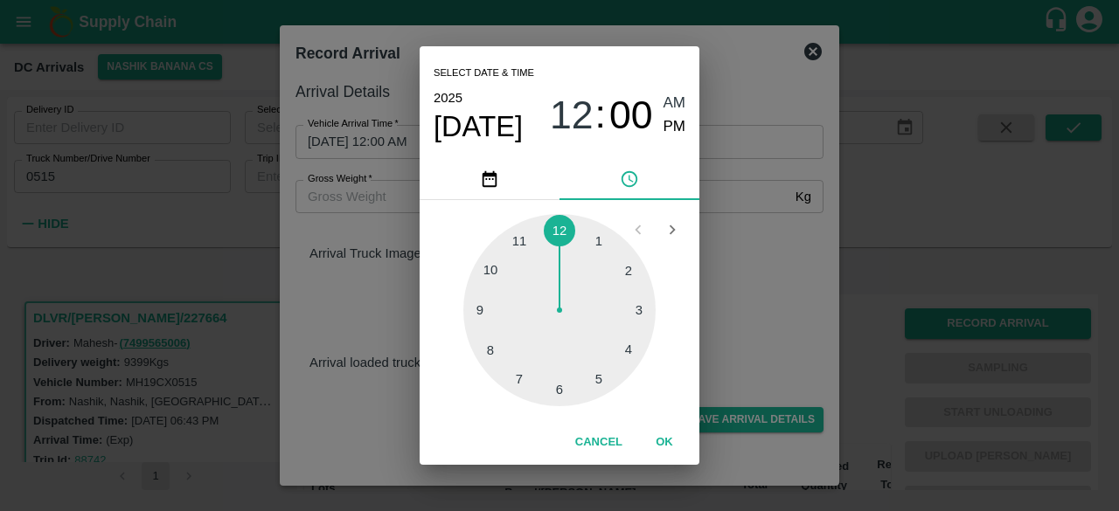
click at [493, 349] on div at bounding box center [559, 310] width 192 height 192
click at [490, 356] on div at bounding box center [559, 310] width 192 height 192
type input "[DATE] 08:39 AM"
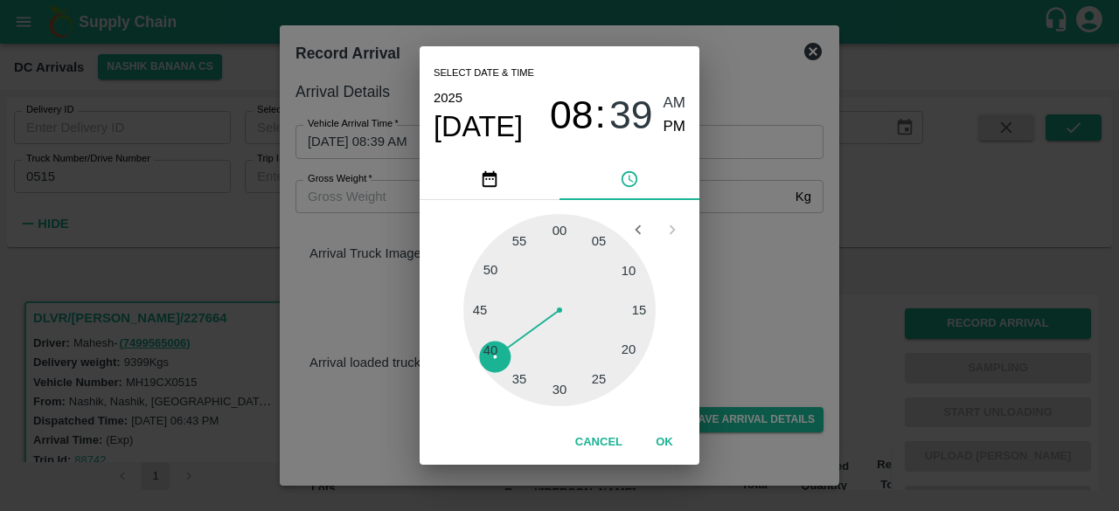
click at [787, 247] on div "Select date & time [DATE] 08 : 39 AM PM 05 10 15 20 25 30 35 40 45 50 55 00 Can…" at bounding box center [559, 255] width 1119 height 511
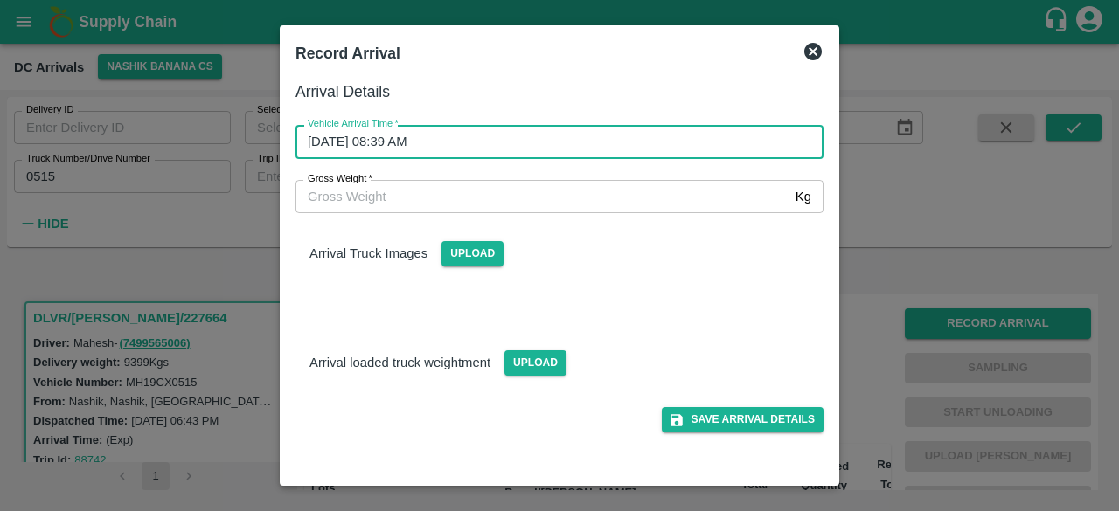
click at [361, 198] on input "Gross Weight   *" at bounding box center [541, 196] width 493 height 33
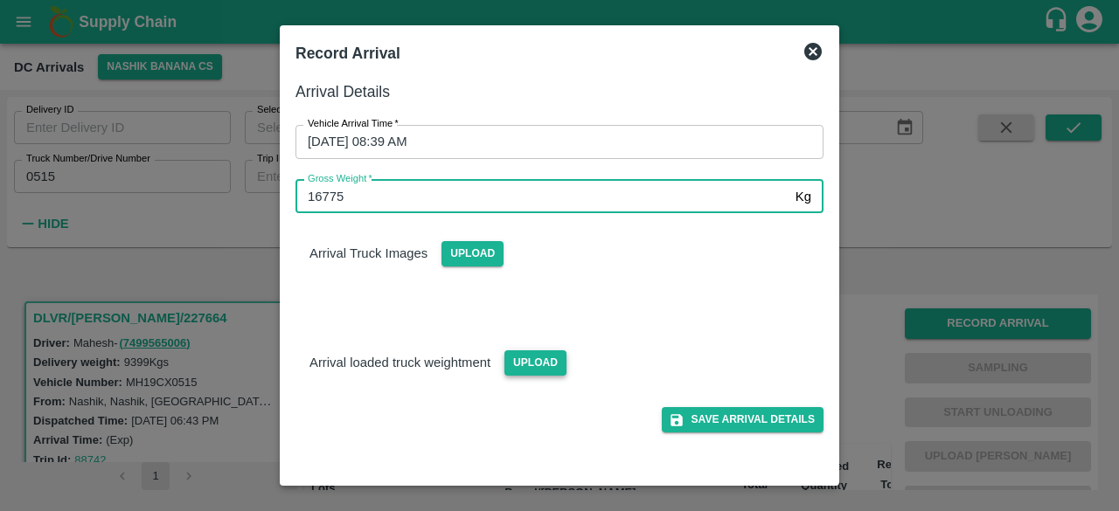
type input "16775"
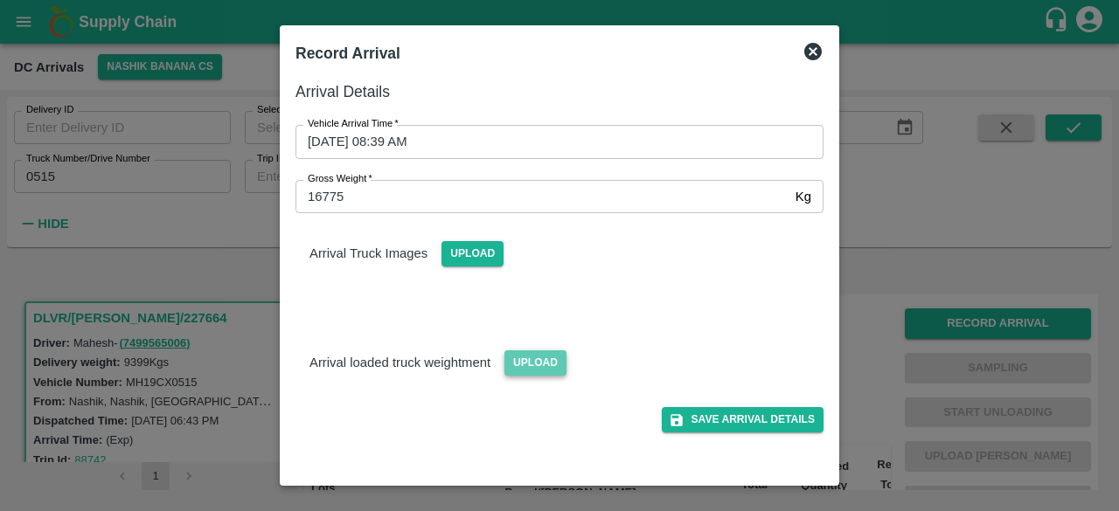
click at [535, 365] on span "Upload" at bounding box center [535, 363] width 62 height 25
click at [0, 0] on input "Upload" at bounding box center [0, 0] width 0 height 0
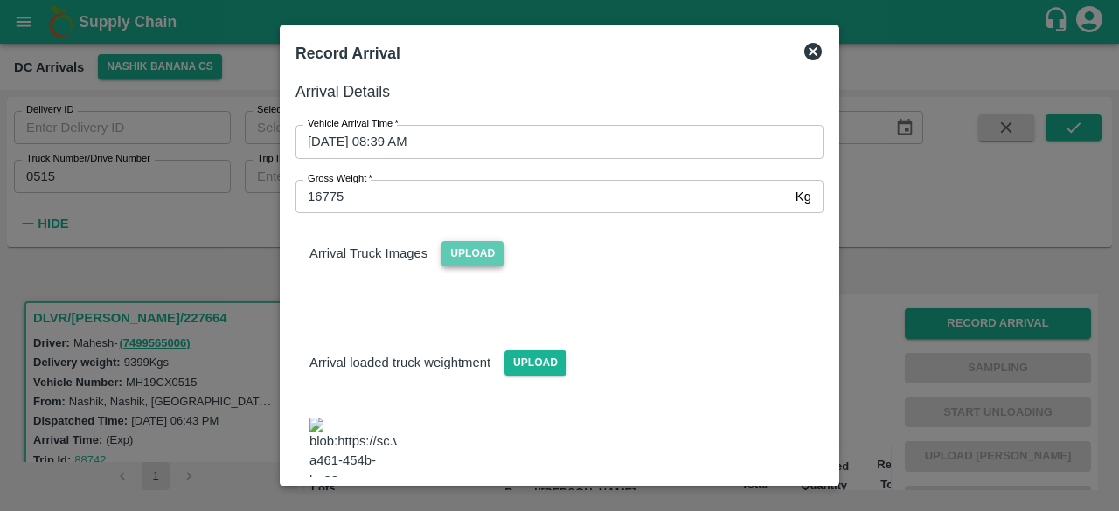
click at [465, 244] on span "Upload" at bounding box center [472, 253] width 62 height 25
click at [0, 0] on input "Upload" at bounding box center [0, 0] width 0 height 0
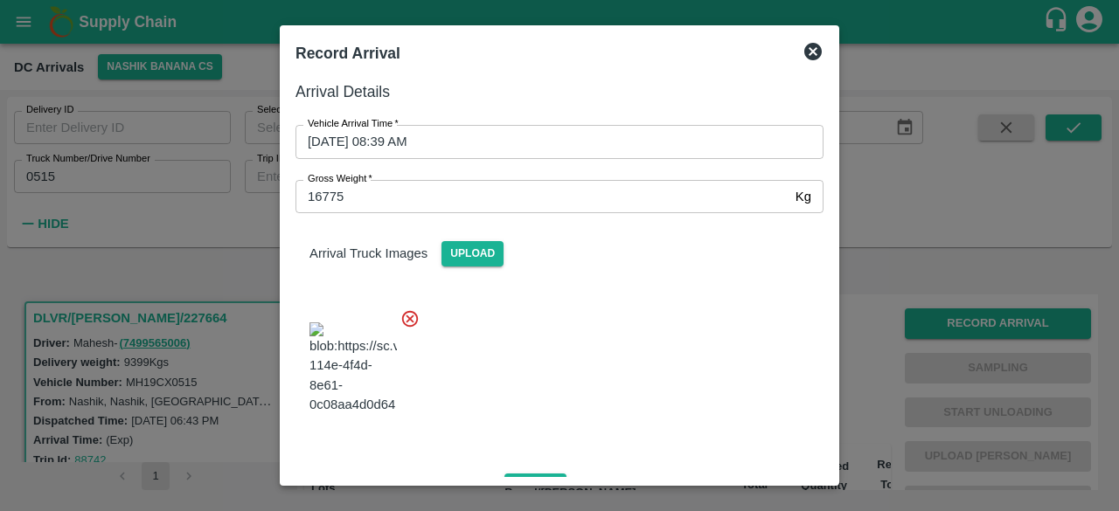
scroll to position [273, 0]
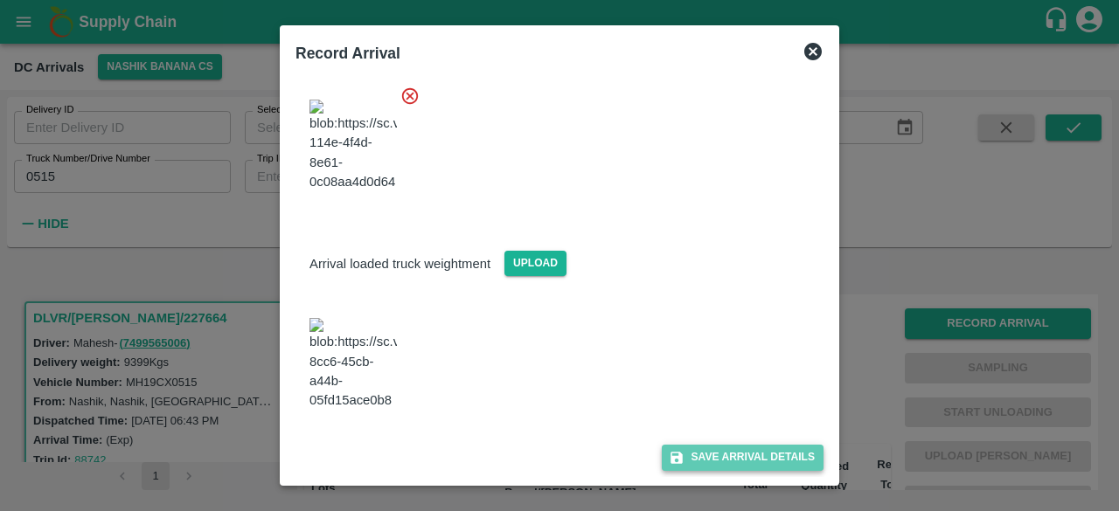
click at [727, 448] on button "Save Arrival Details" at bounding box center [743, 457] width 162 height 25
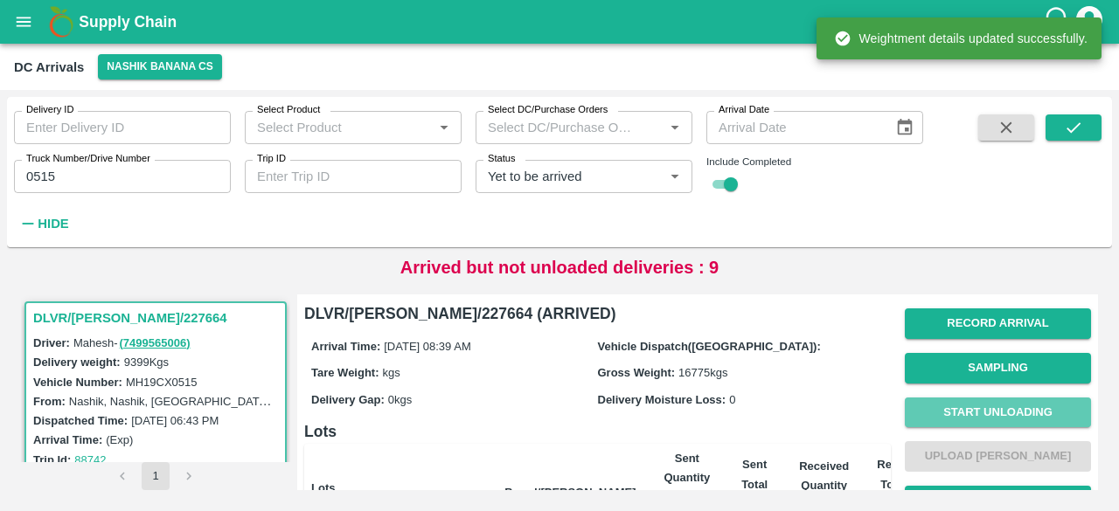
click at [986, 410] on button "Start Unloading" at bounding box center [998, 413] width 186 height 31
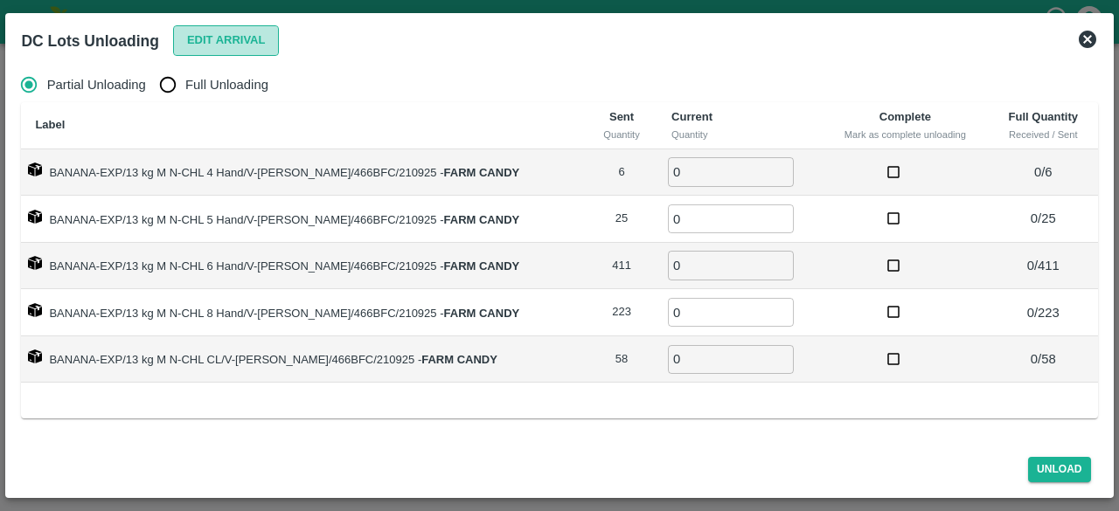
click at [224, 39] on button "Edit Arrival" at bounding box center [226, 40] width 107 height 31
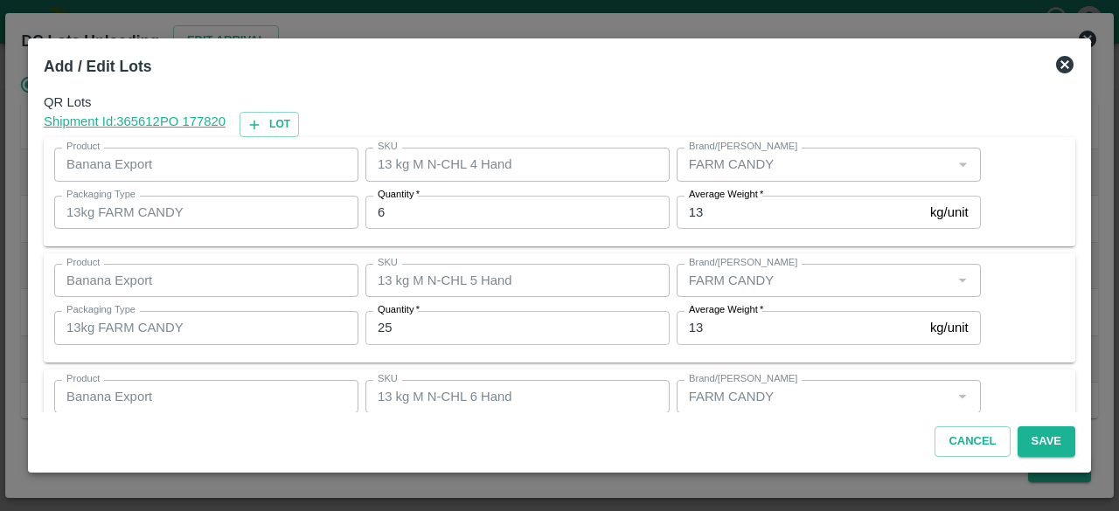
click at [417, 211] on input "6" at bounding box center [517, 212] width 304 height 33
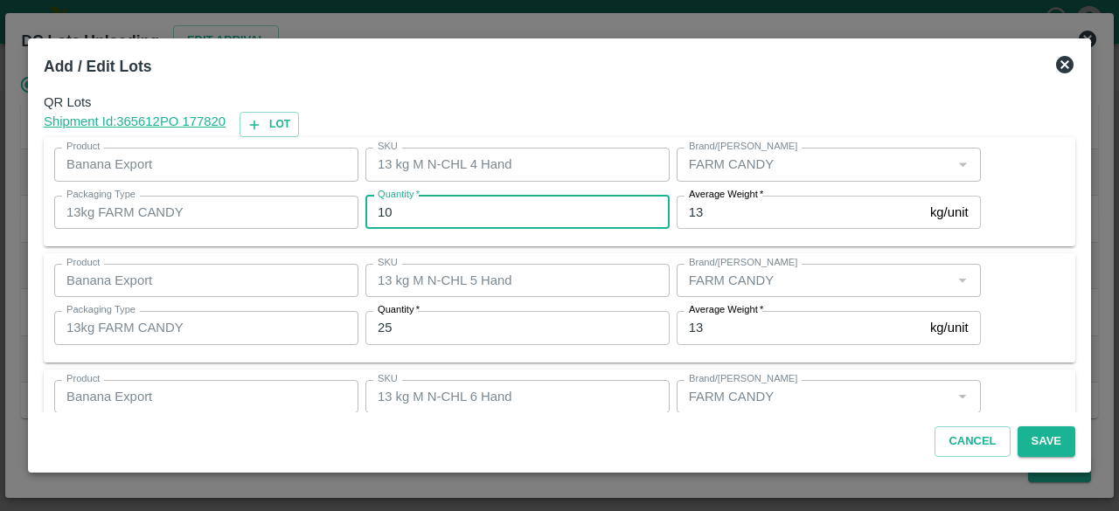
type input "10"
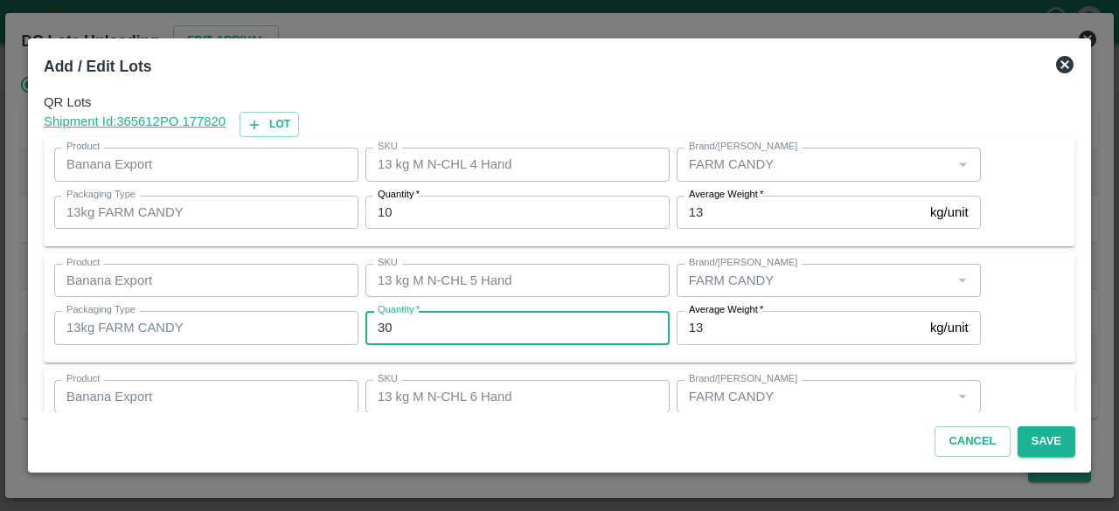
type input "30"
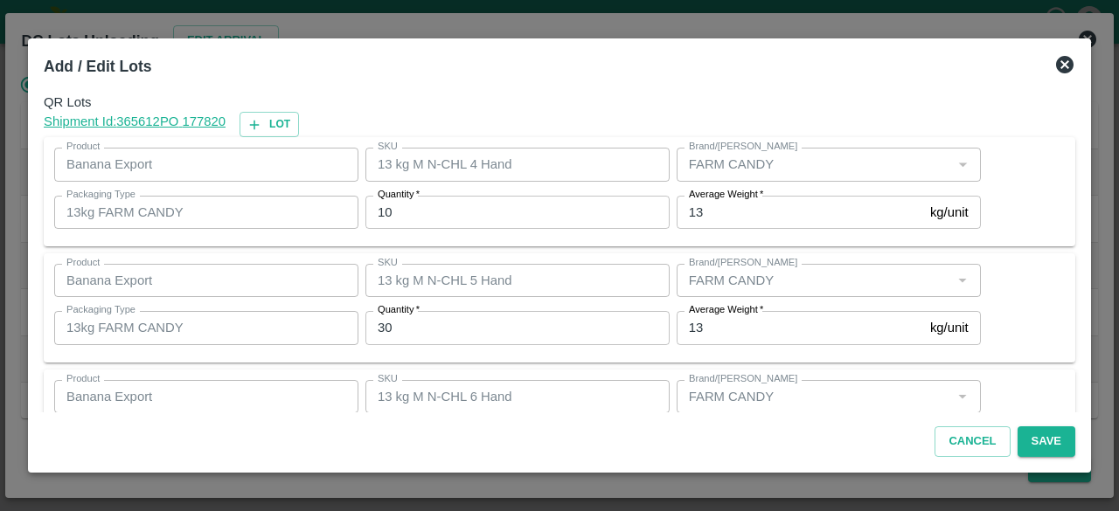
scroll to position [194, 0]
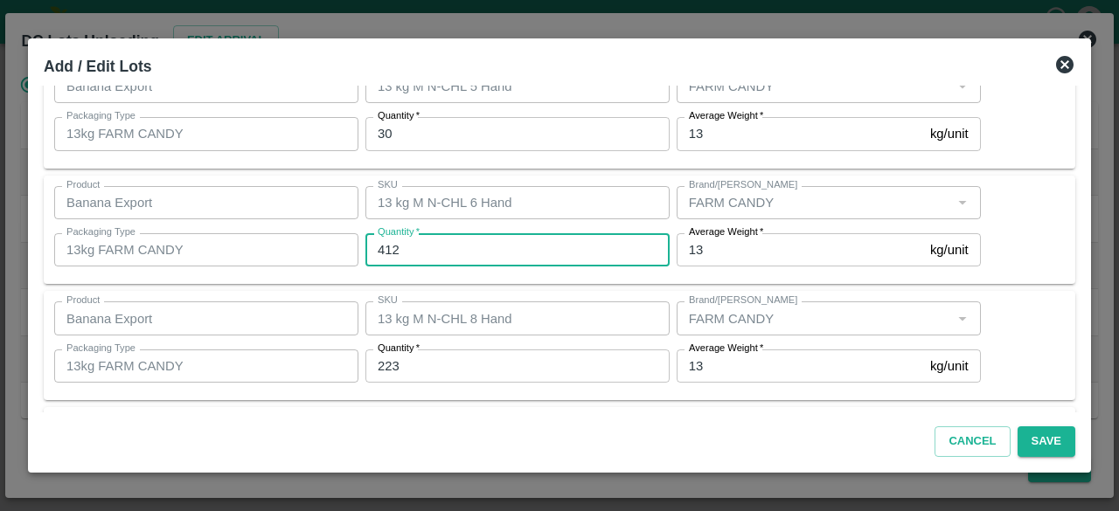
type input "412"
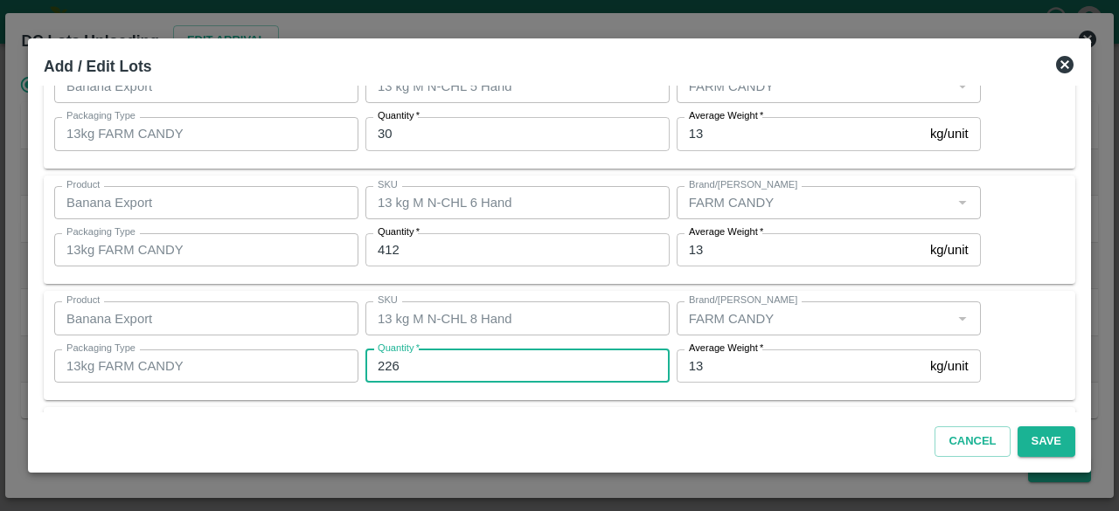
type input "226"
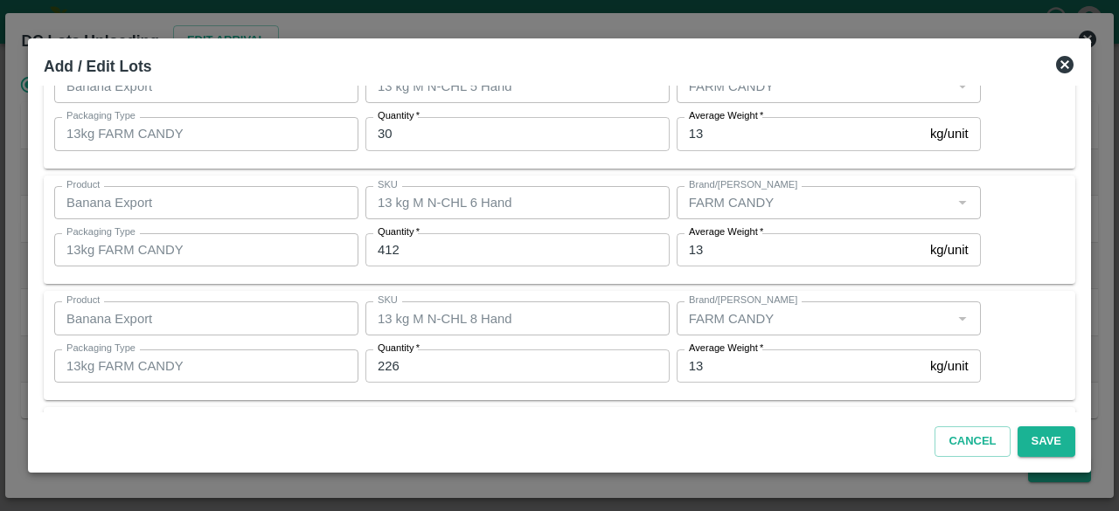
scroll to position [310, 0]
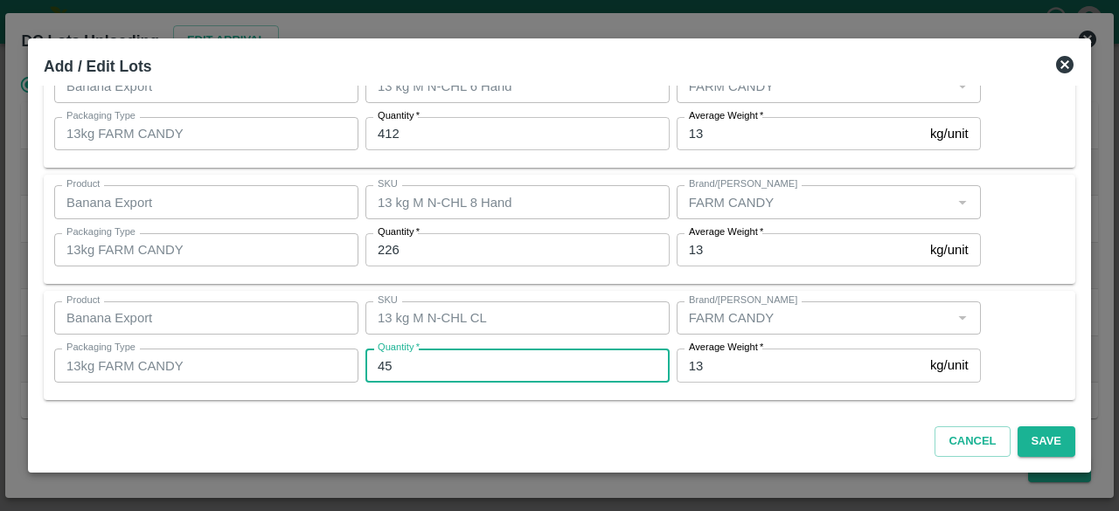
type input "45"
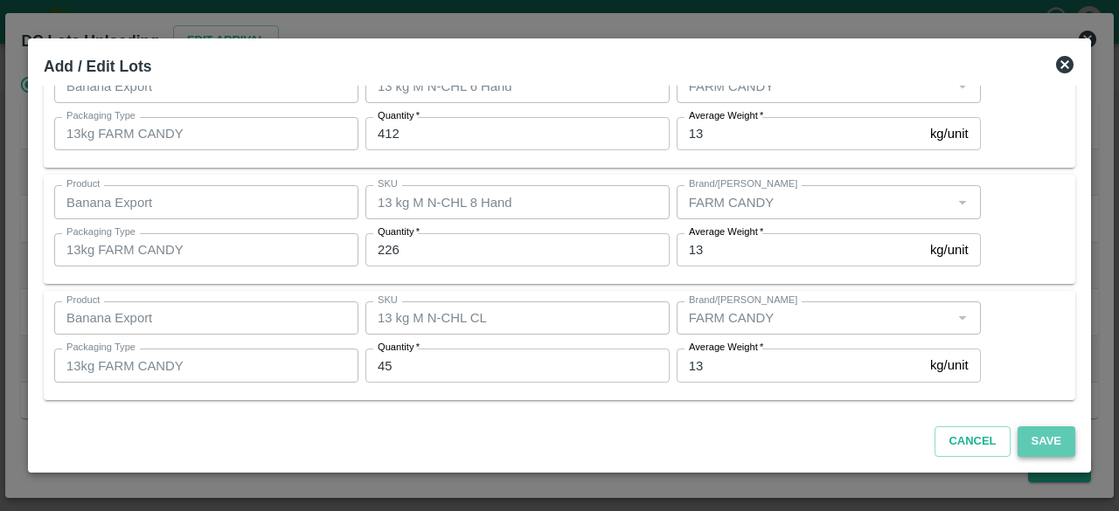
click at [1053, 434] on button "Save" at bounding box center [1047, 442] width 58 height 31
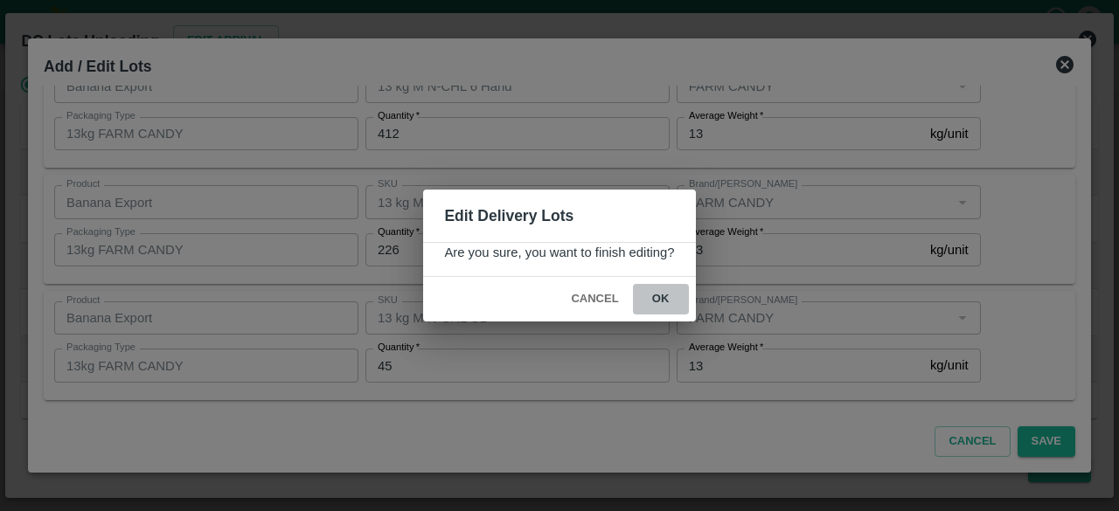
click at [661, 302] on button "ok" at bounding box center [661, 299] width 56 height 31
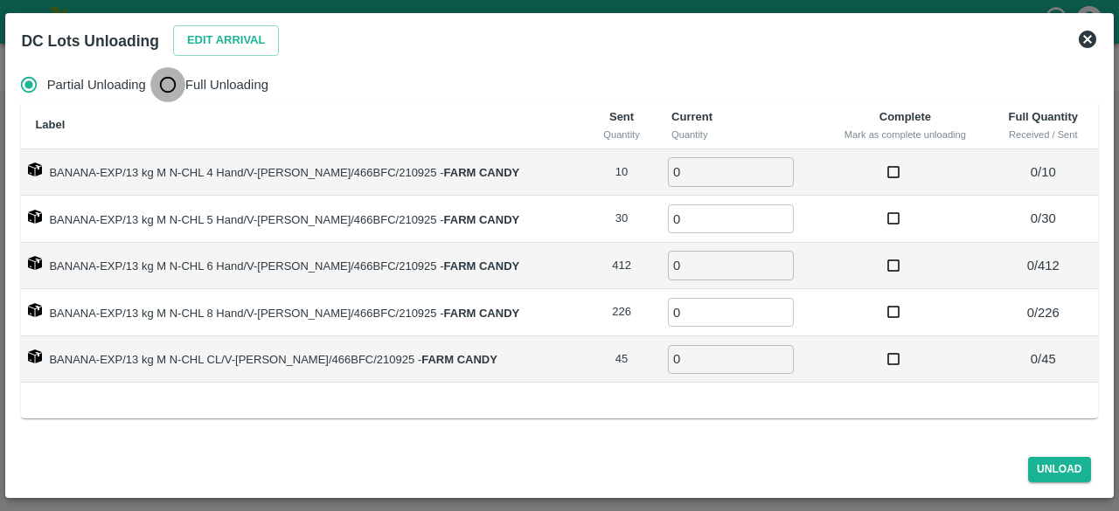
click at [169, 86] on input "Full Unloading" at bounding box center [167, 84] width 35 height 35
radio input "true"
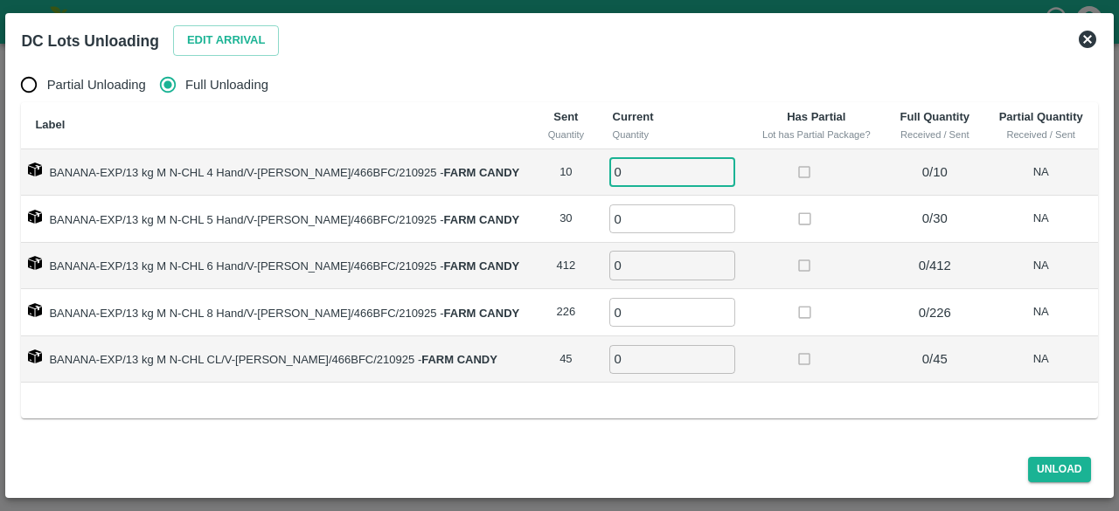
click at [623, 166] on input "0" at bounding box center [672, 171] width 126 height 29
type input "10"
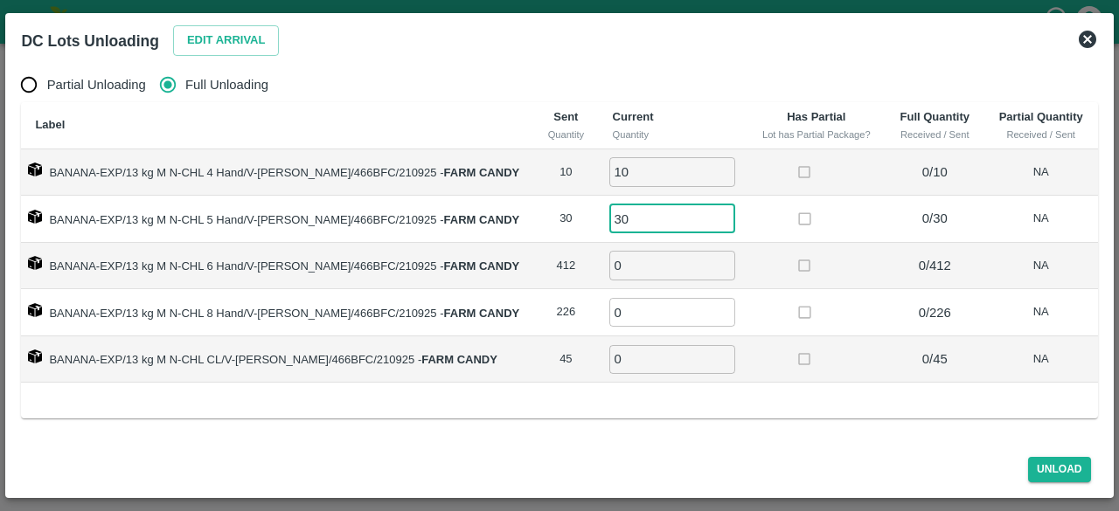
type input "30"
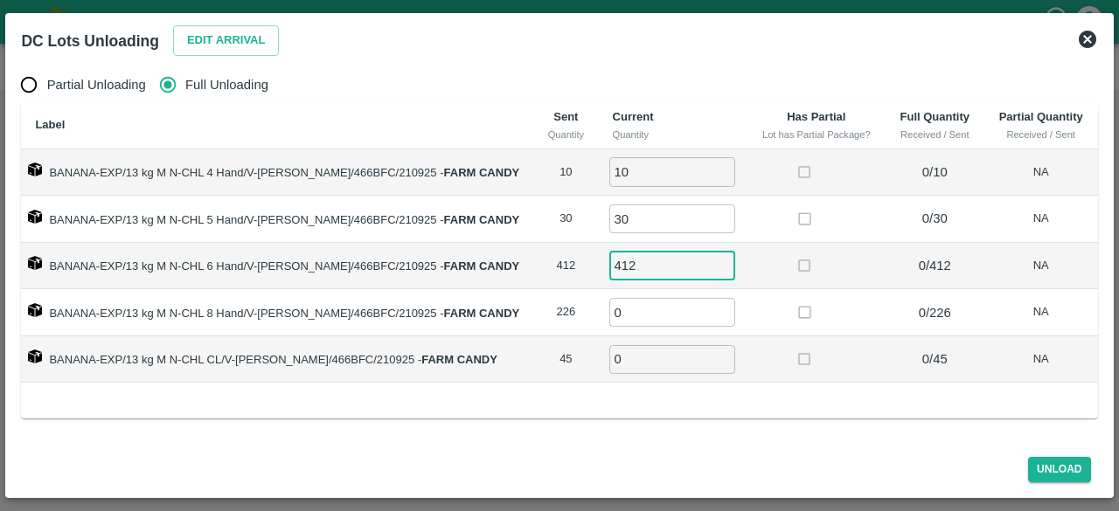
type input "412"
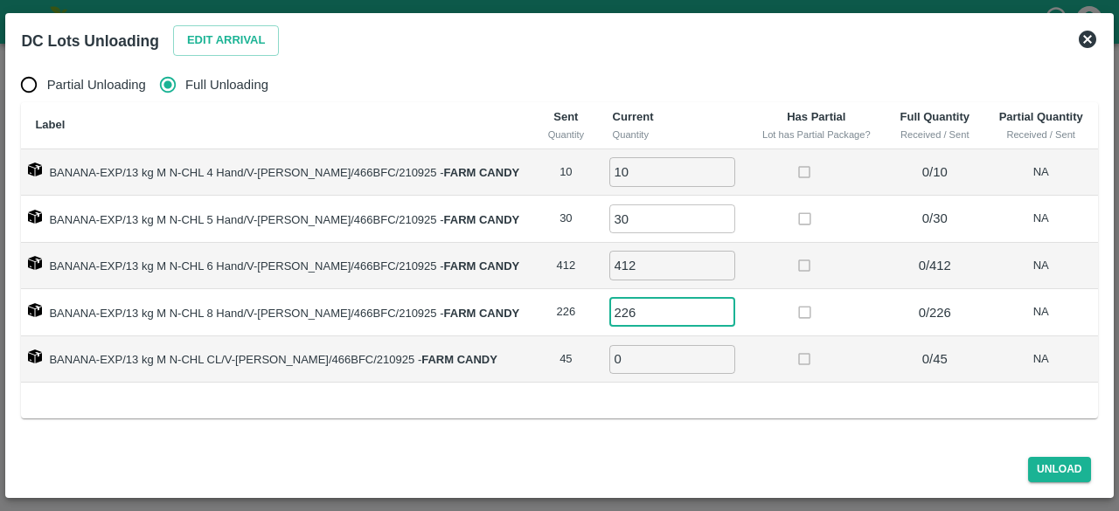
type input "226"
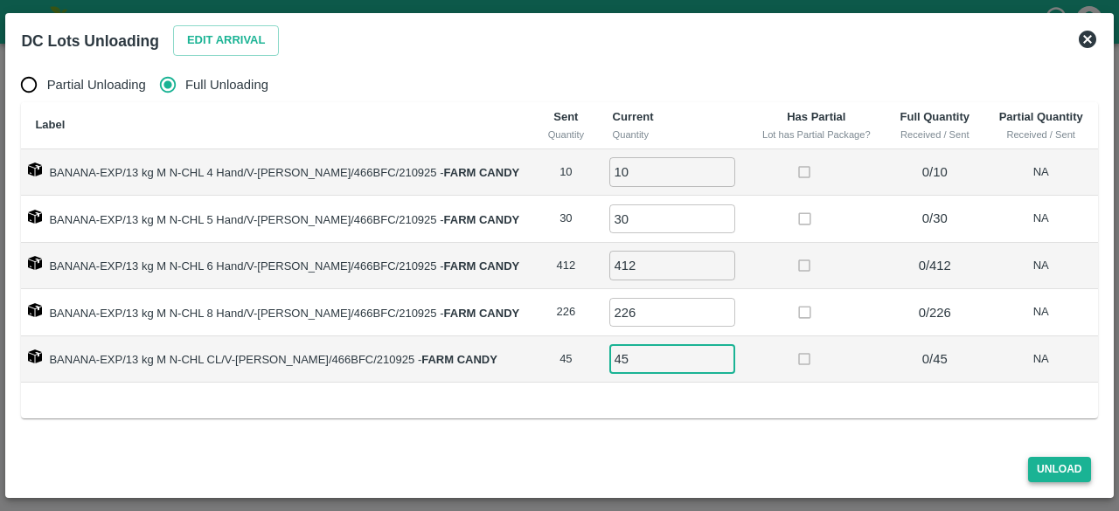
type input "45"
click at [1047, 465] on button "Unload" at bounding box center [1059, 469] width 63 height 25
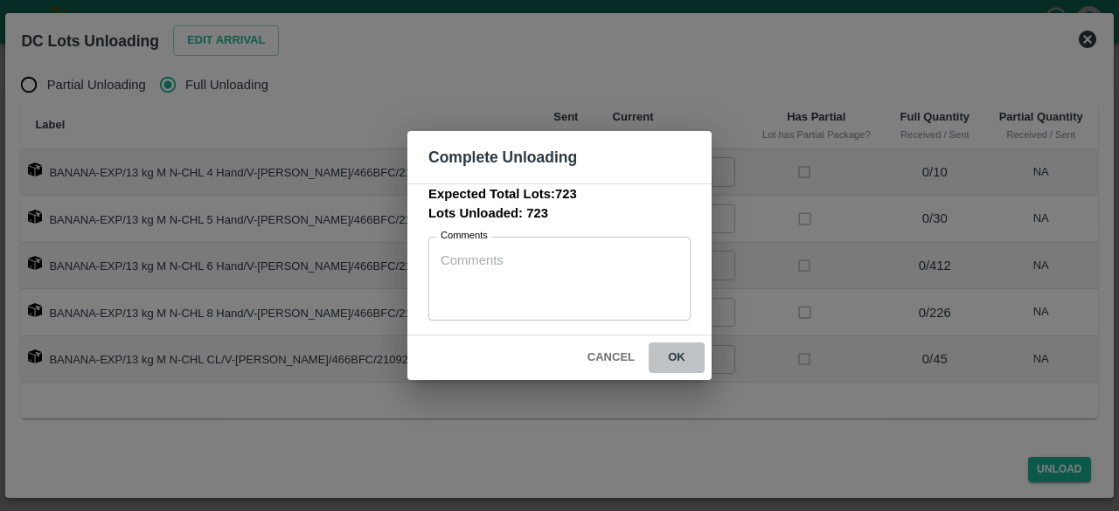
click at [673, 352] on button "ok" at bounding box center [677, 358] width 56 height 31
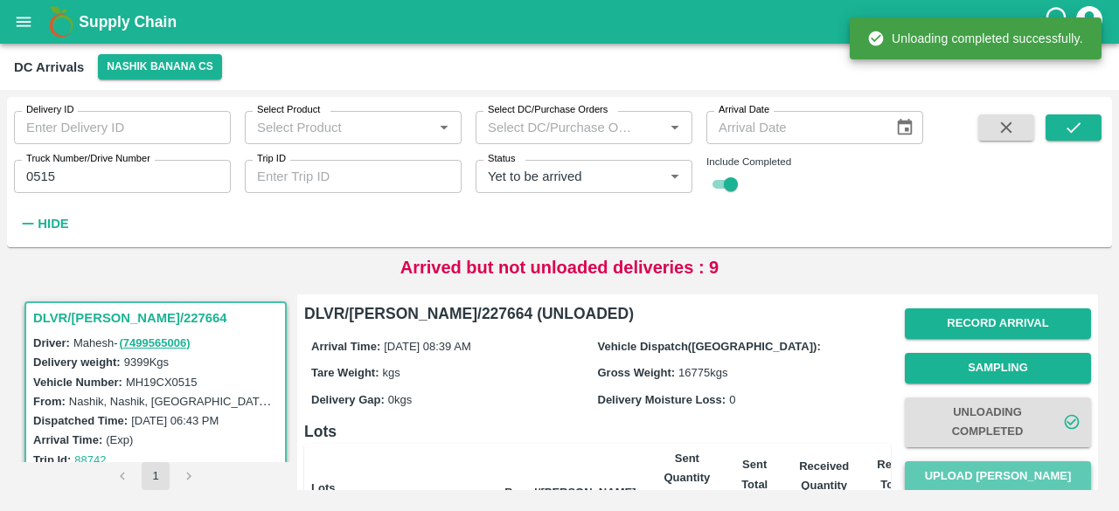
click at [1006, 472] on button "Upload [PERSON_NAME]" at bounding box center [998, 477] width 186 height 31
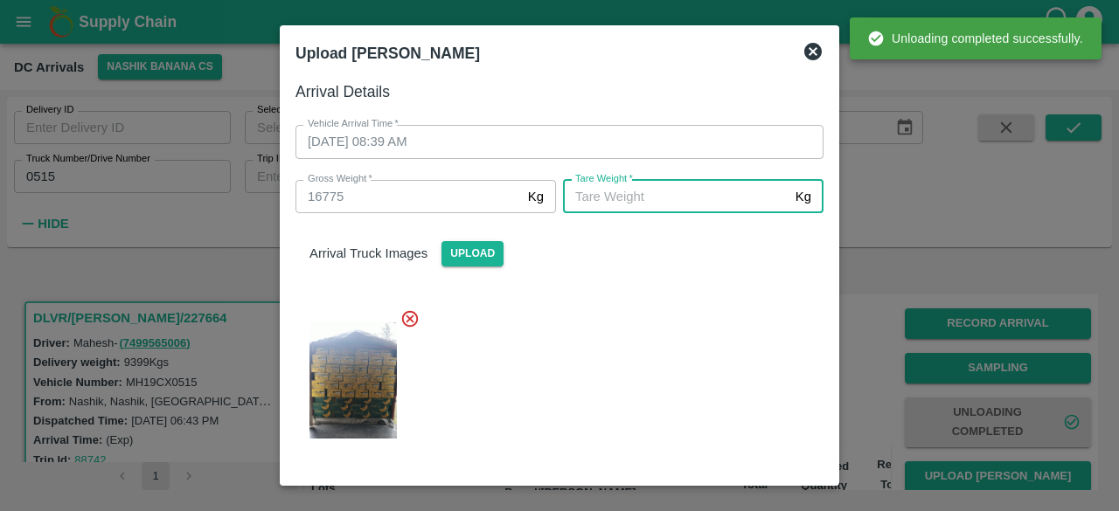
click at [670, 199] on input "[PERSON_NAME]   *" at bounding box center [676, 196] width 226 height 33
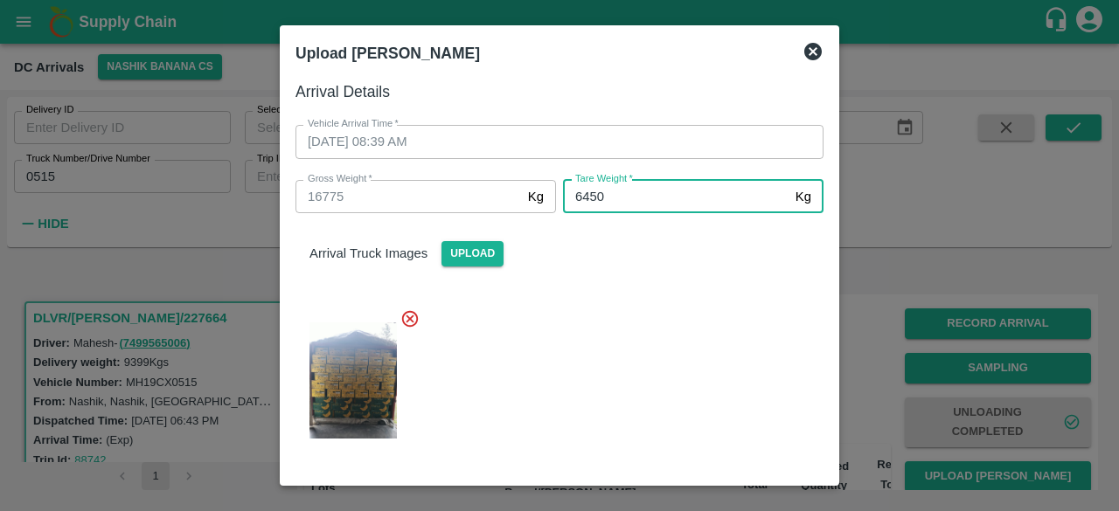
type input "6450"
click at [661, 377] on div at bounding box center [553, 376] width 542 height 162
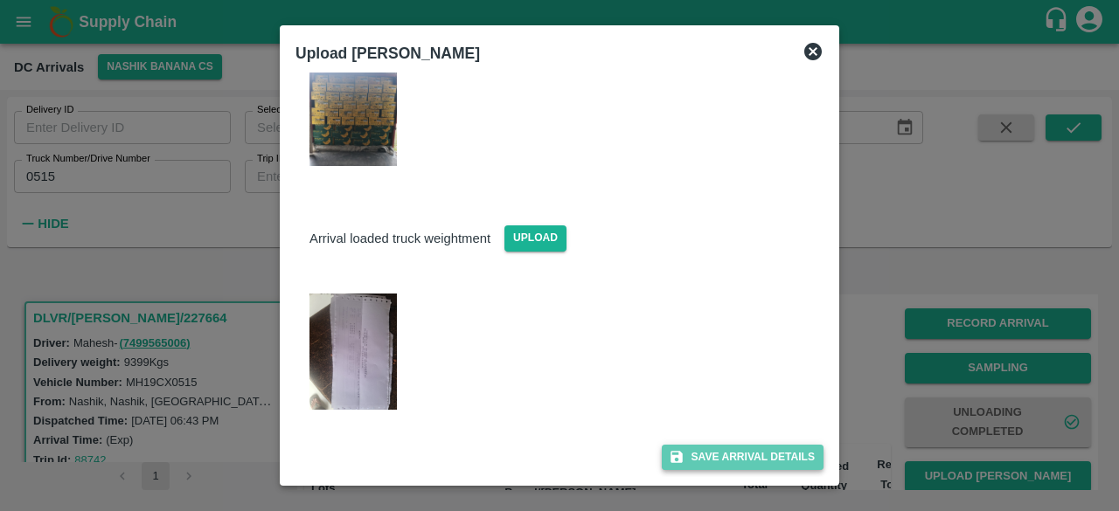
click at [738, 448] on button "Save Arrival Details" at bounding box center [743, 457] width 162 height 25
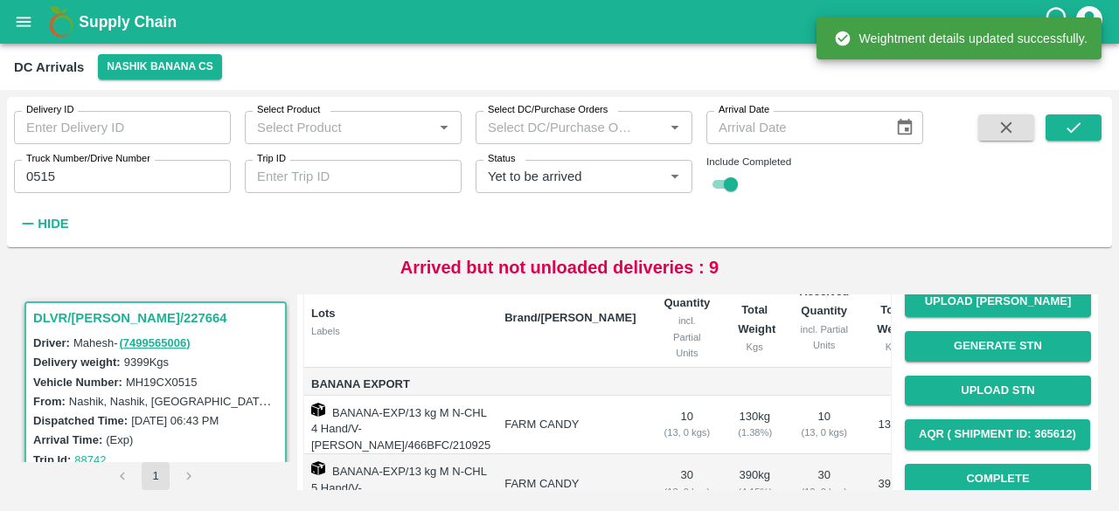
scroll to position [182, 0]
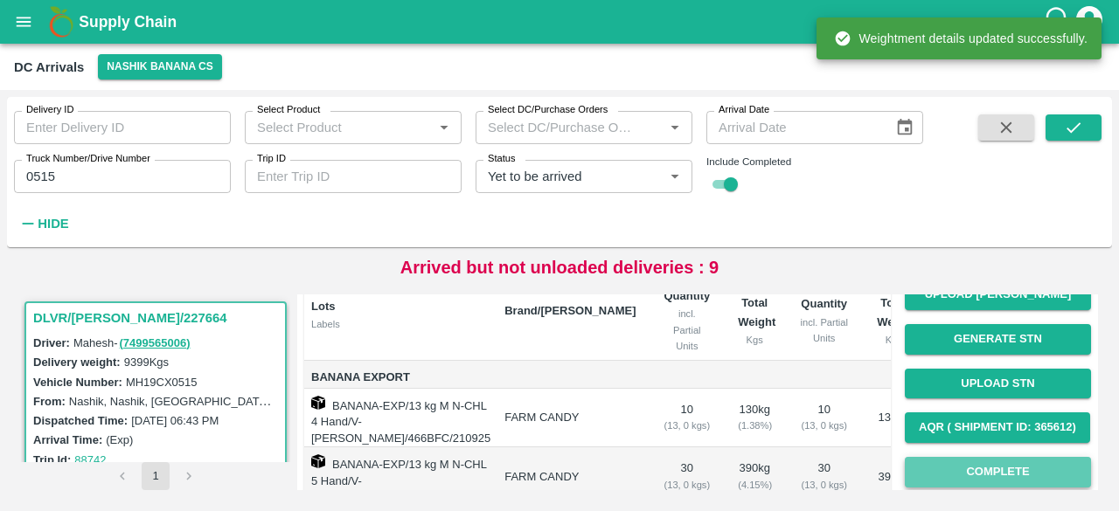
click at [993, 474] on button "Complete" at bounding box center [998, 472] width 186 height 31
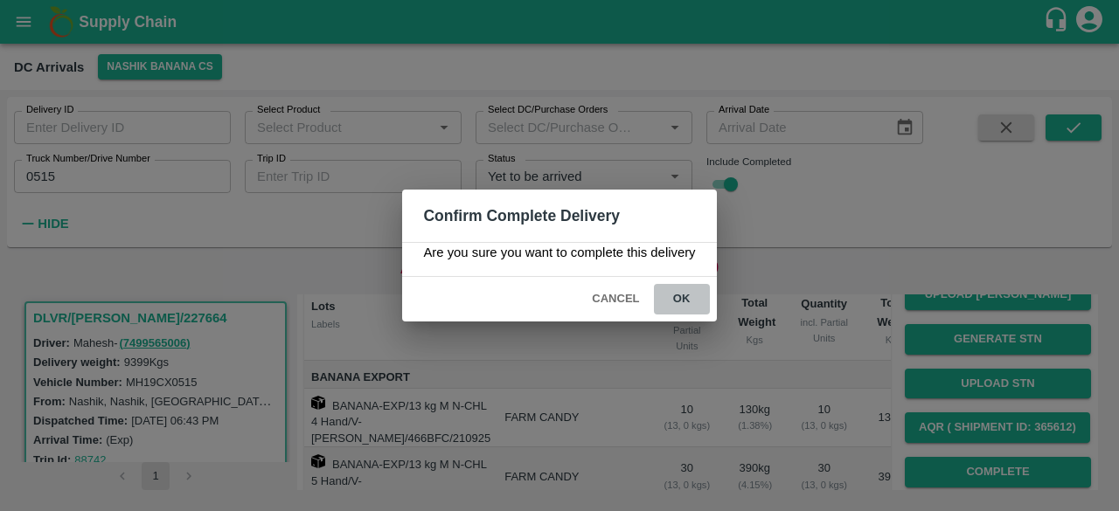
click at [682, 298] on button "ok" at bounding box center [682, 299] width 56 height 31
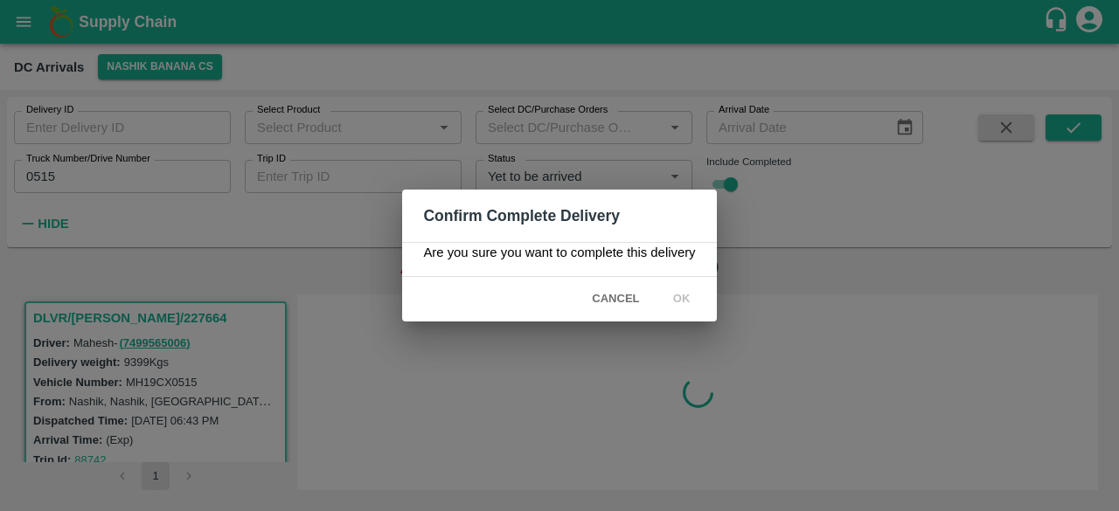
scroll to position [0, 0]
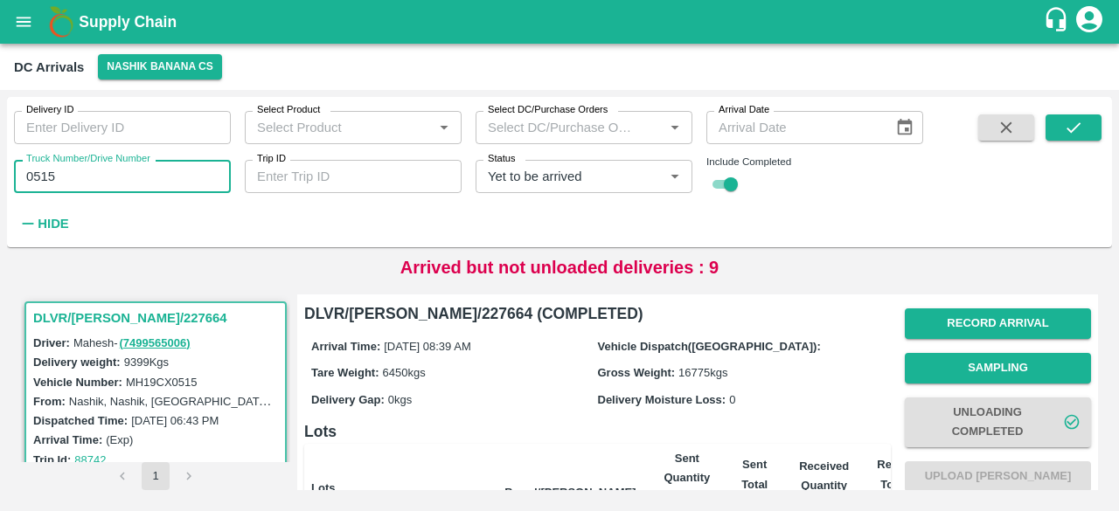
click at [44, 180] on input "0515" at bounding box center [122, 176] width 217 height 33
type input "0515"
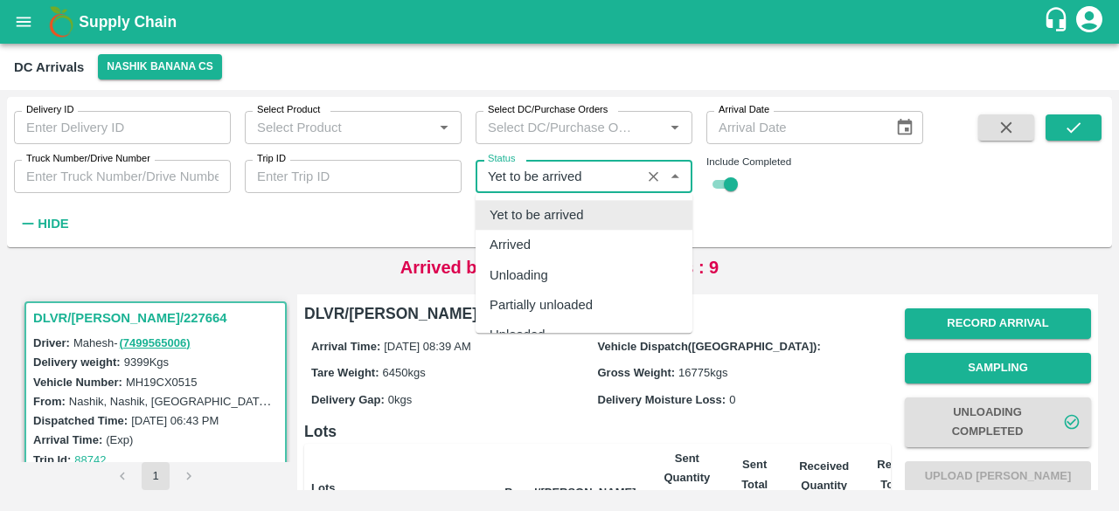
click at [547, 172] on input "Status" at bounding box center [558, 176] width 155 height 23
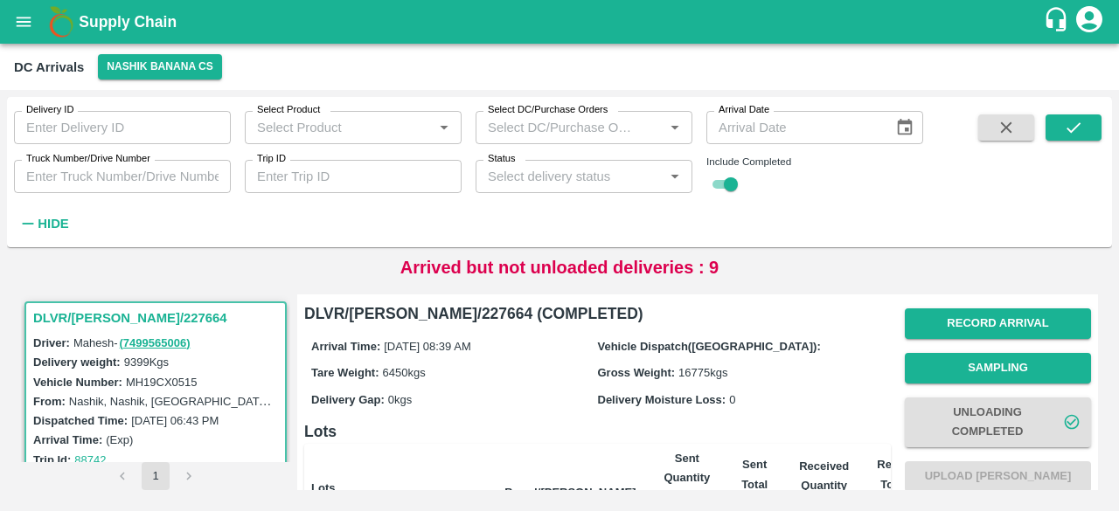
click at [848, 195] on div "Delivery ID Delivery ID Select Product Select Product   * Select DC/Purchase Or…" at bounding box center [461, 168] width 923 height 142
click at [720, 184] on input "checkbox" at bounding box center [730, 184] width 63 height 21
checkbox input "false"
click at [1077, 137] on button "submit" at bounding box center [1074, 128] width 56 height 26
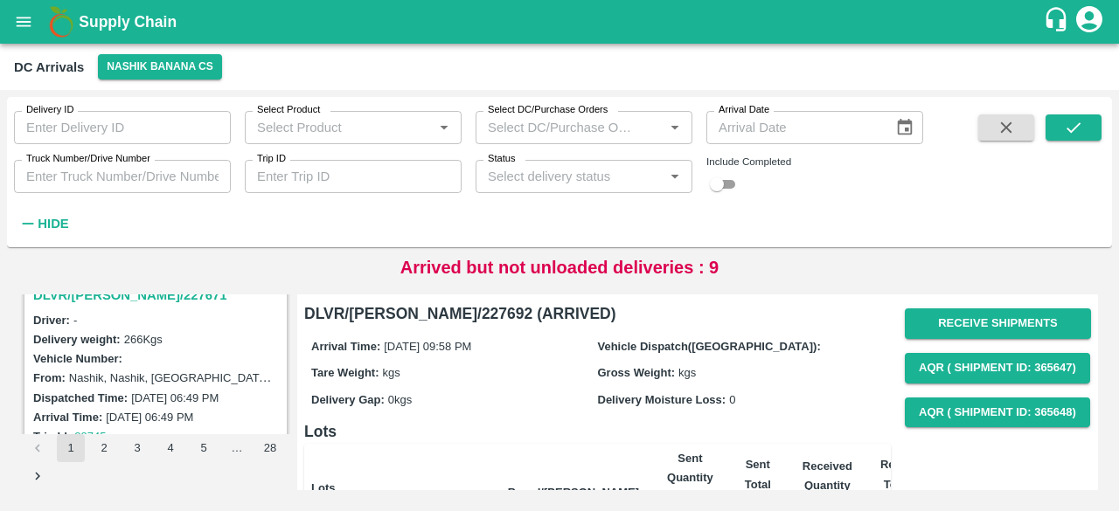
scroll to position [938, 0]
